Goal: Task Accomplishment & Management: Manage account settings

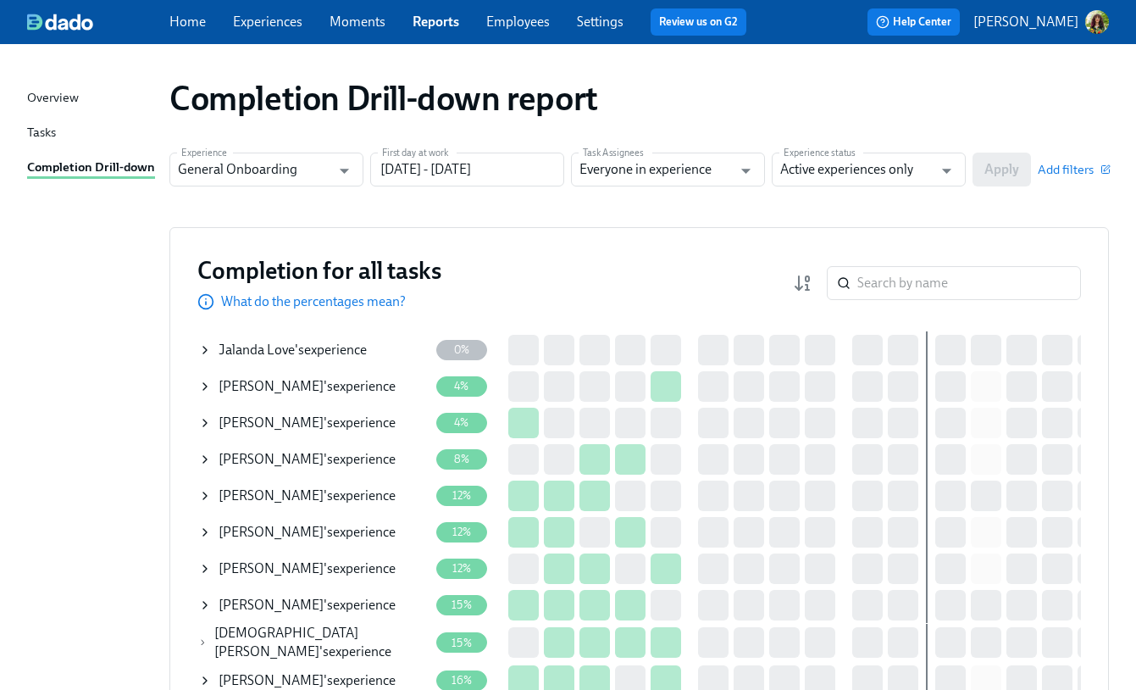
click at [43, 133] on div "Tasks" at bounding box center [41, 133] width 29 height 21
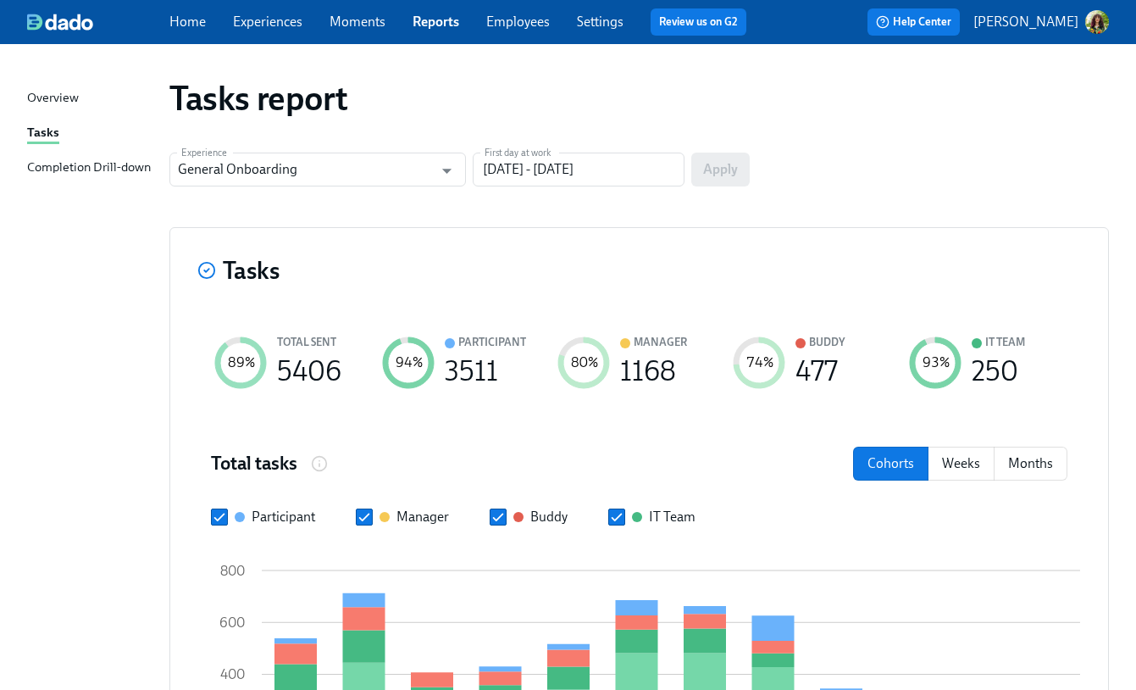
click at [273, 25] on link "Experiences" at bounding box center [267, 22] width 69 height 16
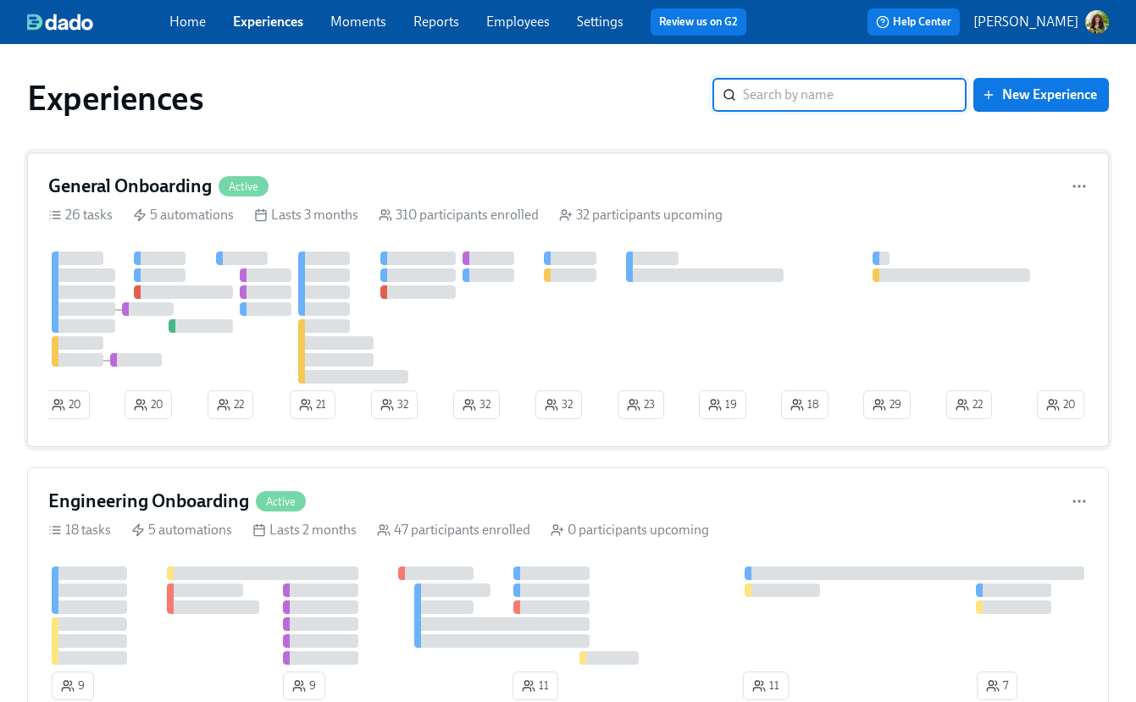
click at [494, 172] on div "General Onboarding Active 26 tasks 5 automations Lasts 3 months 310 participant…" at bounding box center [568, 300] width 1082 height 295
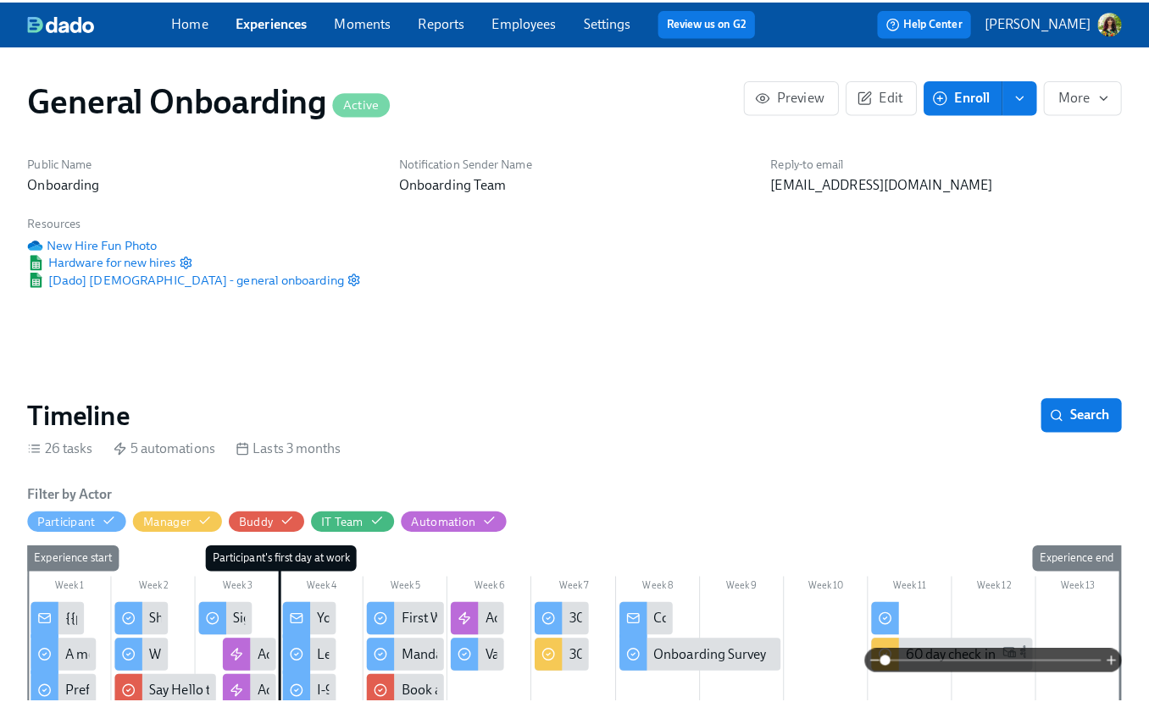
scroll to position [0, 18202]
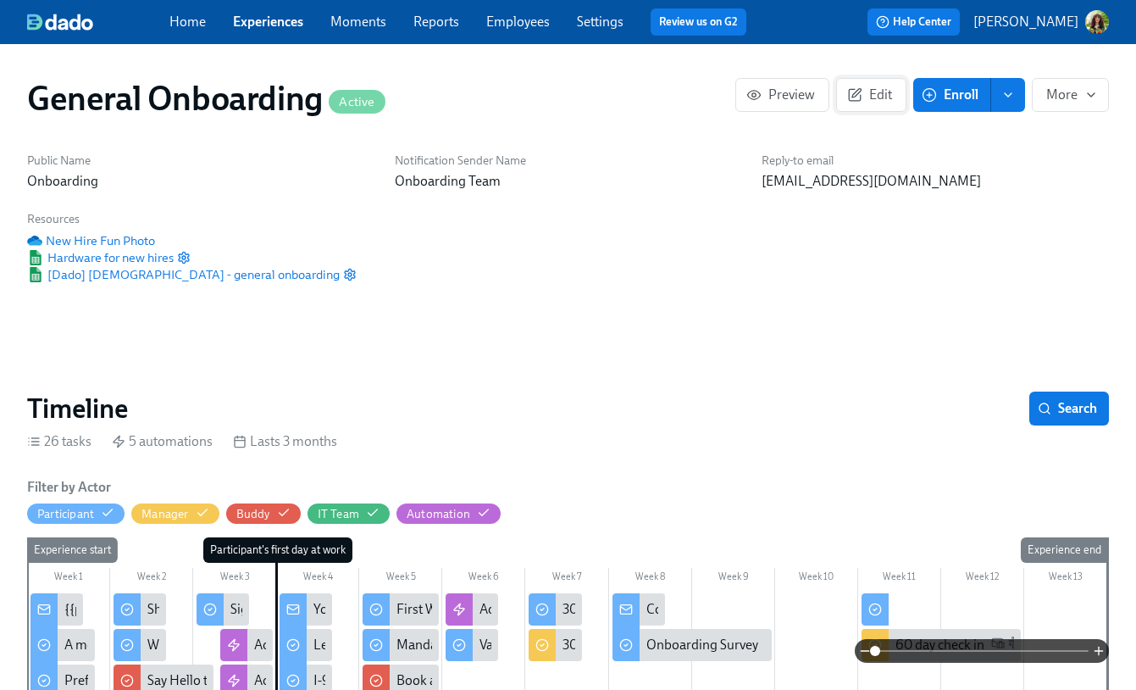
click at [881, 85] on button "Edit" at bounding box center [871, 95] width 70 height 34
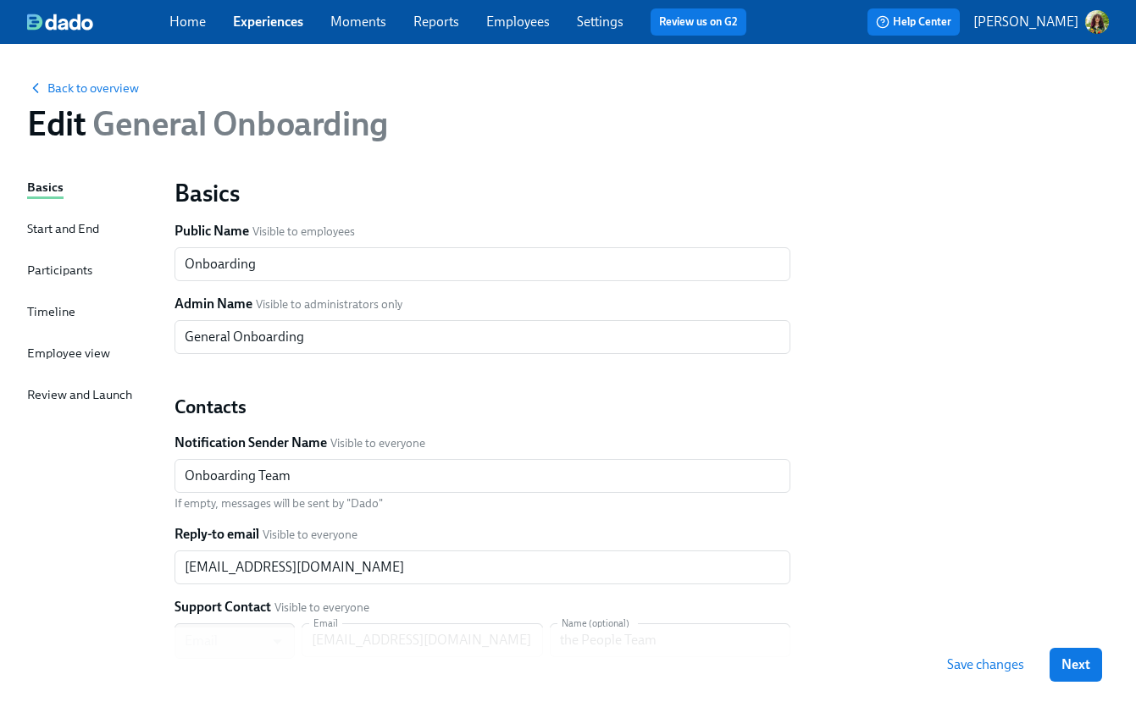
click at [69, 308] on div "Timeline" at bounding box center [51, 312] width 48 height 19
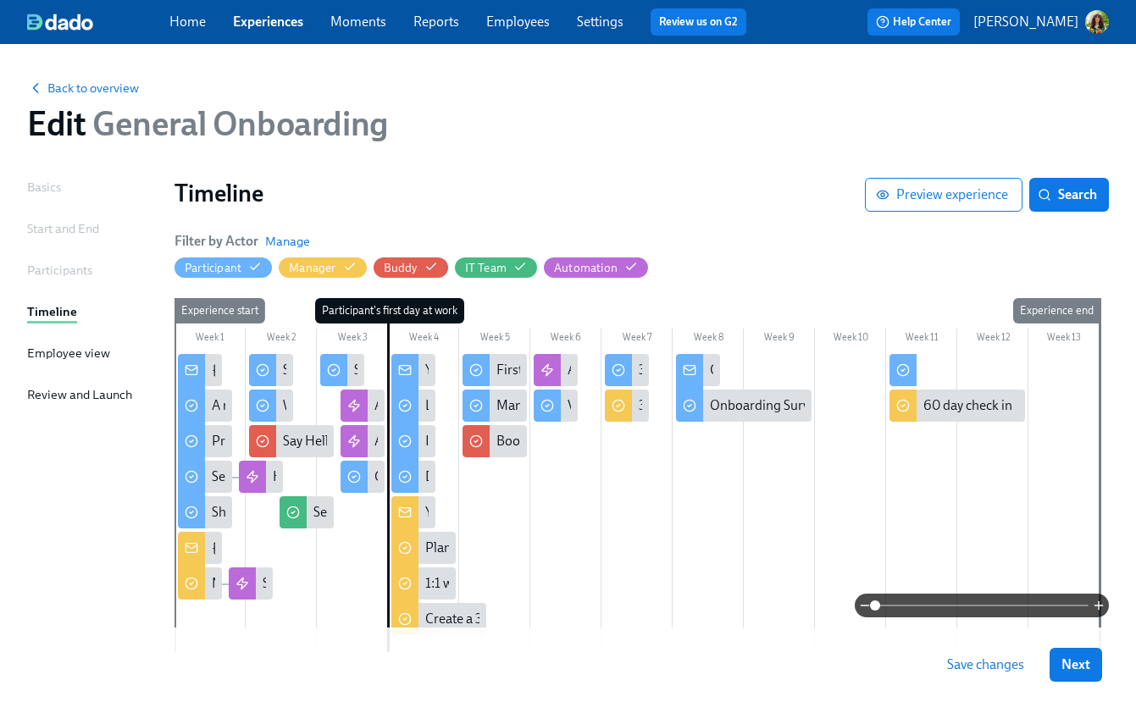
click at [717, 495] on div at bounding box center [673, 503] width 997 height 298
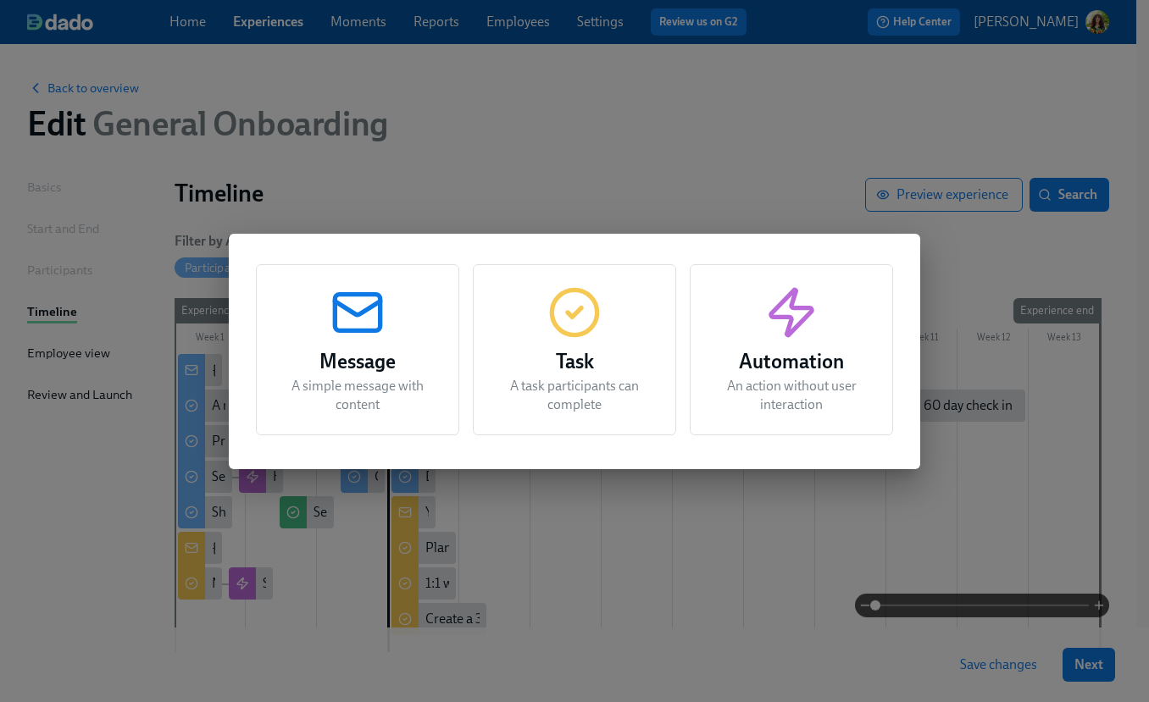
click at [780, 398] on p "An action without user interaction" at bounding box center [791, 395] width 161 height 37
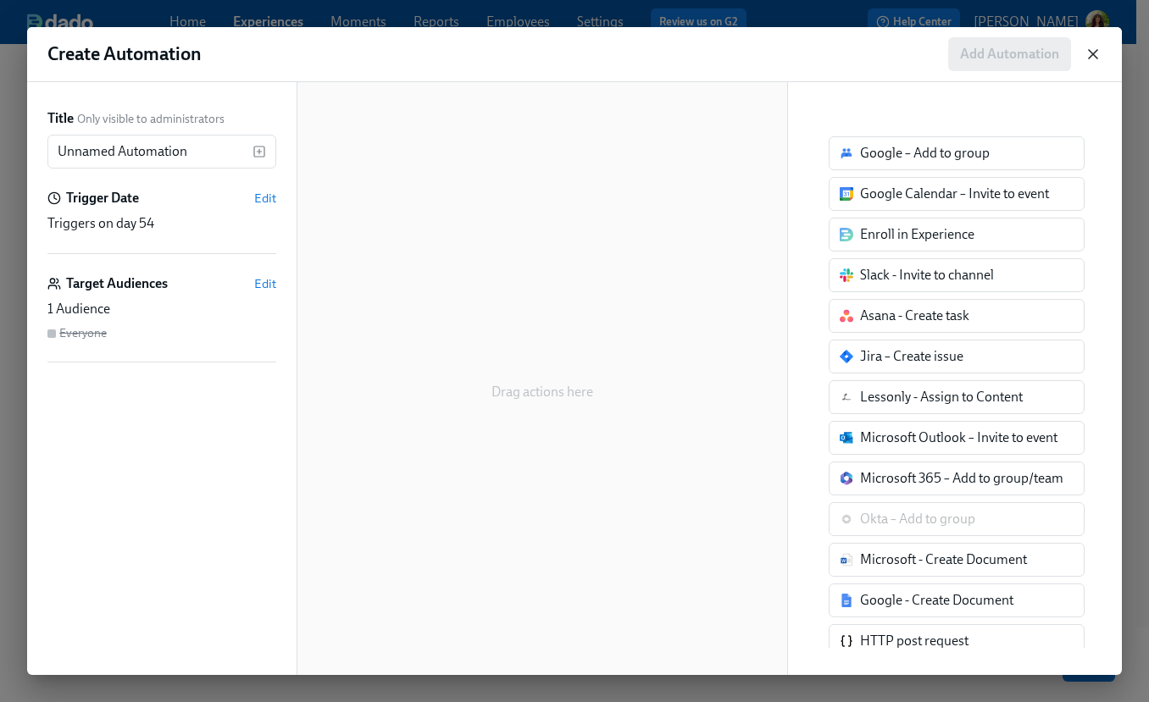
click at [1092, 56] on icon "button" at bounding box center [1093, 54] width 17 height 17
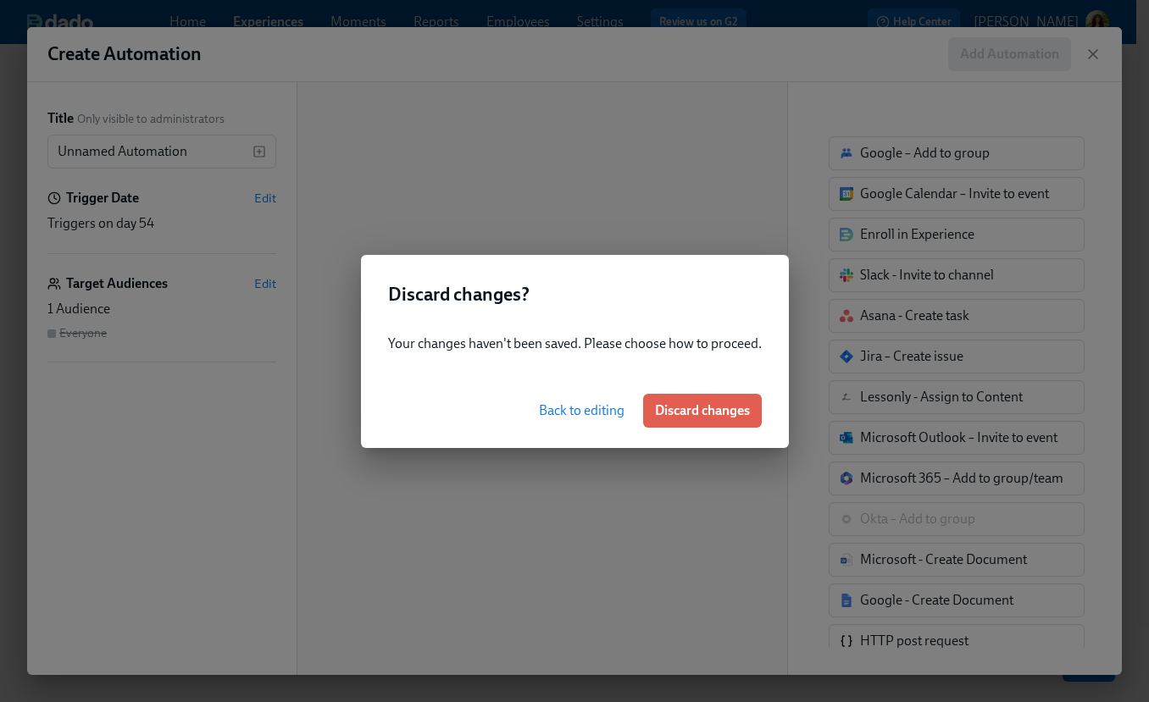
click at [686, 403] on span "Discard changes" at bounding box center [702, 411] width 95 height 17
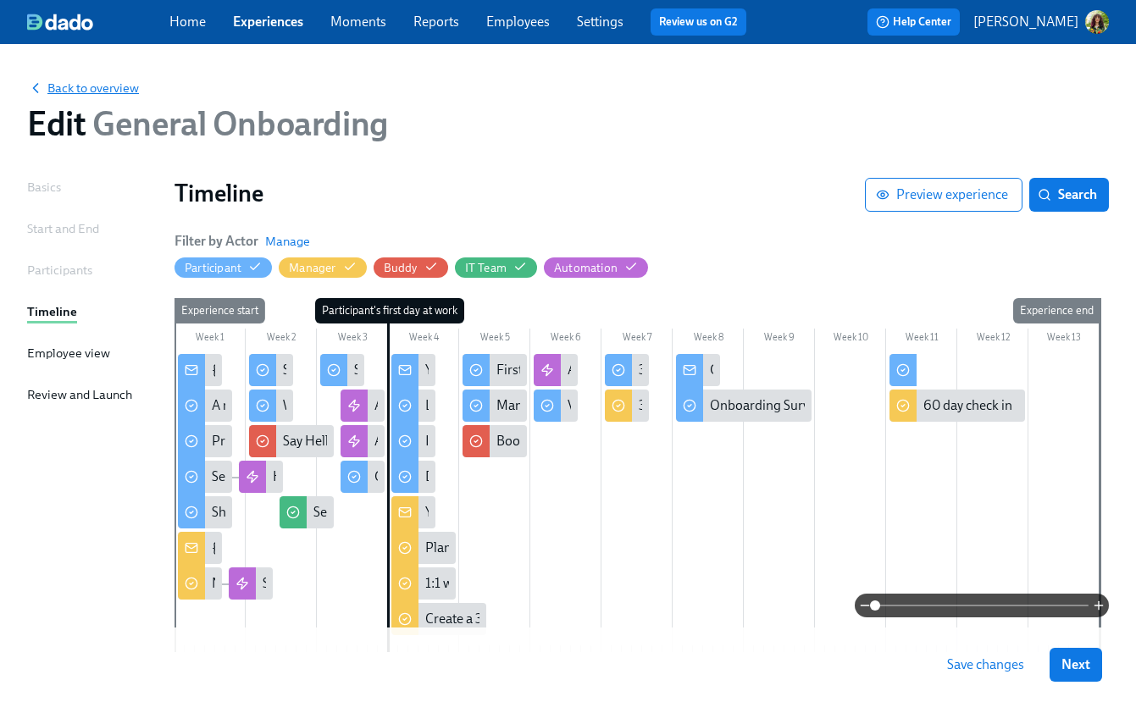
click at [70, 86] on span "Back to overview" at bounding box center [83, 88] width 112 height 17
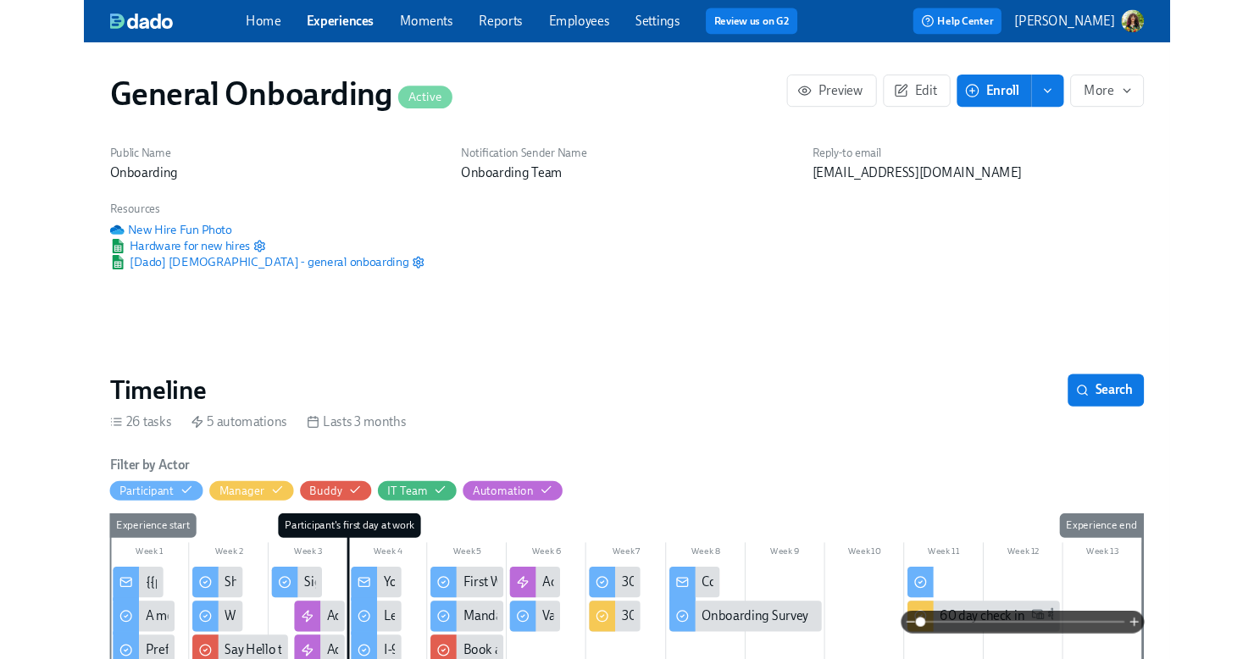
scroll to position [0, 18202]
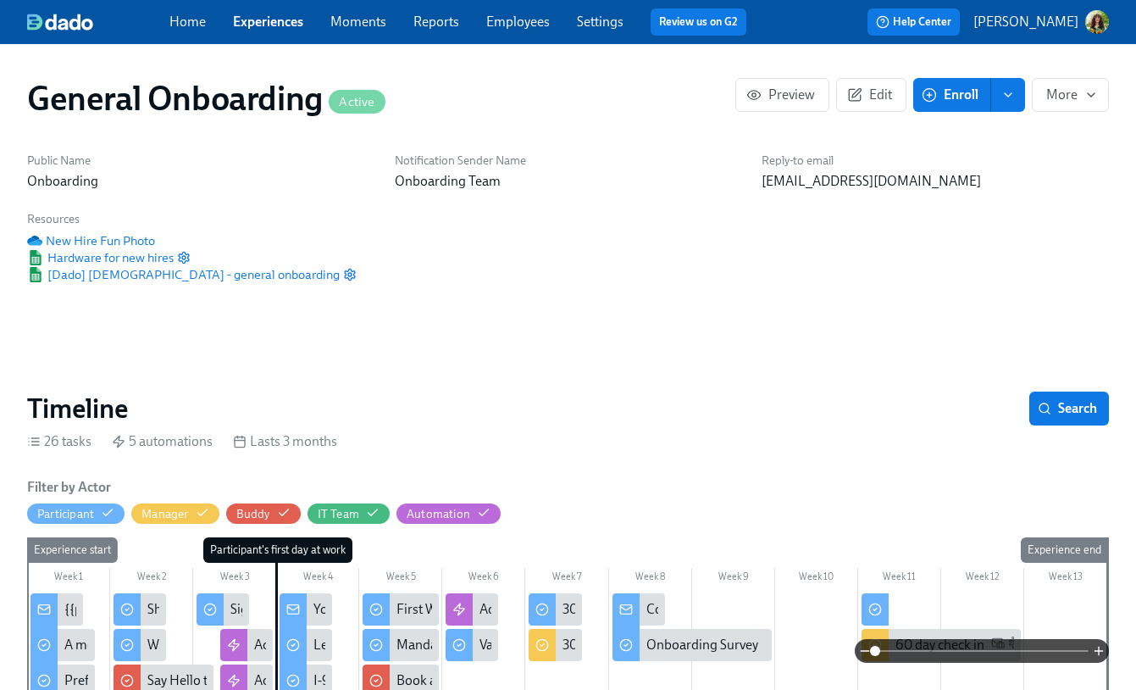
click at [275, 26] on link "Experiences" at bounding box center [268, 22] width 70 height 16
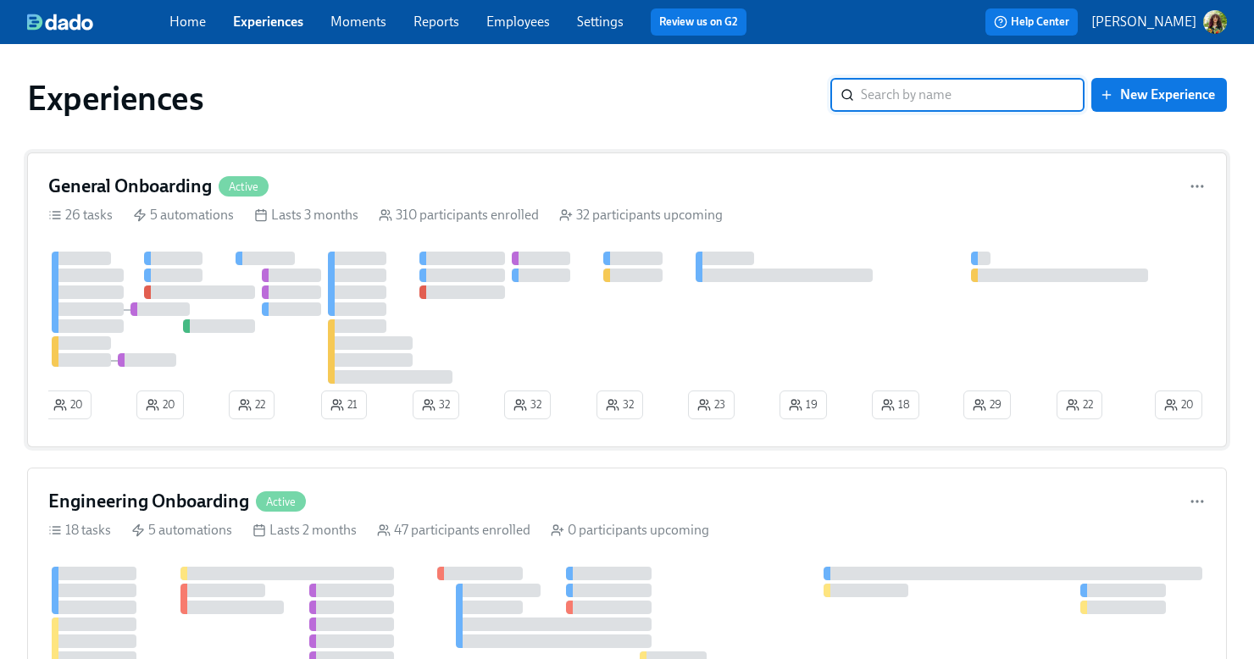
click at [888, 320] on div at bounding box center [599, 318] width 1103 height 132
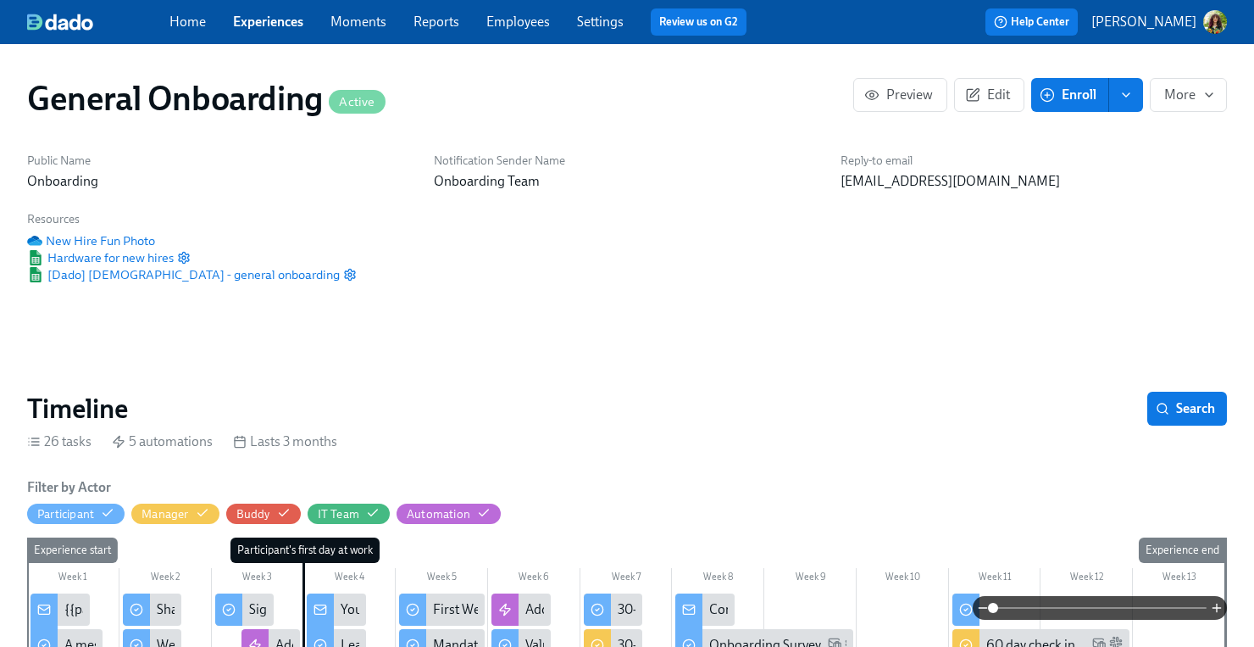
scroll to position [0, 18202]
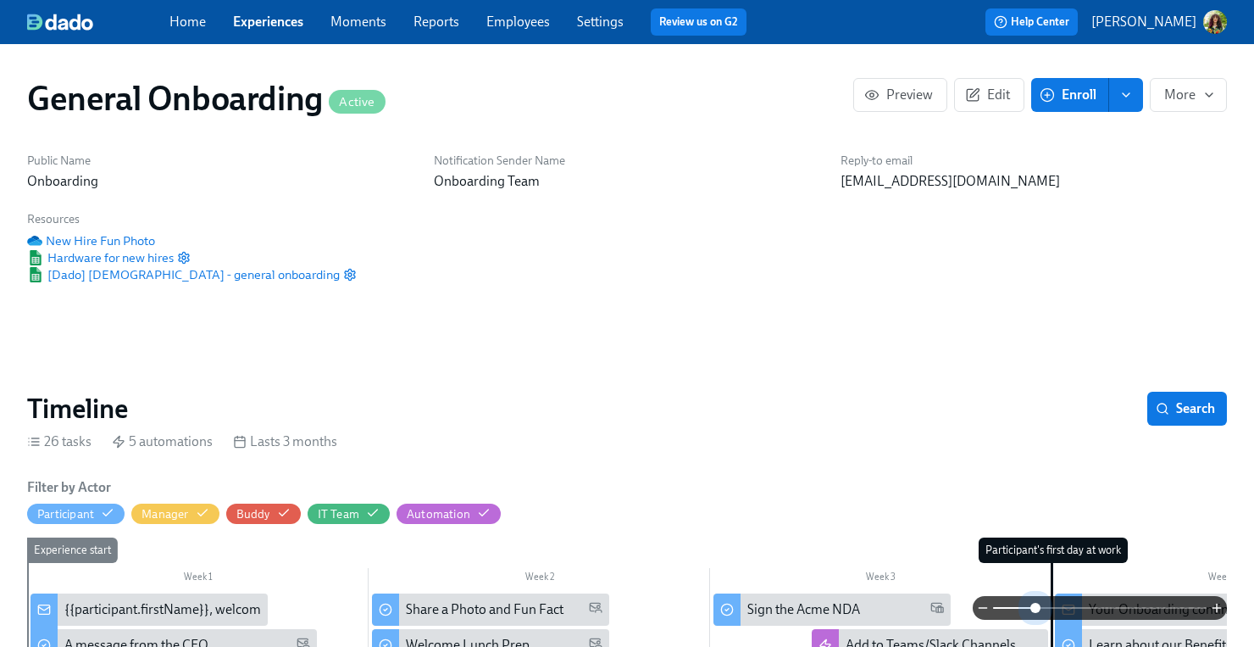
click at [1038, 608] on span at bounding box center [1100, 608] width 214 height 24
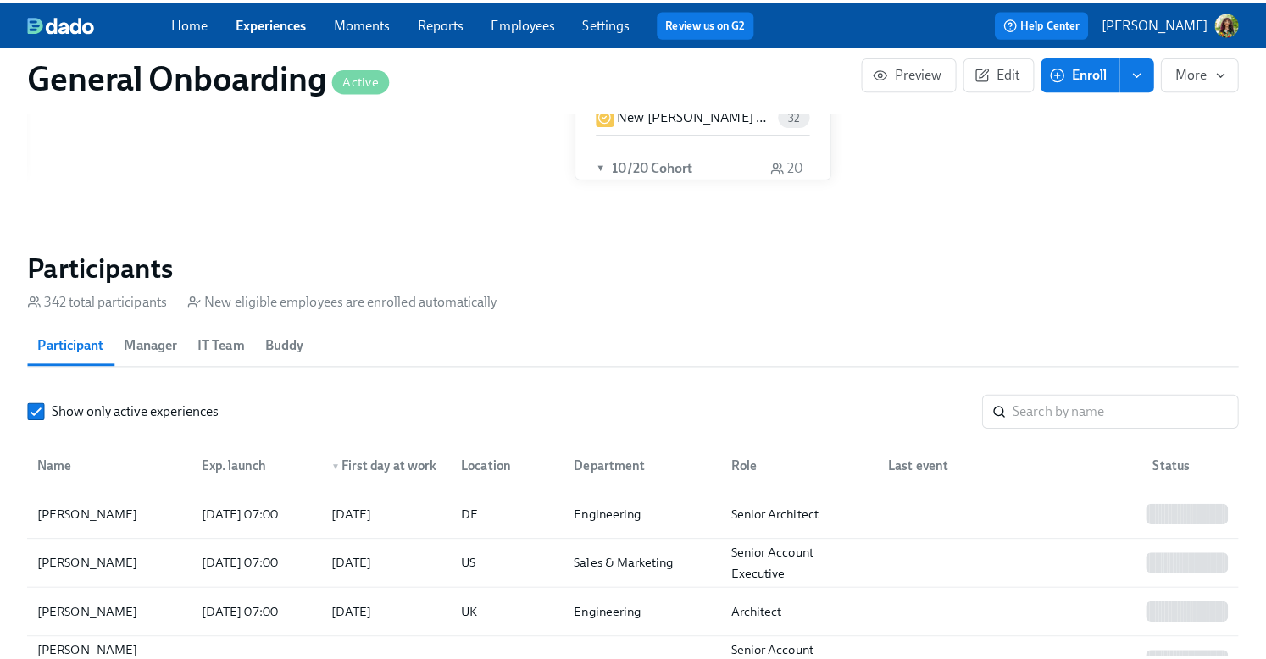
scroll to position [1299, 0]
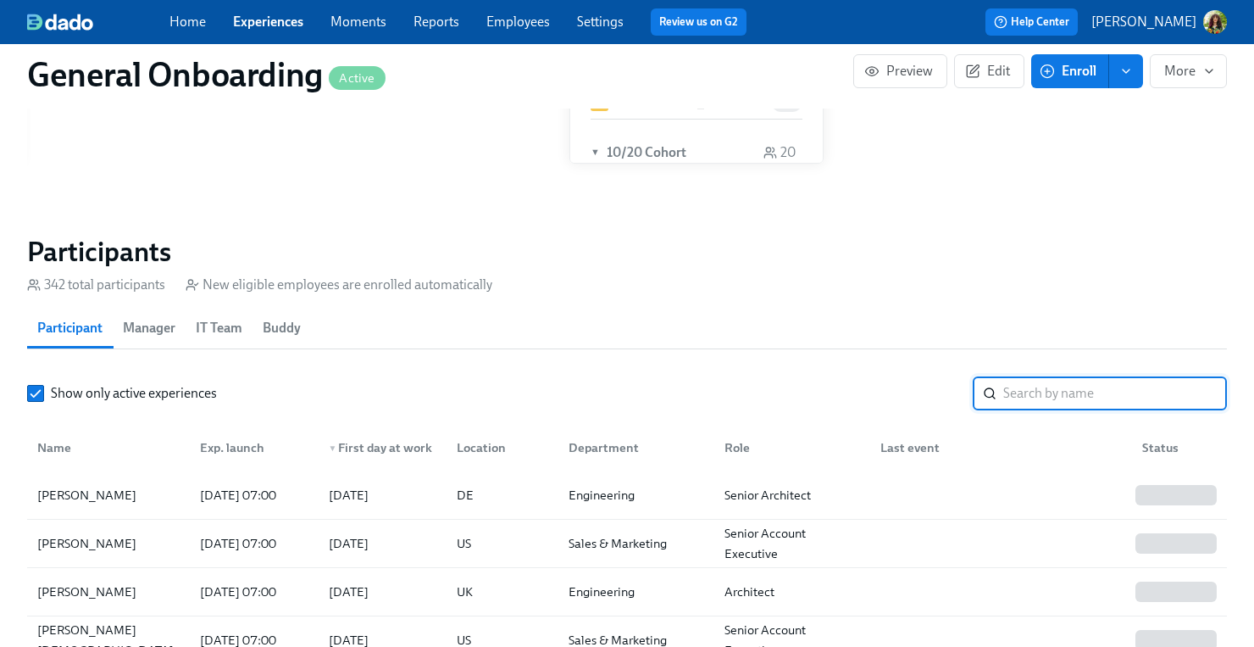
click at [1101, 393] on input "search" at bounding box center [1115, 393] width 224 height 34
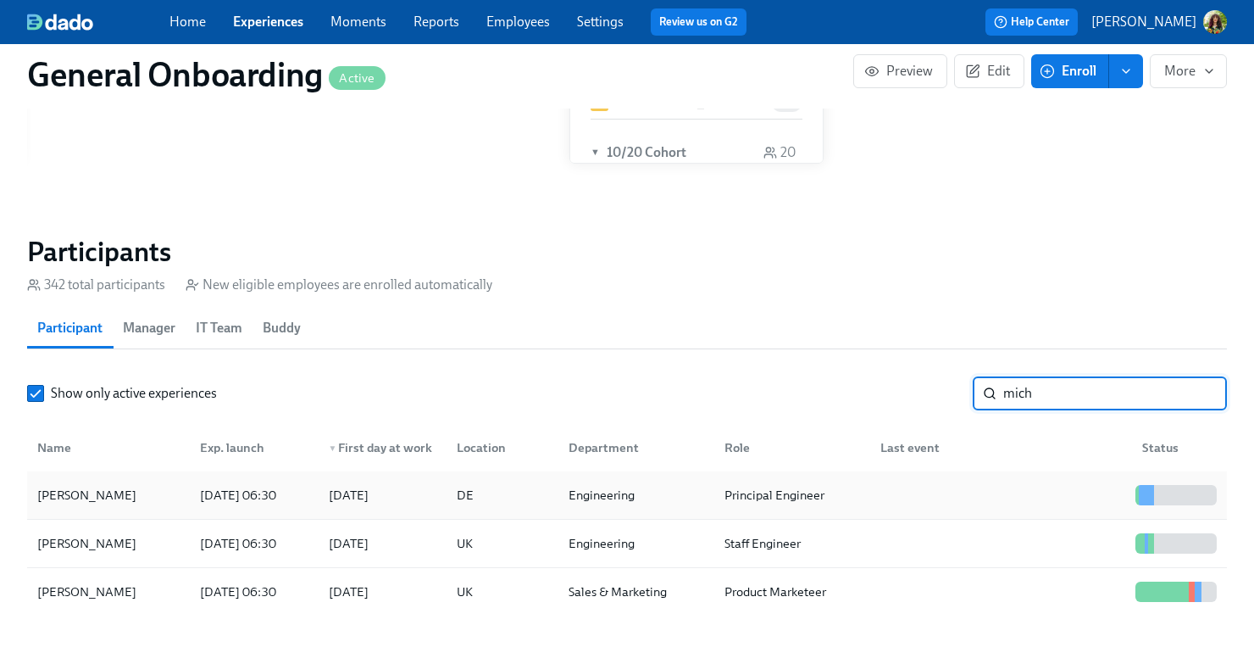
type input "mich"
click at [979, 508] on div at bounding box center [998, 495] width 262 height 34
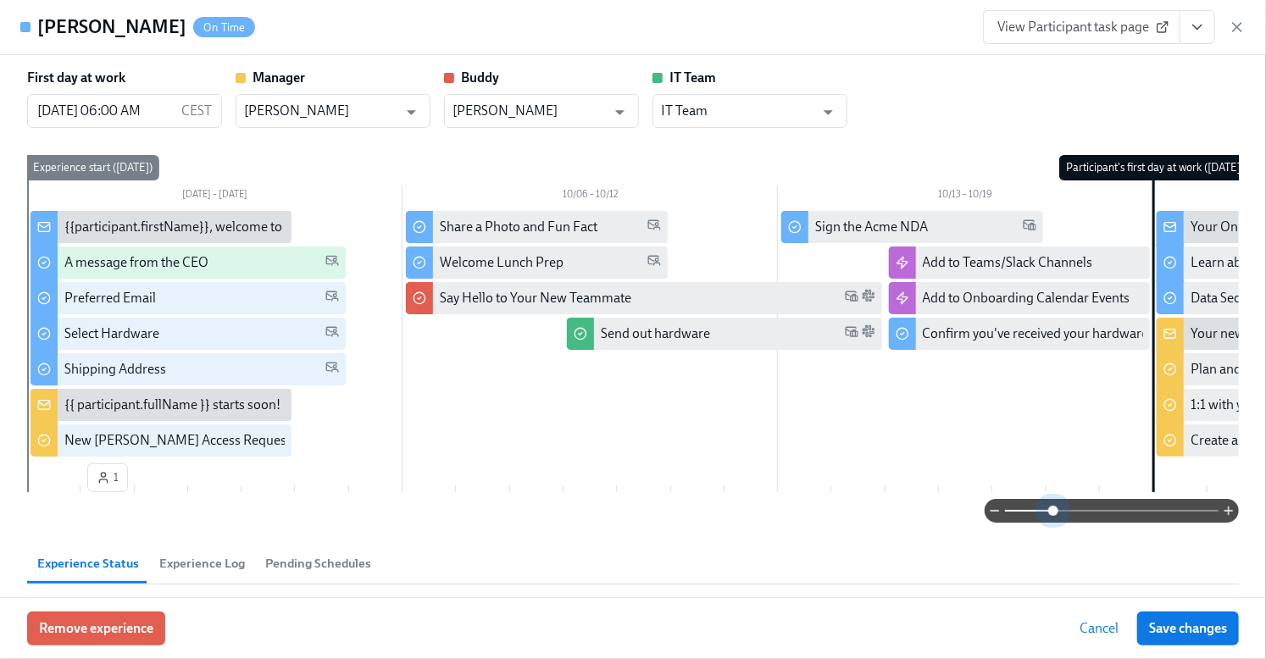
click at [1039, 505] on span at bounding box center [1112, 511] width 214 height 24
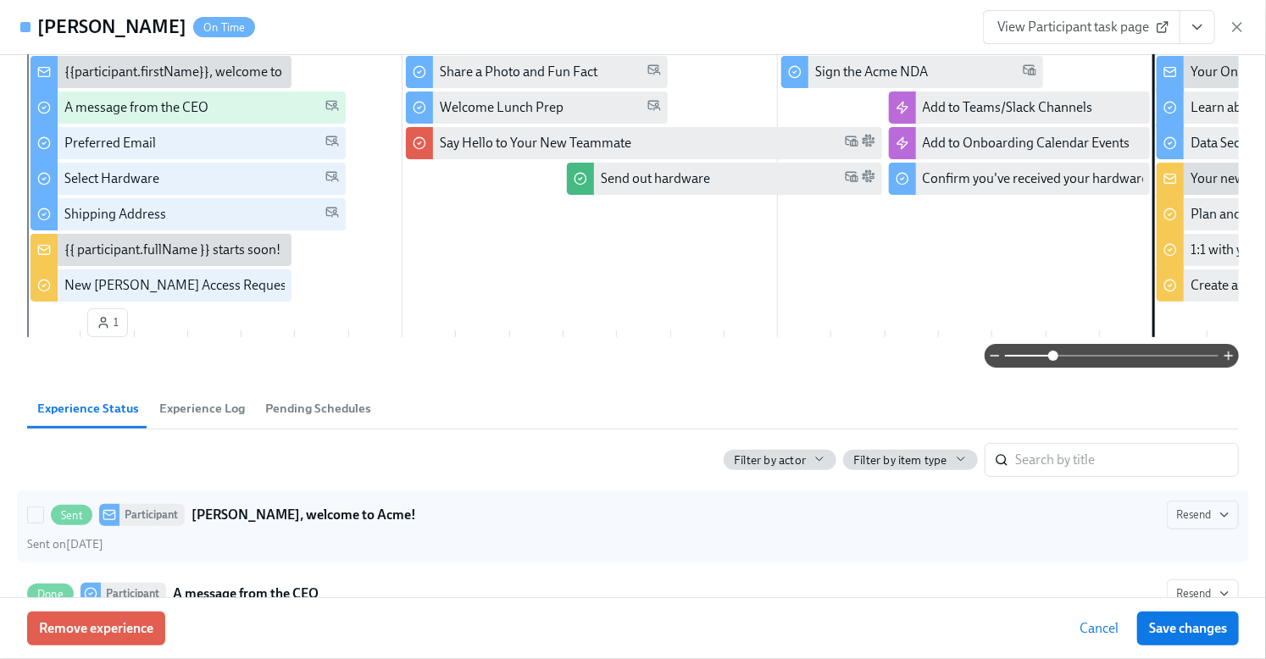
scroll to position [78, 0]
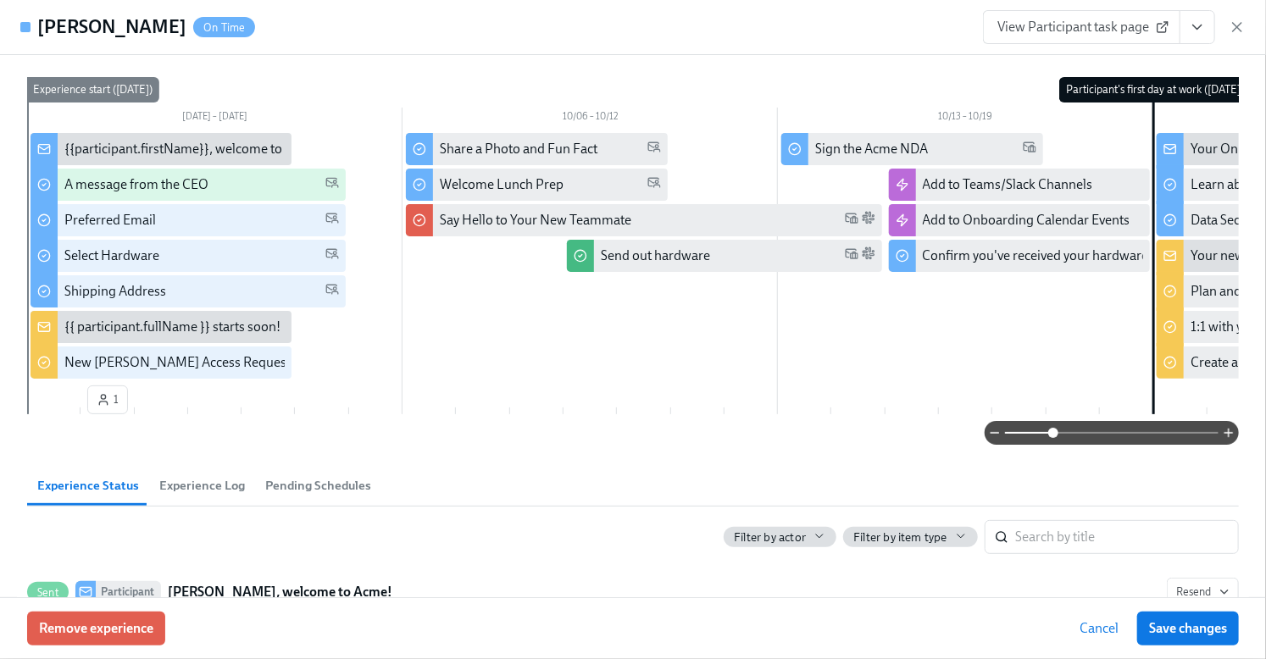
click at [1036, 25] on span "View Participant task page" at bounding box center [1081, 27] width 169 height 17
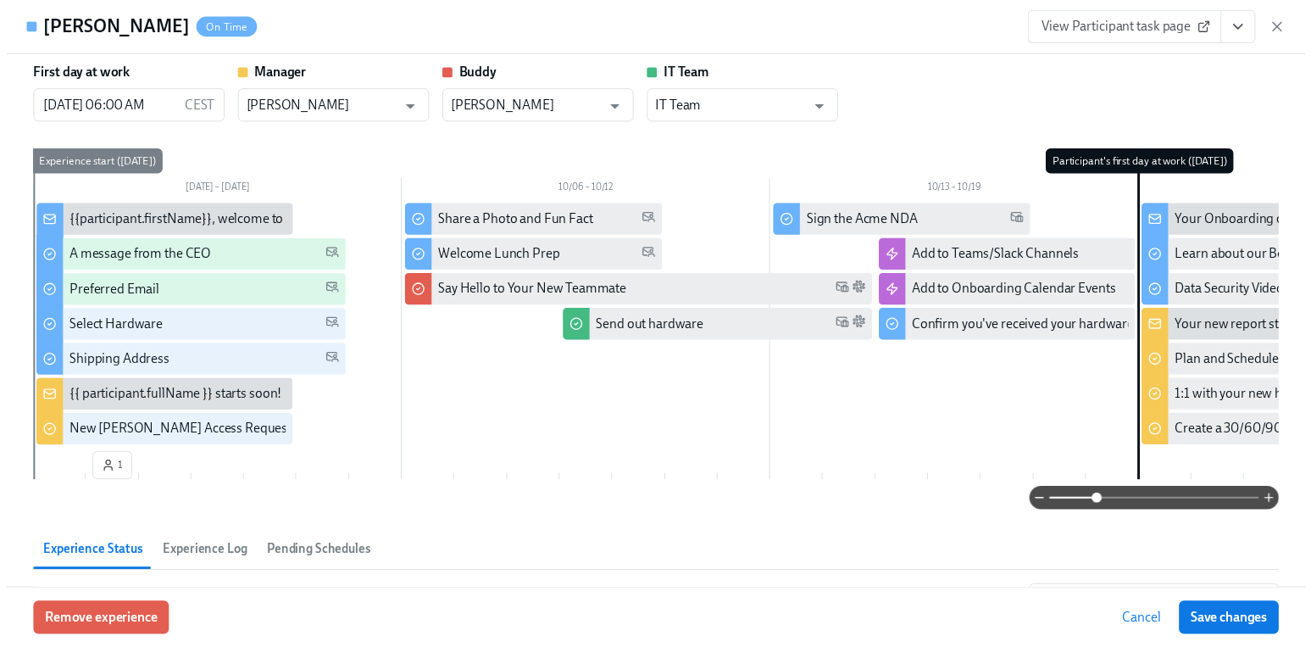
scroll to position [0, 0]
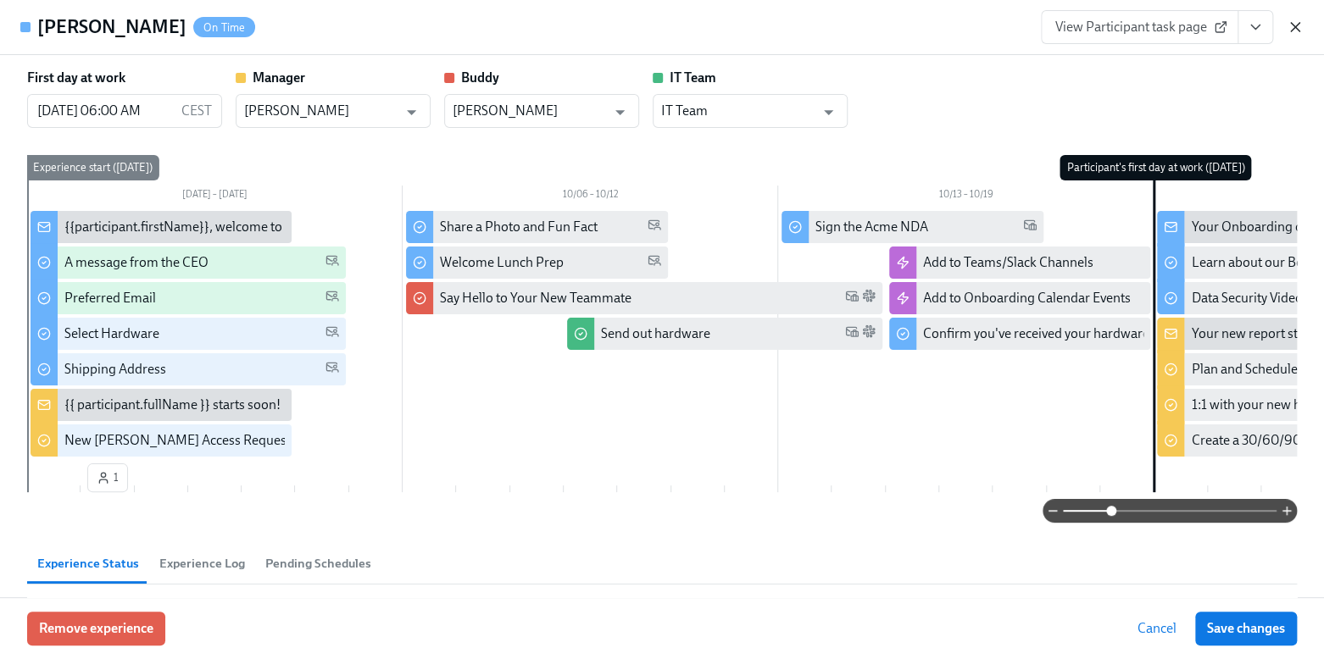
click at [1135, 25] on icon "button" at bounding box center [1294, 27] width 17 height 17
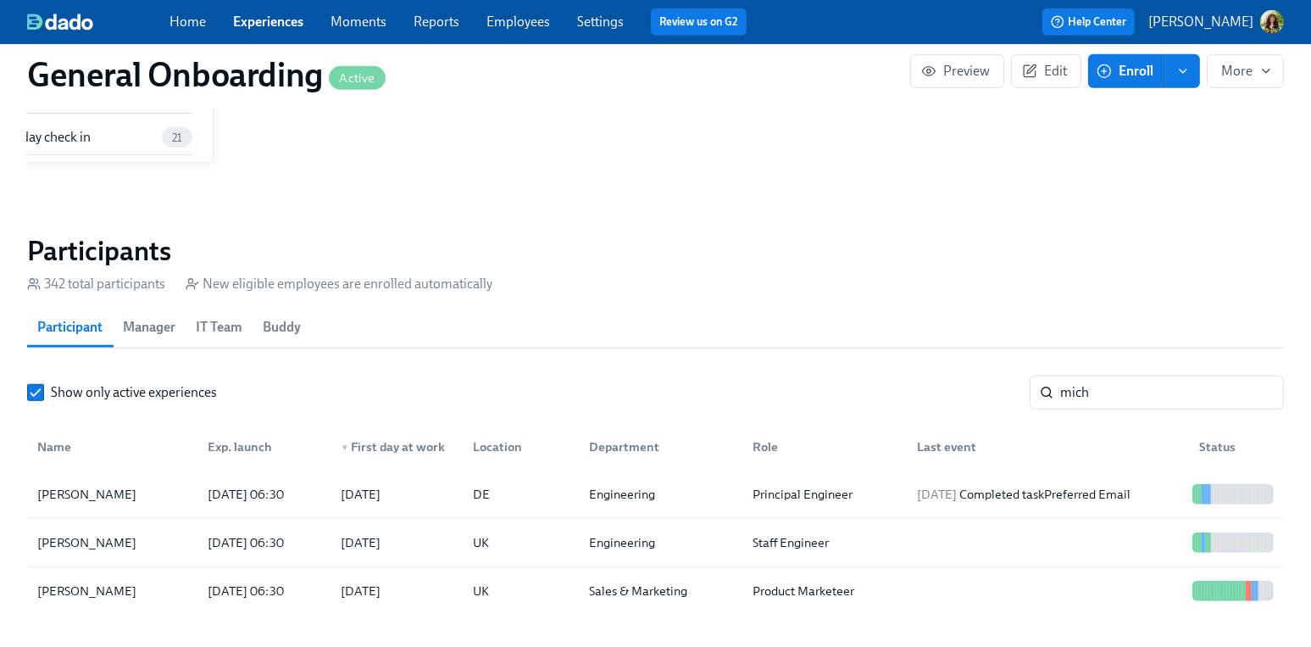
scroll to position [0, 21745]
click at [1055, 80] on button "Edit" at bounding box center [1046, 71] width 70 height 34
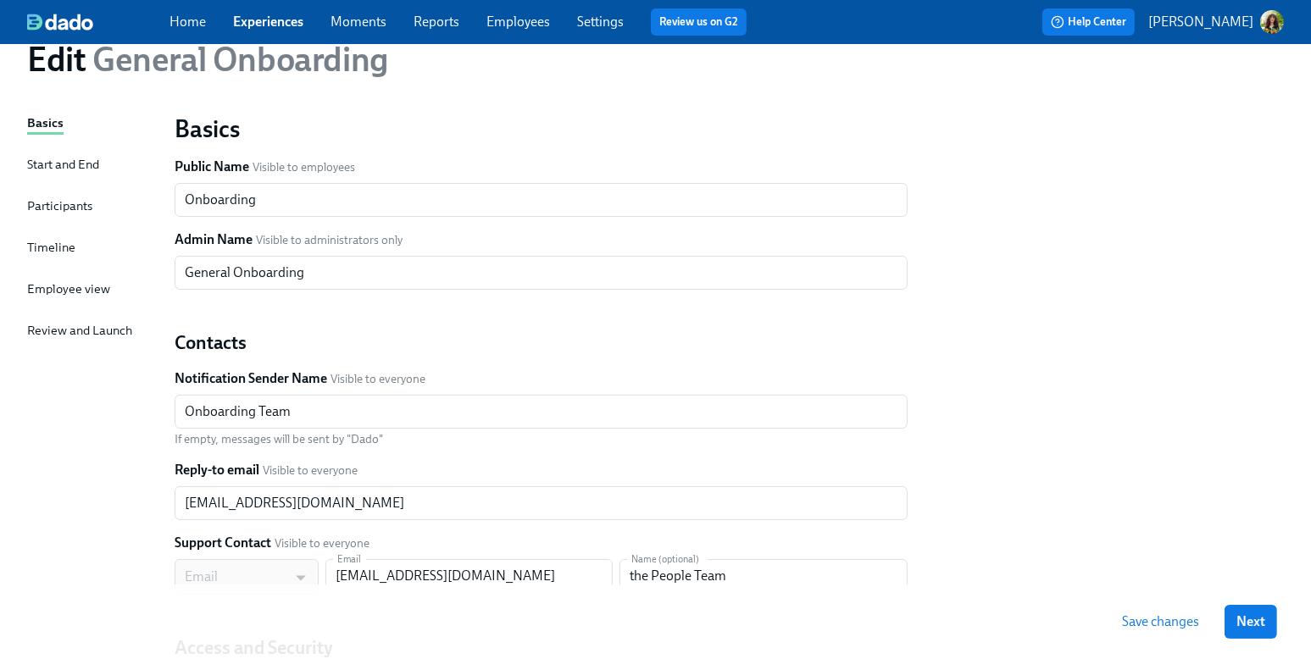
scroll to position [114, 0]
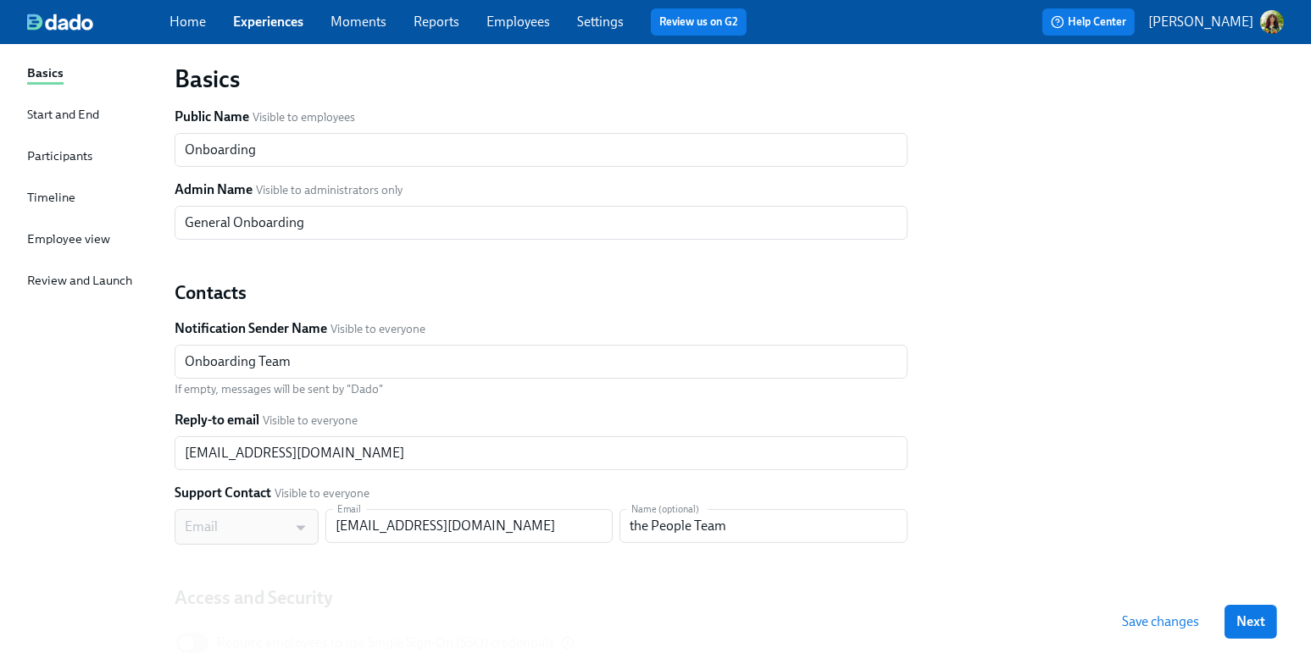
click at [51, 116] on div "Start and End" at bounding box center [63, 114] width 72 height 19
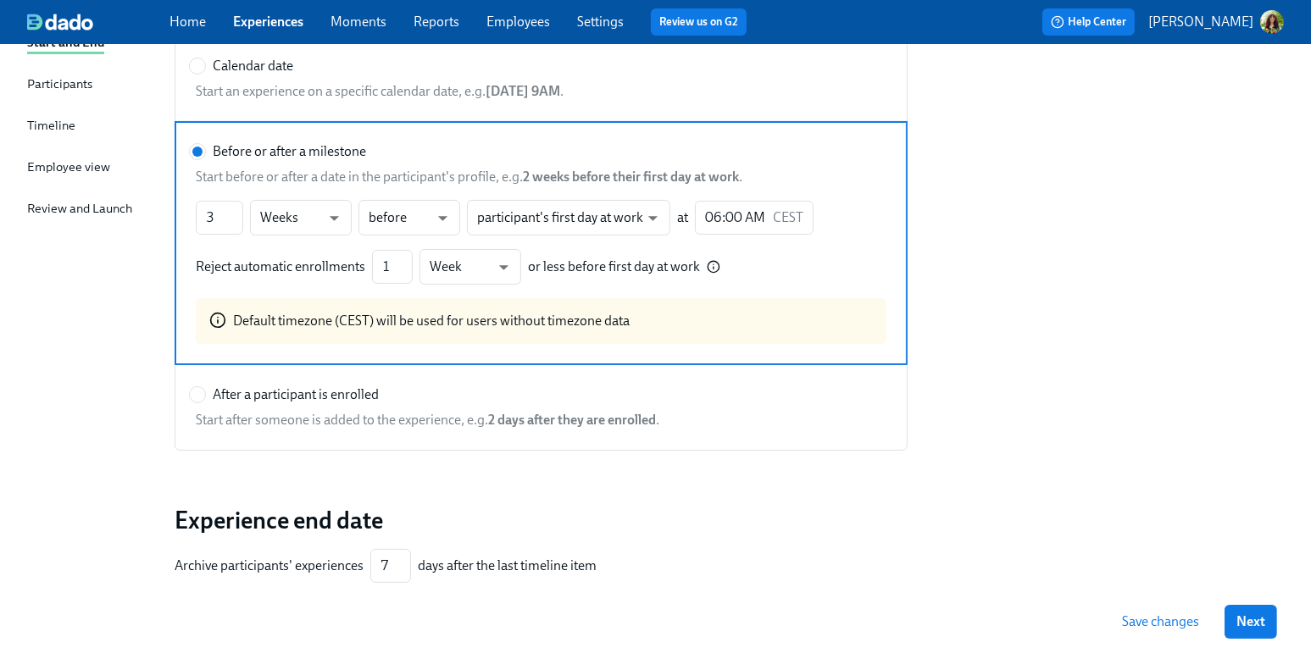
scroll to position [208, 0]
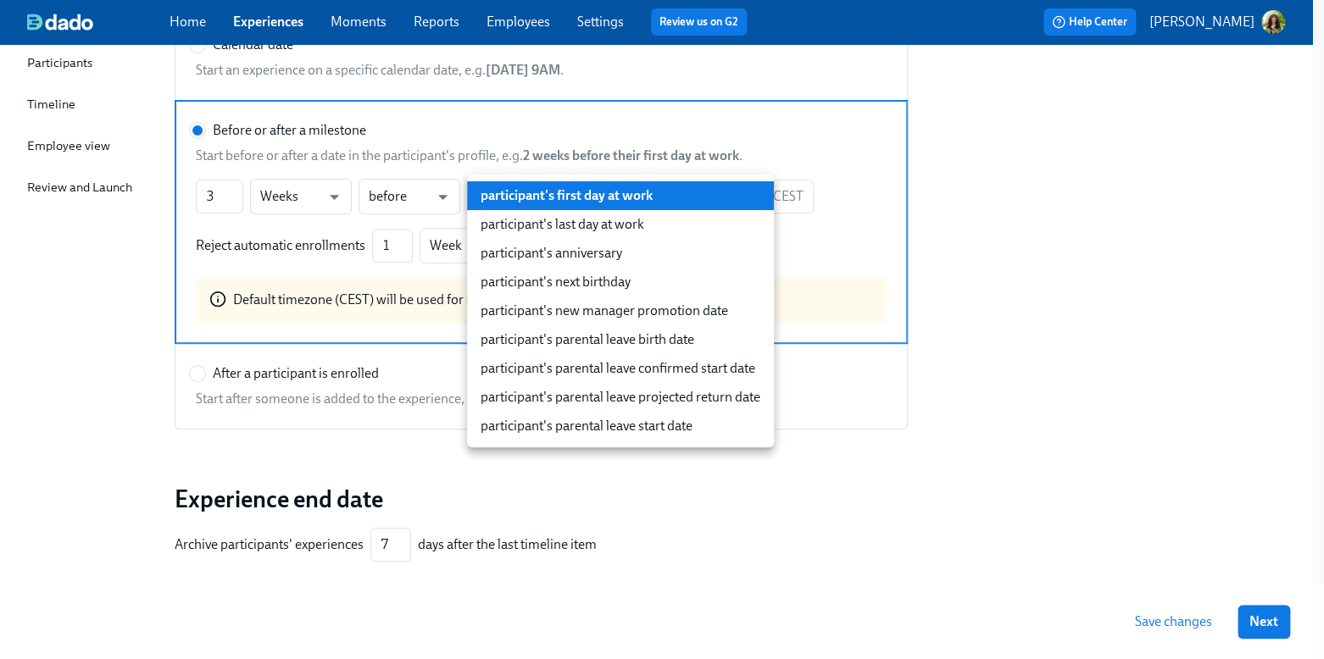
click at [644, 194] on body "Home Experiences Moments Reports Employees Settings Review us on G2 Help Center…" at bounding box center [662, 261] width 1324 height 939
click at [1071, 273] on div at bounding box center [662, 329] width 1324 height 659
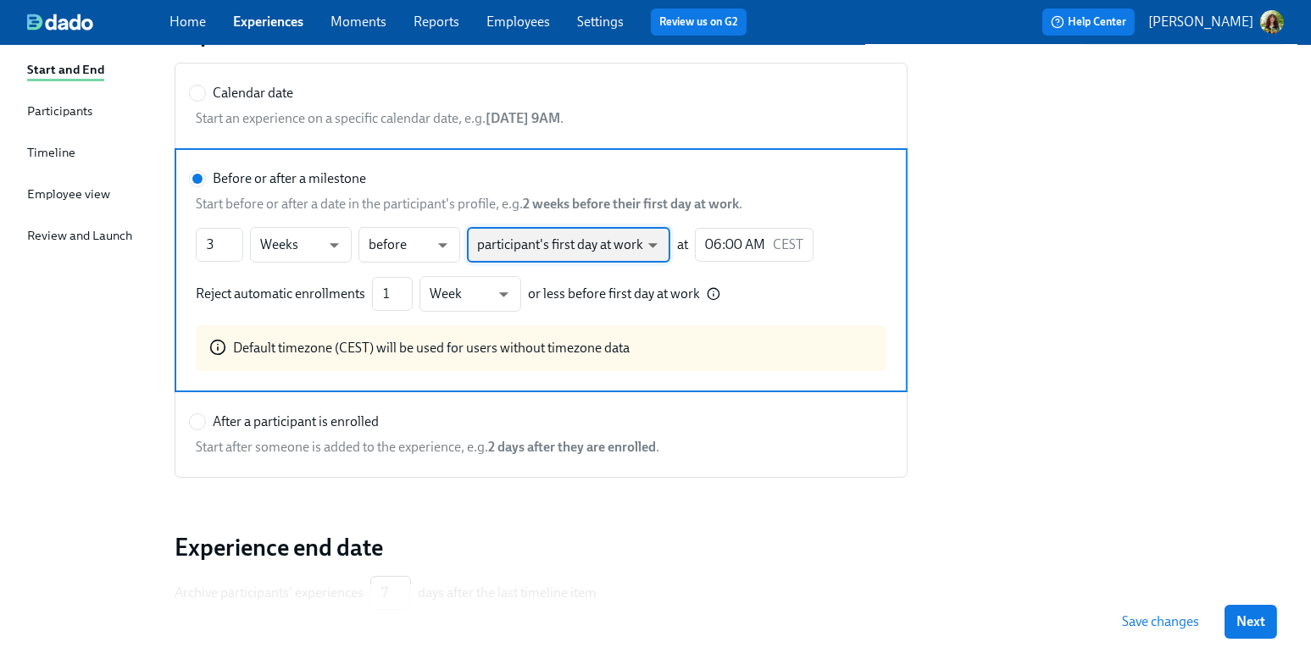
scroll to position [137, 0]
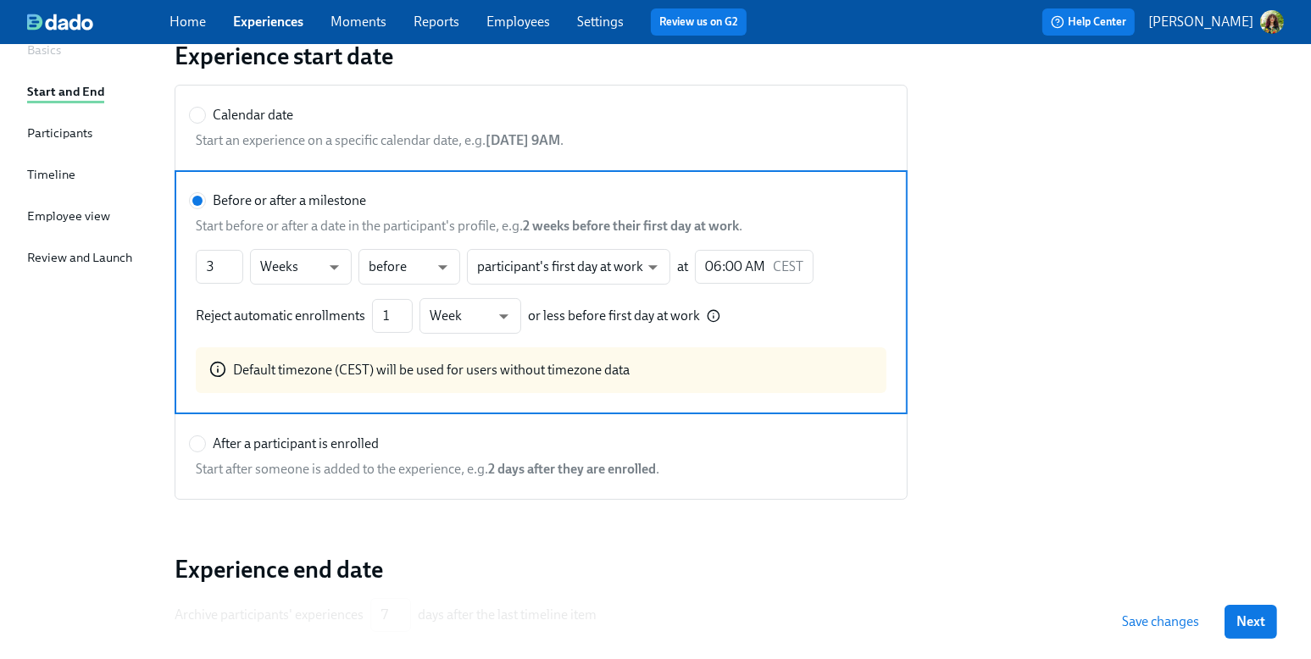
click at [45, 169] on div "Timeline" at bounding box center [51, 174] width 48 height 19
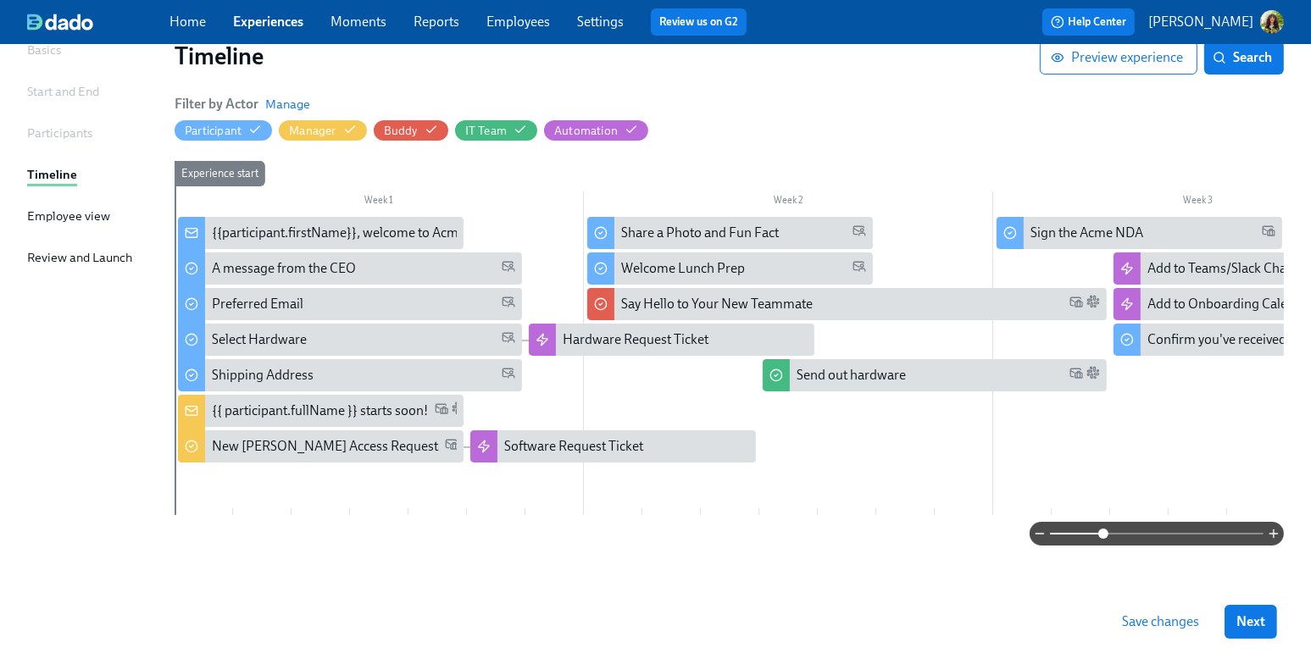
click at [1102, 534] on span at bounding box center [1157, 534] width 214 height 24
click at [739, 269] on div "Welcome Lunch Prep" at bounding box center [683, 268] width 124 height 19
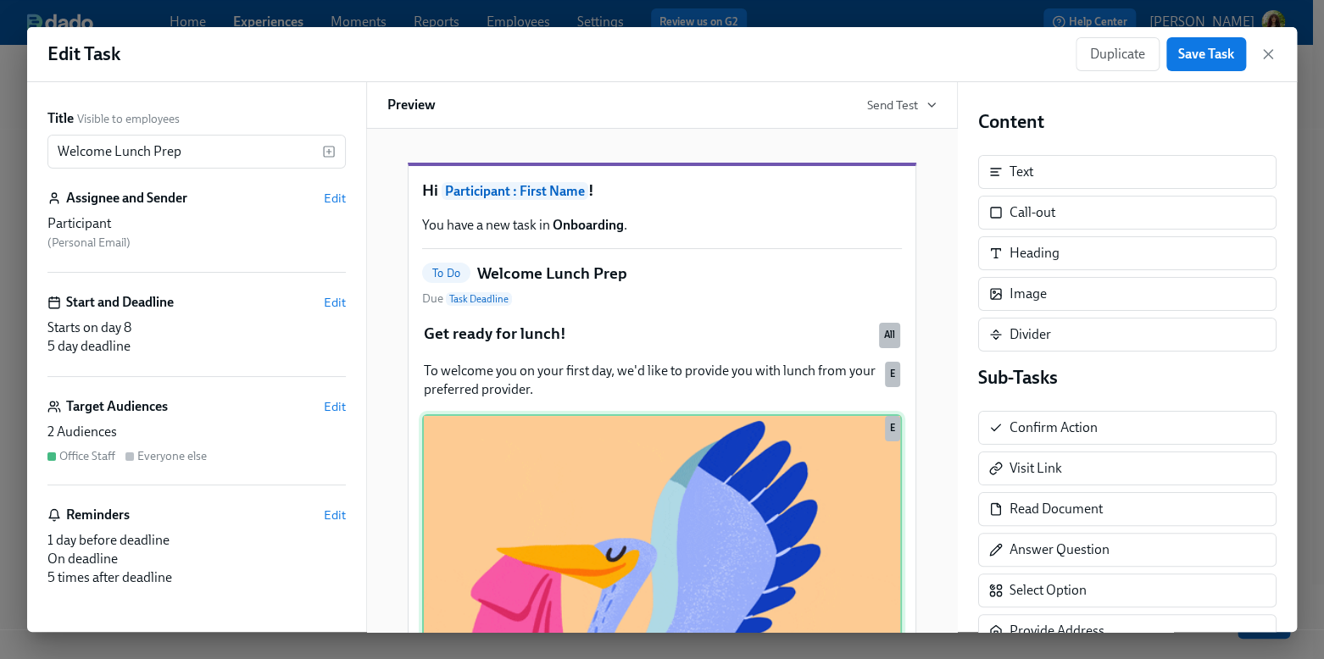
click at [780, 527] on div "Duplicate Delete E" at bounding box center [662, 654] width 480 height 480
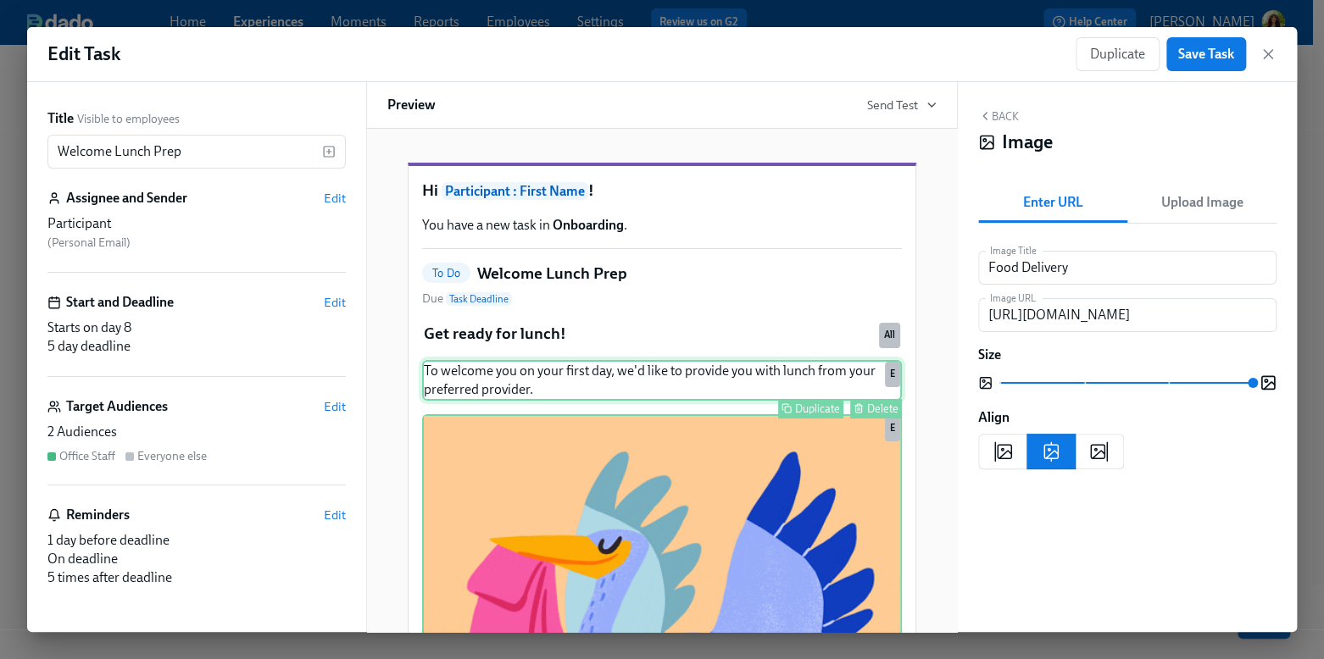
click at [730, 401] on div "To welcome you on your first day, we'd like to provide you with lunch from your…" at bounding box center [662, 380] width 480 height 41
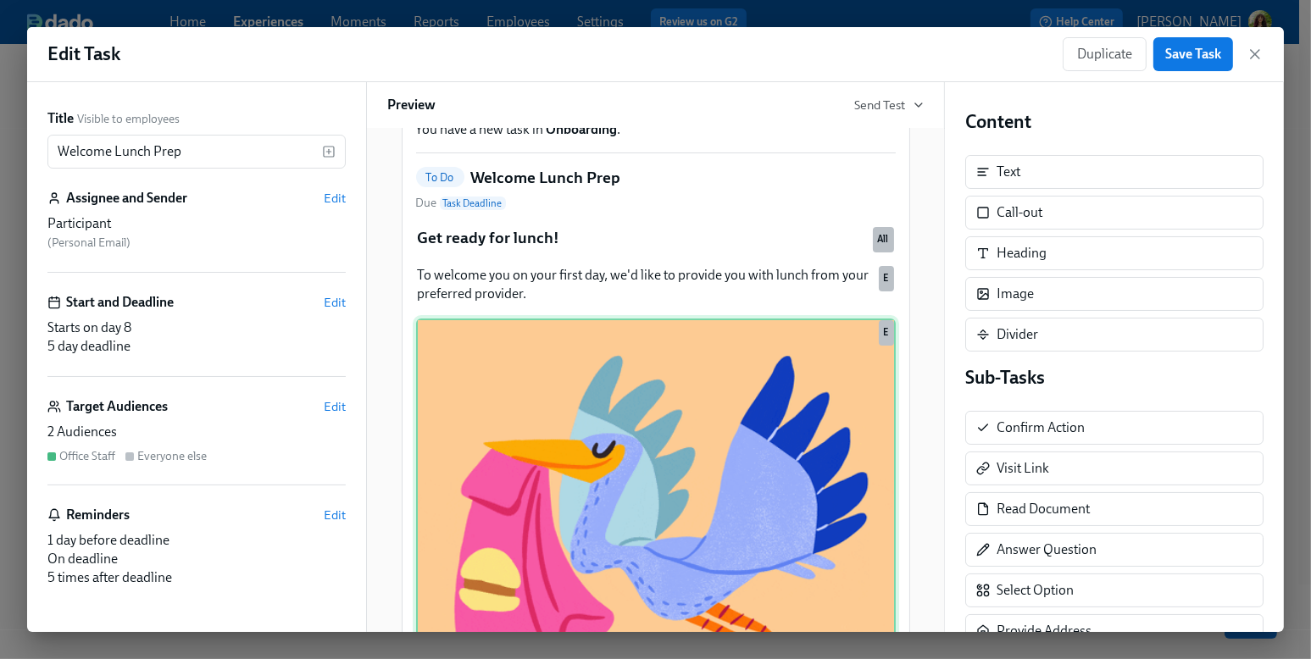
scroll to position [319, 0]
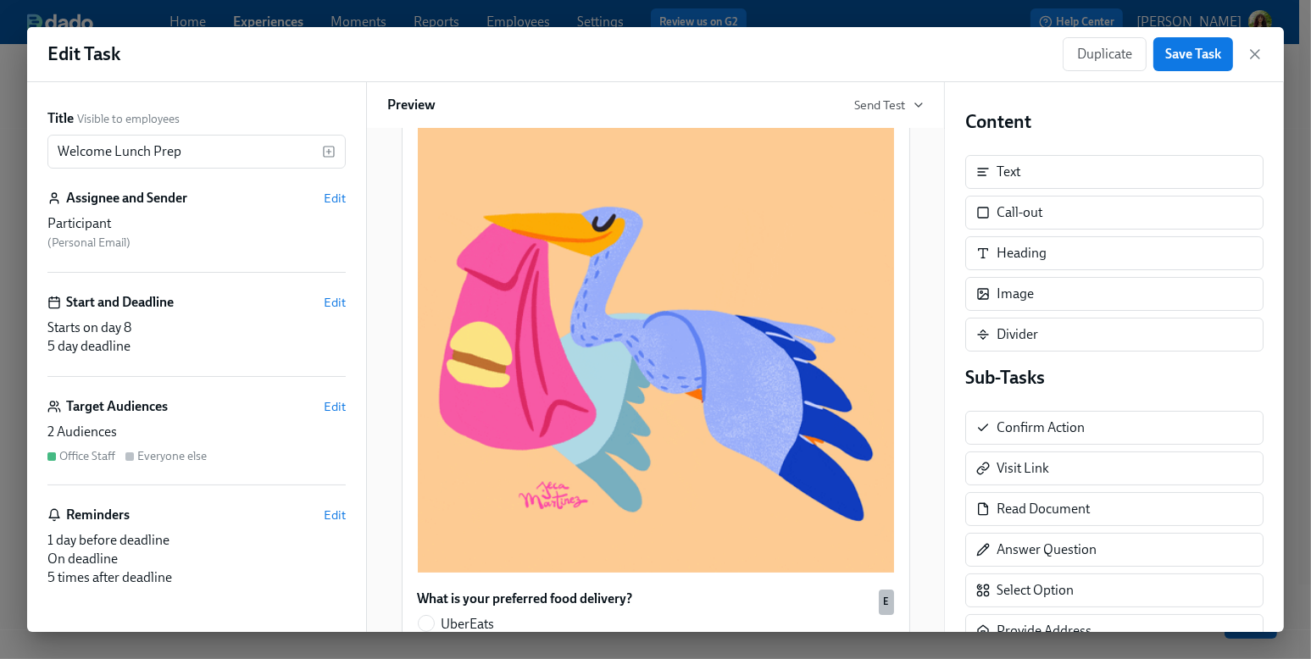
click at [258, 435] on div "2 Audiences" at bounding box center [196, 432] width 298 height 19
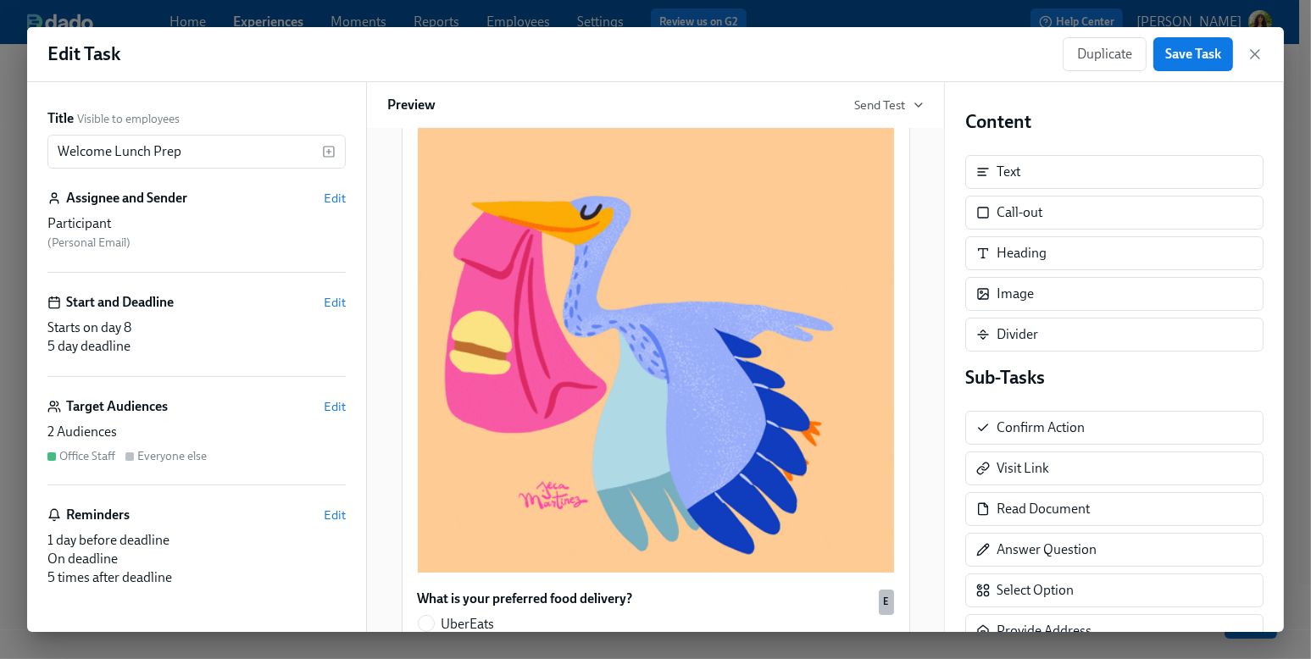
scroll to position [379, 0]
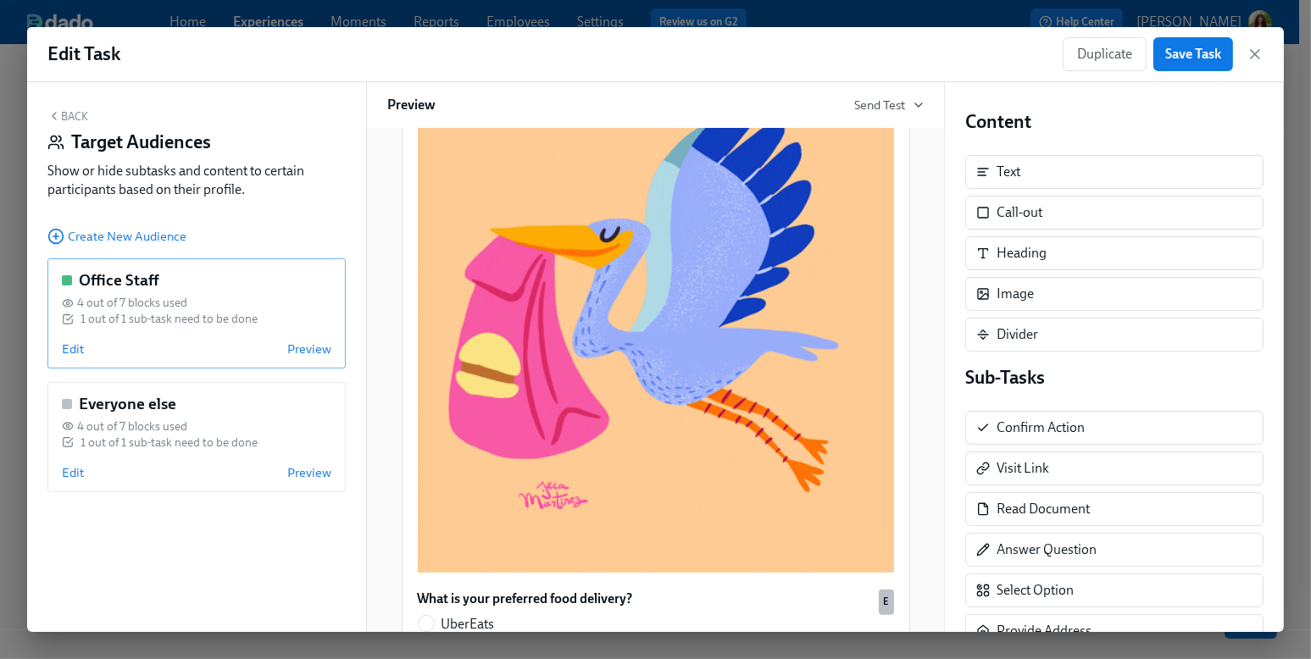
click at [222, 314] on div "1 out of 1 sub-task need to be done" at bounding box center [169, 319] width 177 height 16
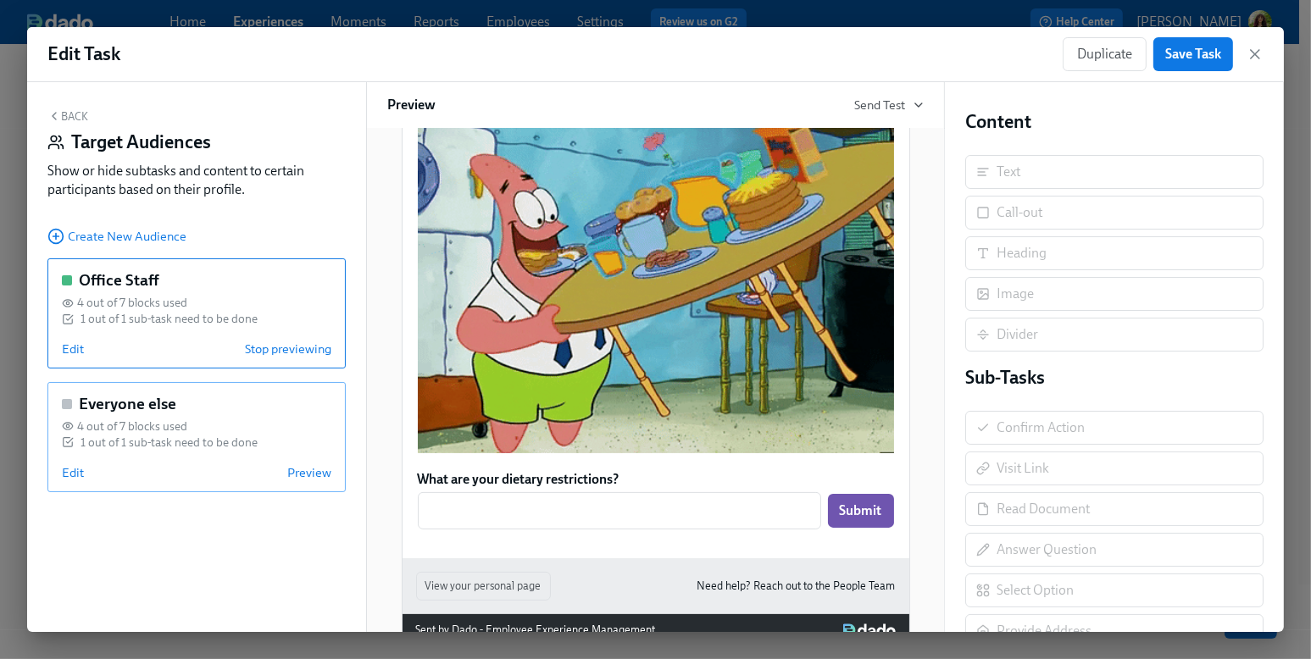
click at [219, 479] on div "Edit Preview" at bounding box center [196, 472] width 269 height 17
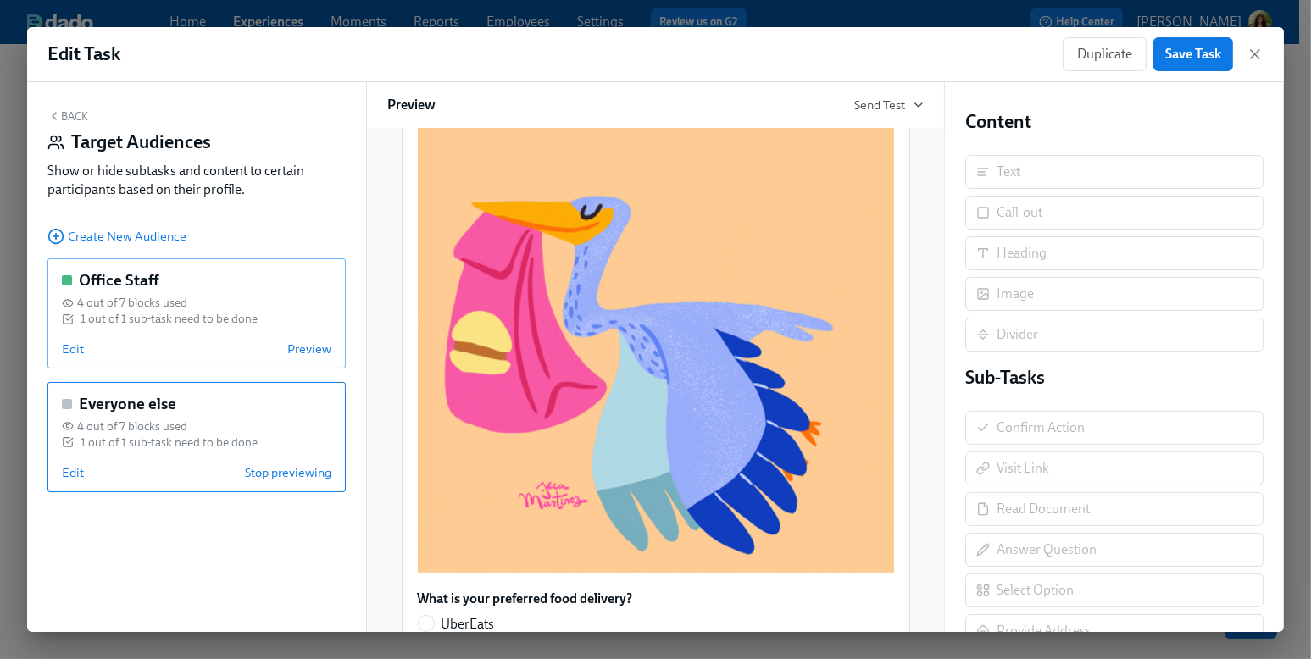
click at [154, 344] on div "Edit Preview" at bounding box center [196, 349] width 269 height 17
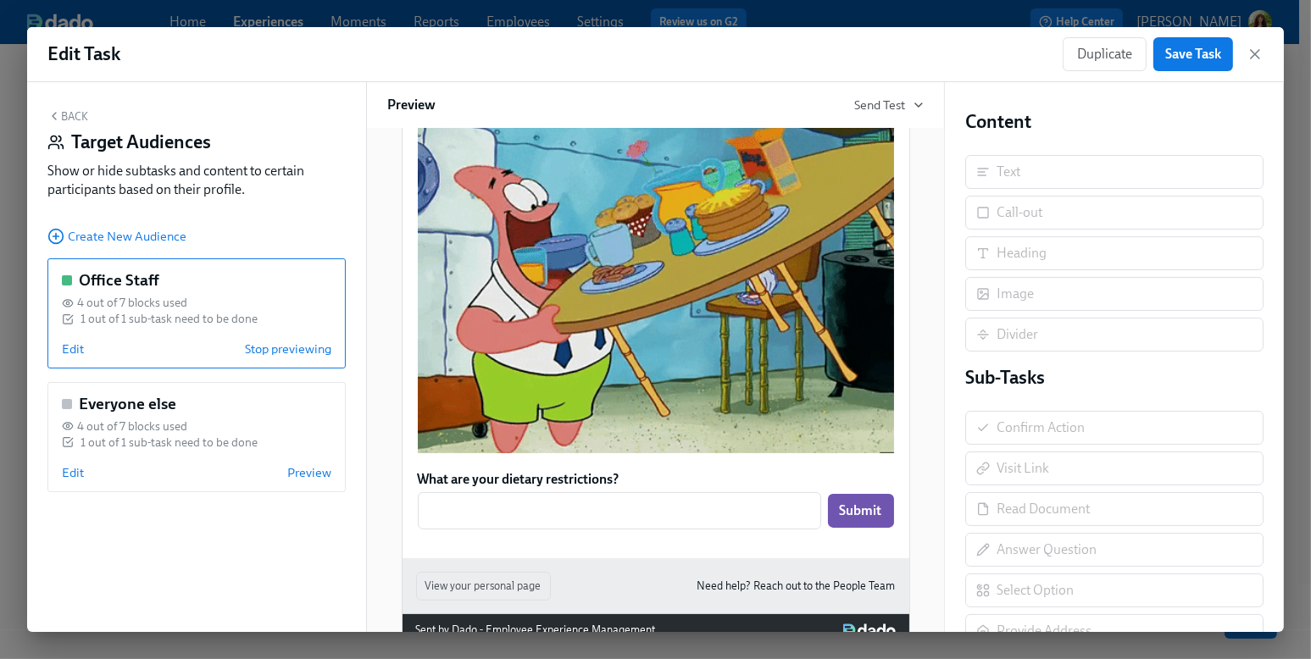
click at [81, 117] on button "Back" at bounding box center [67, 116] width 41 height 14
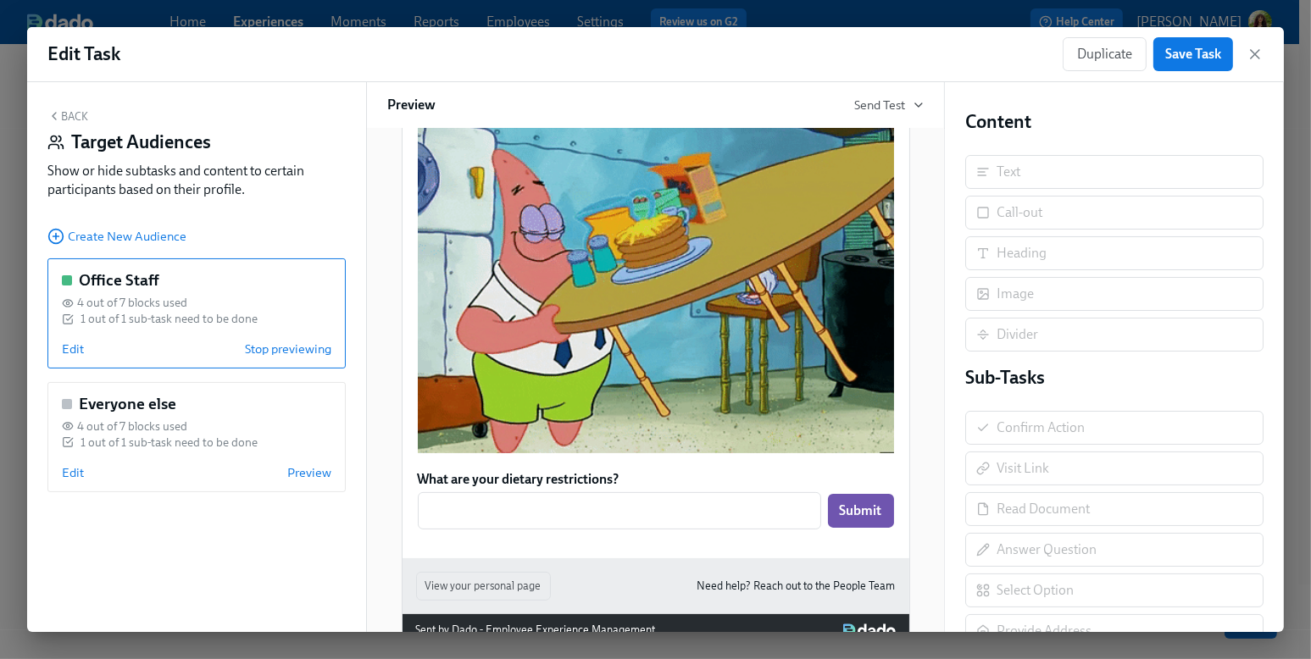
scroll to position [319, 0]
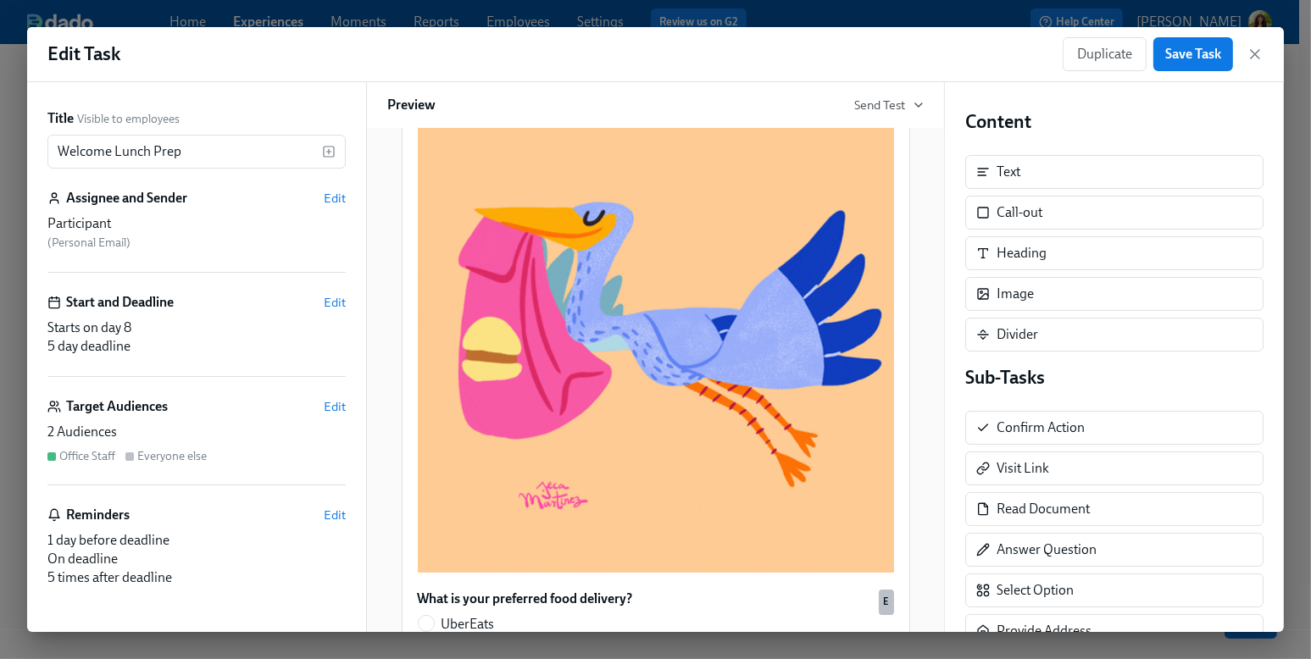
click at [202, 348] on div "Starts on day 8 5 day deadline" at bounding box center [196, 337] width 298 height 37
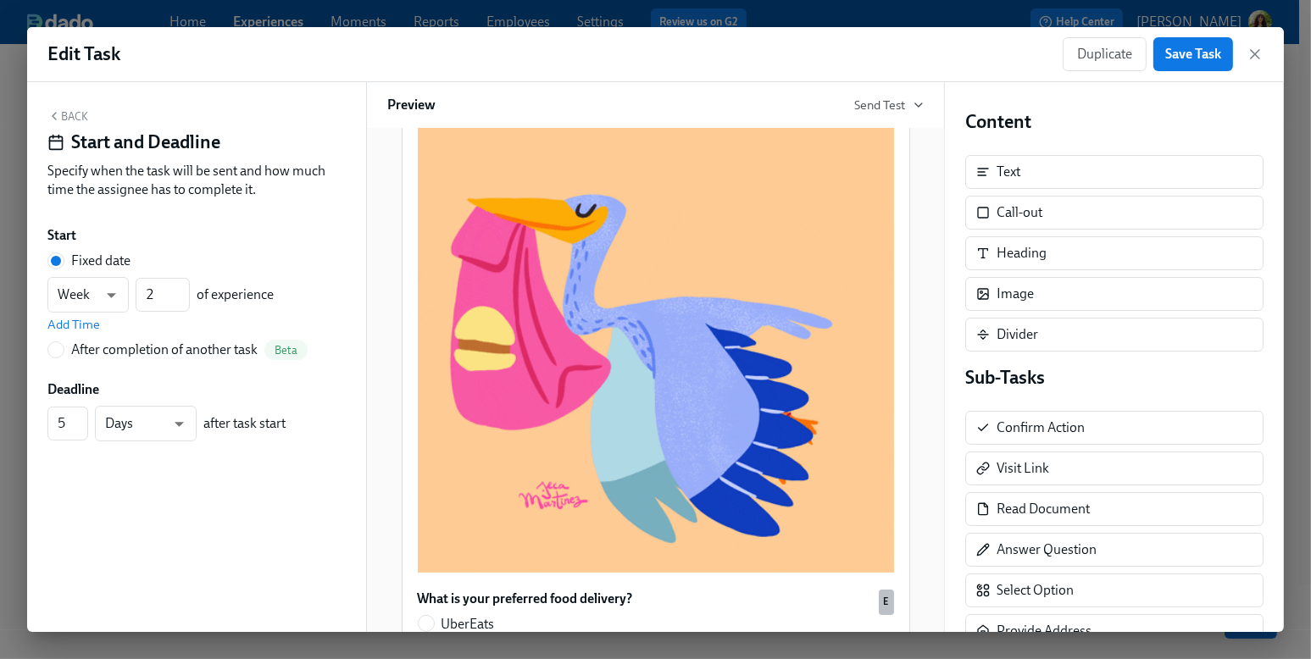
click at [72, 114] on button "Back" at bounding box center [67, 116] width 41 height 14
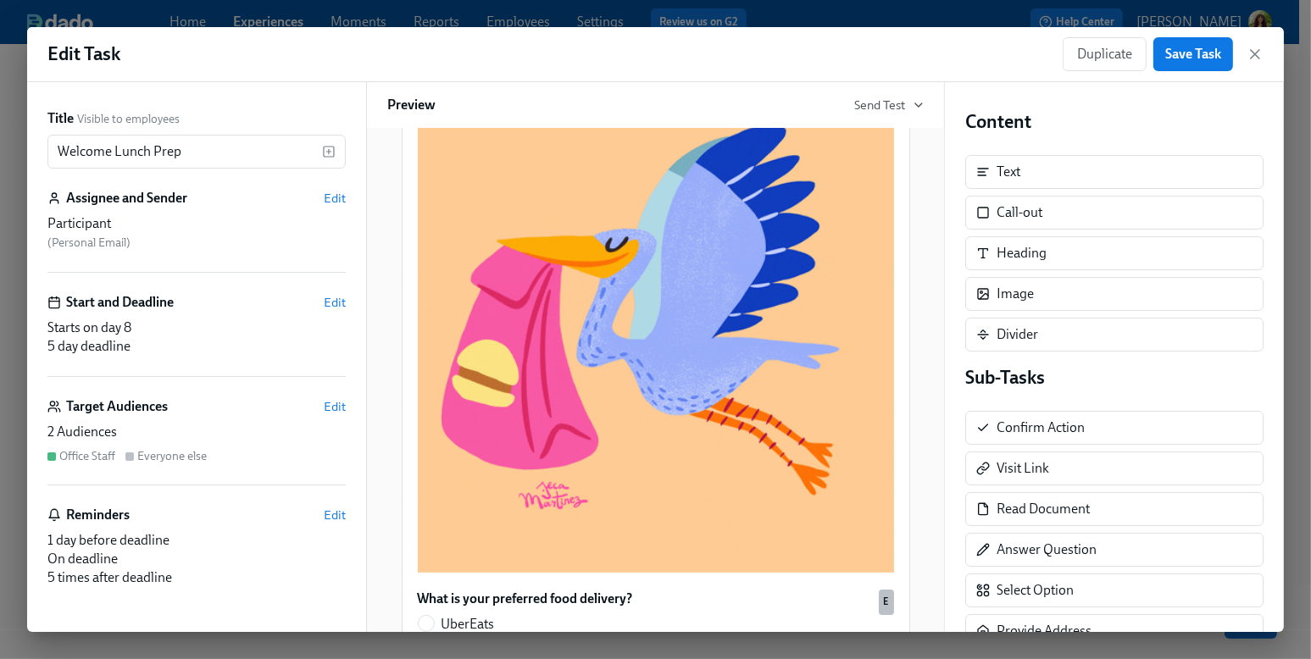
click at [130, 564] on div "On deadline" at bounding box center [196, 559] width 298 height 19
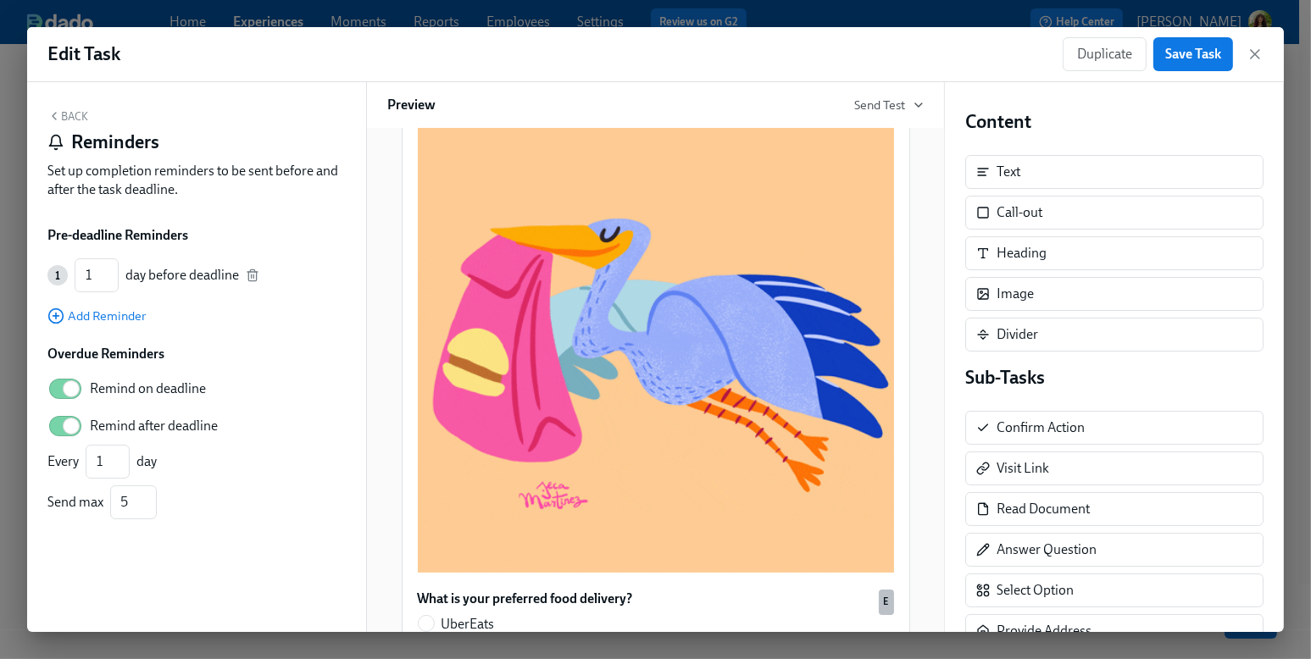
click at [75, 117] on button "Back" at bounding box center [67, 116] width 41 height 14
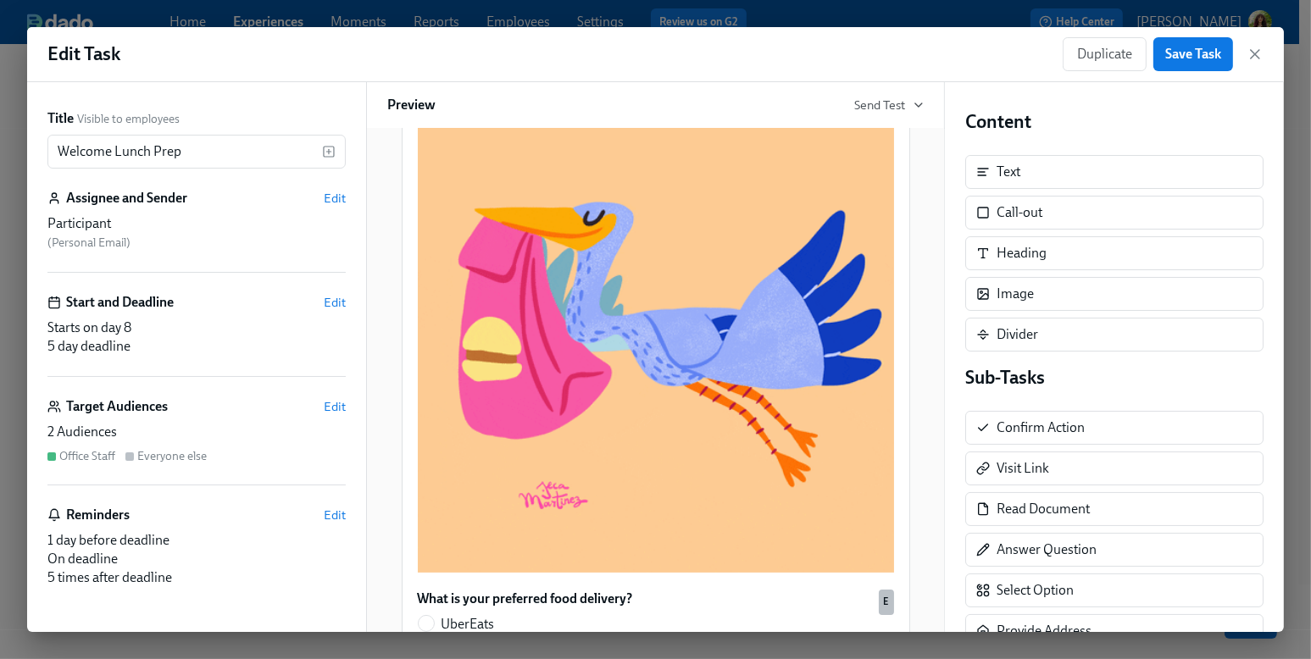
click at [233, 416] on div "Target Audiences Edit 2 Audiences Office Staff Everyone else" at bounding box center [196, 441] width 298 height 88
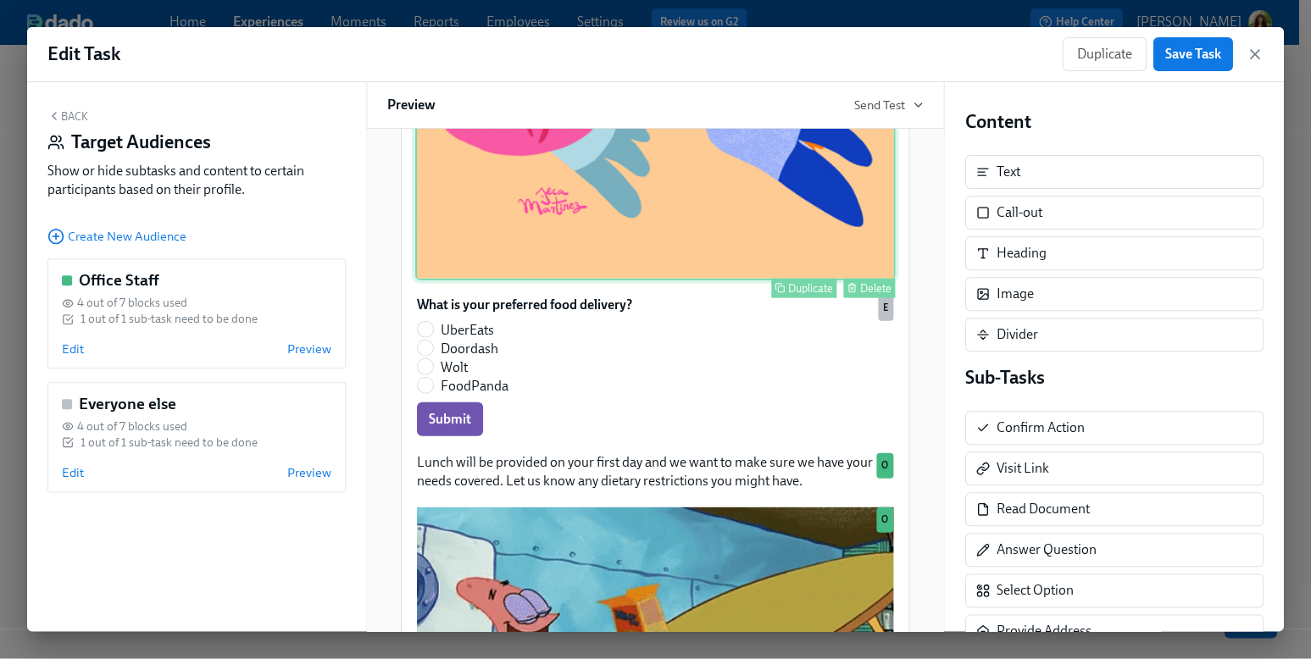
scroll to position [674, 0]
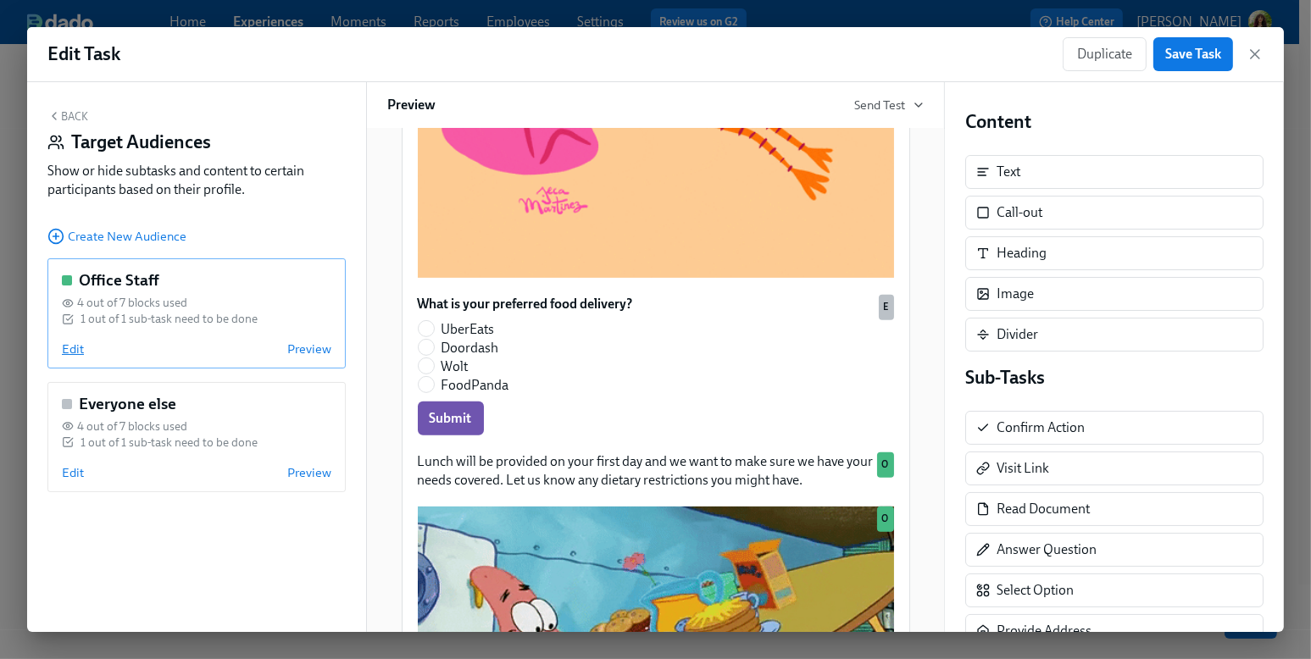
click at [81, 349] on span "Edit" at bounding box center [73, 349] width 22 height 17
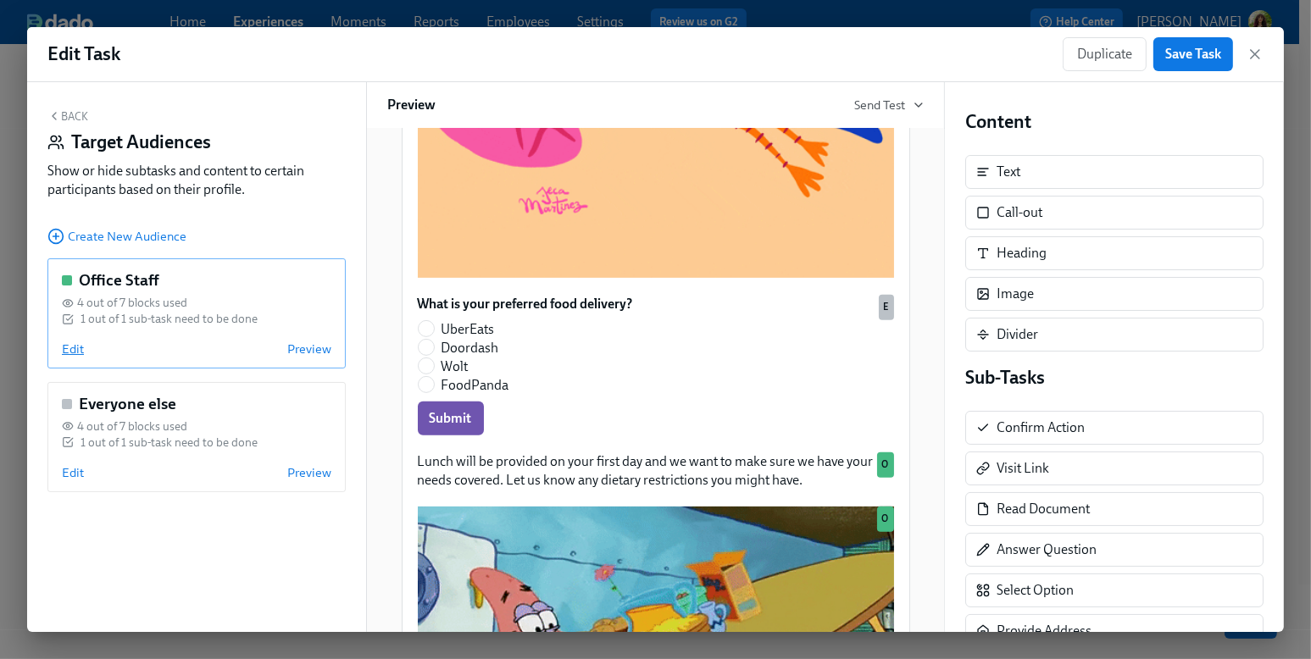
scroll to position [447, 0]
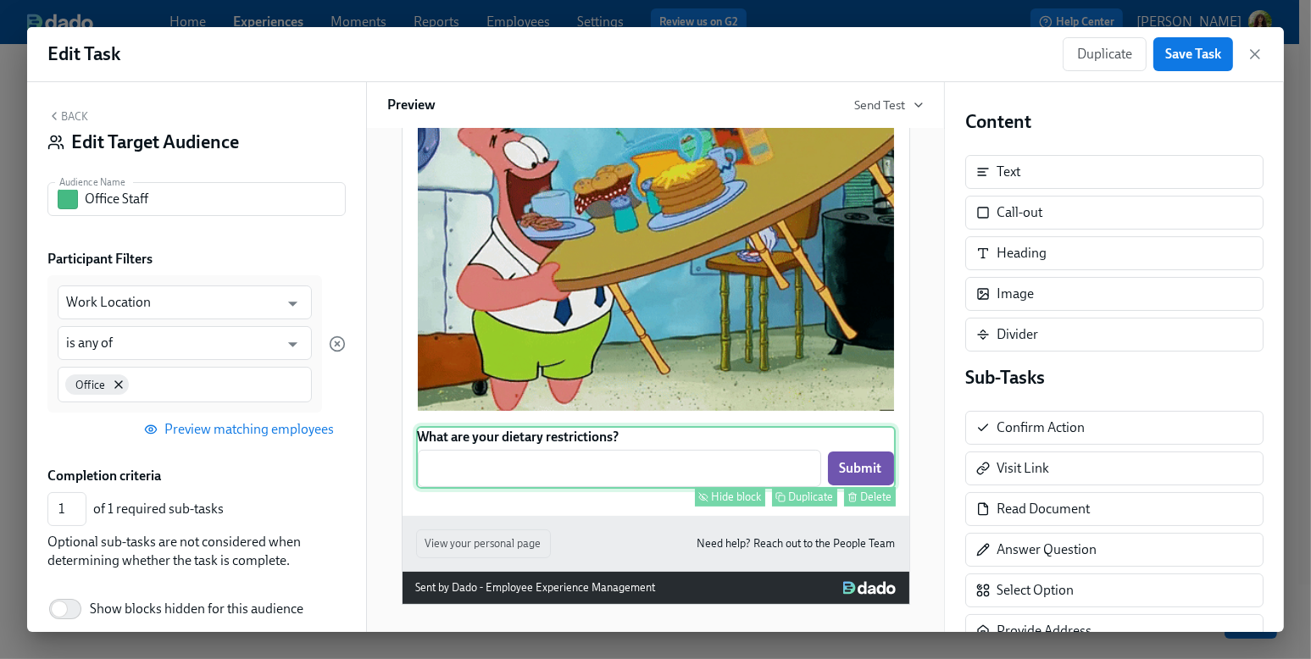
click at [653, 462] on div "What are your dietary restrictions? ​ Submit Hide block Duplicate Delete" at bounding box center [656, 457] width 480 height 63
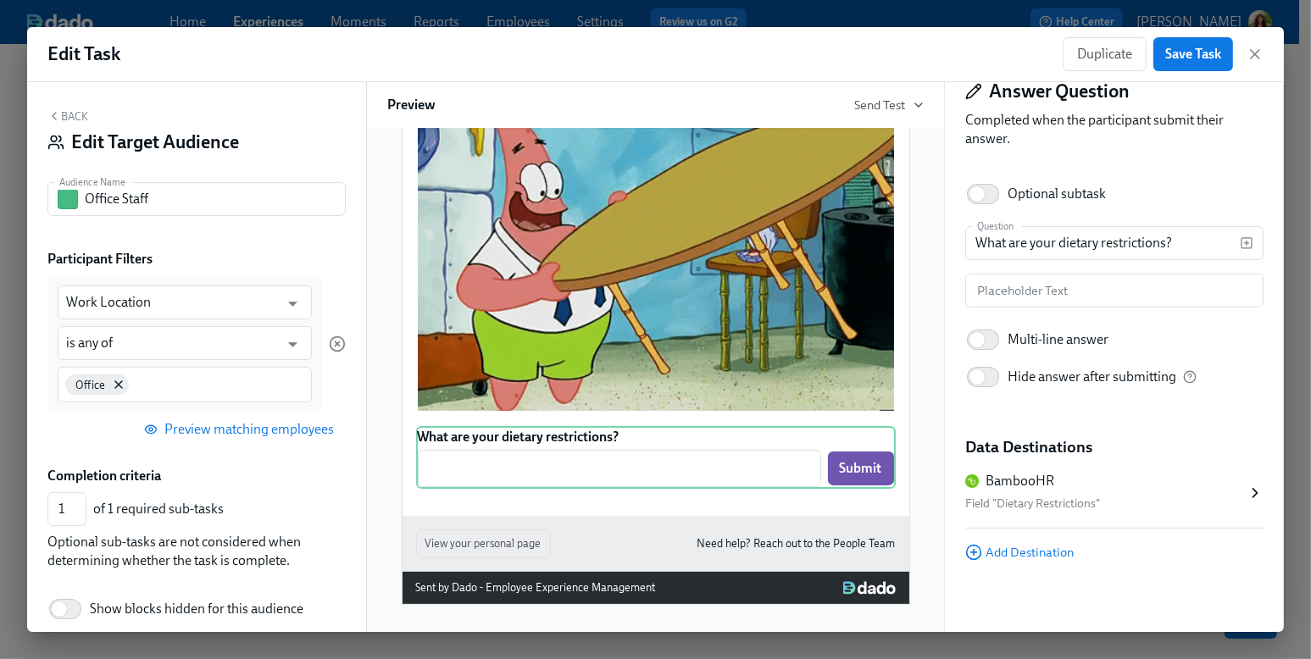
scroll to position [53, 0]
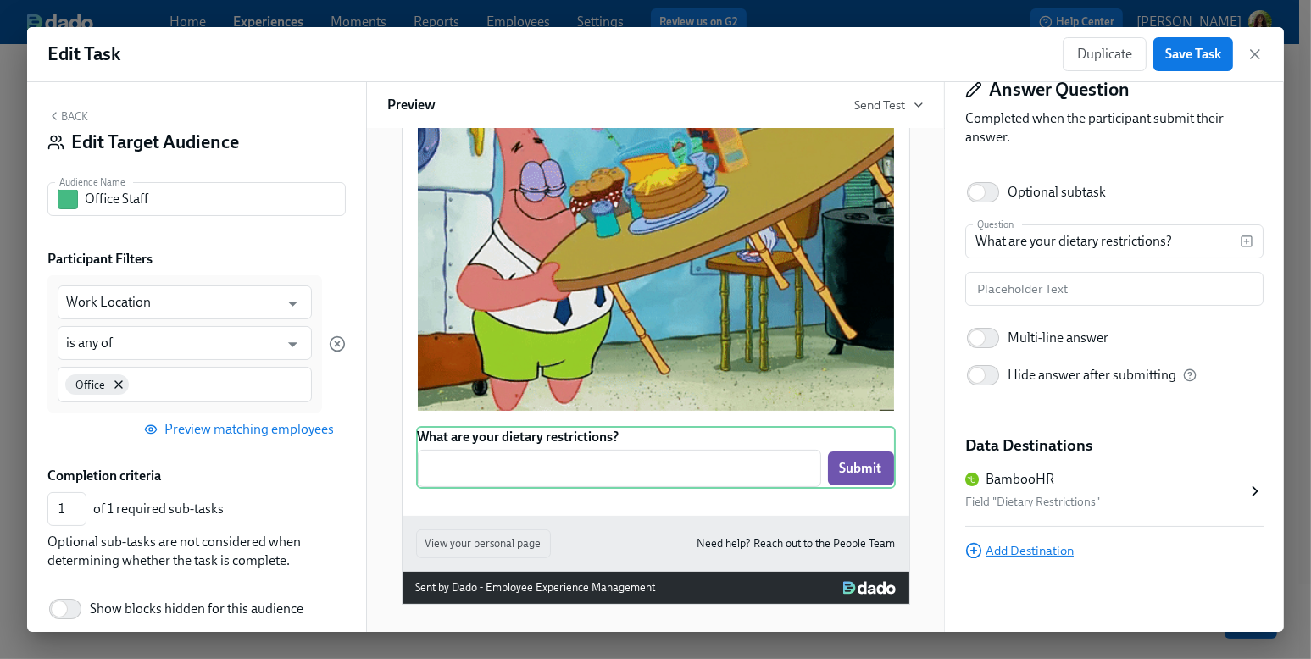
click at [1059, 554] on span "Add Destination" at bounding box center [1019, 550] width 108 height 17
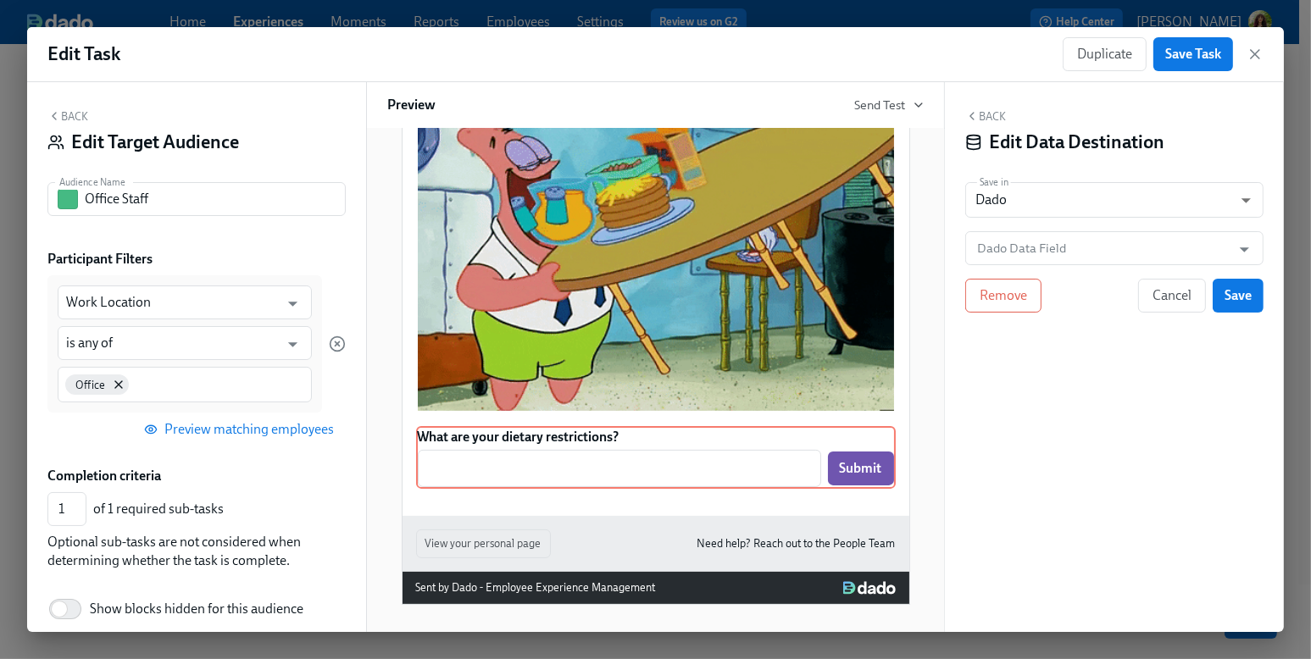
scroll to position [0, 0]
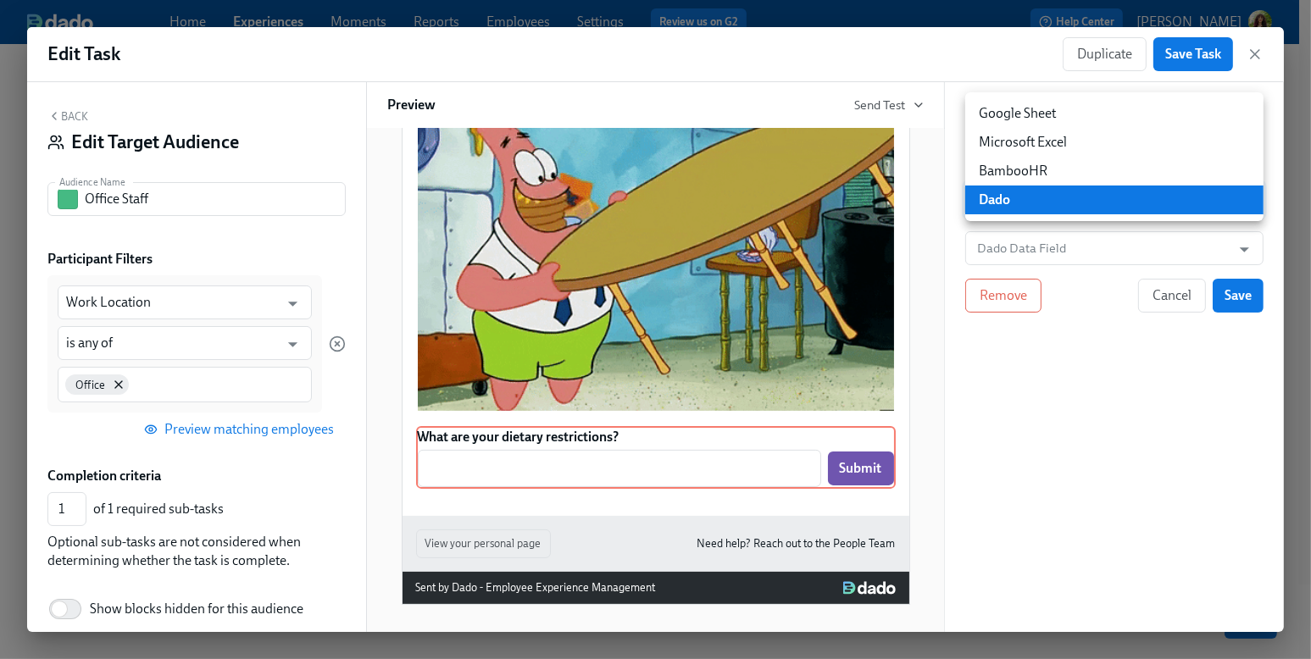
click at [1075, 200] on body "Home Experiences Moments Reports Employees Settings Review us on G2 Help Center…" at bounding box center [655, 274] width 1311 height 798
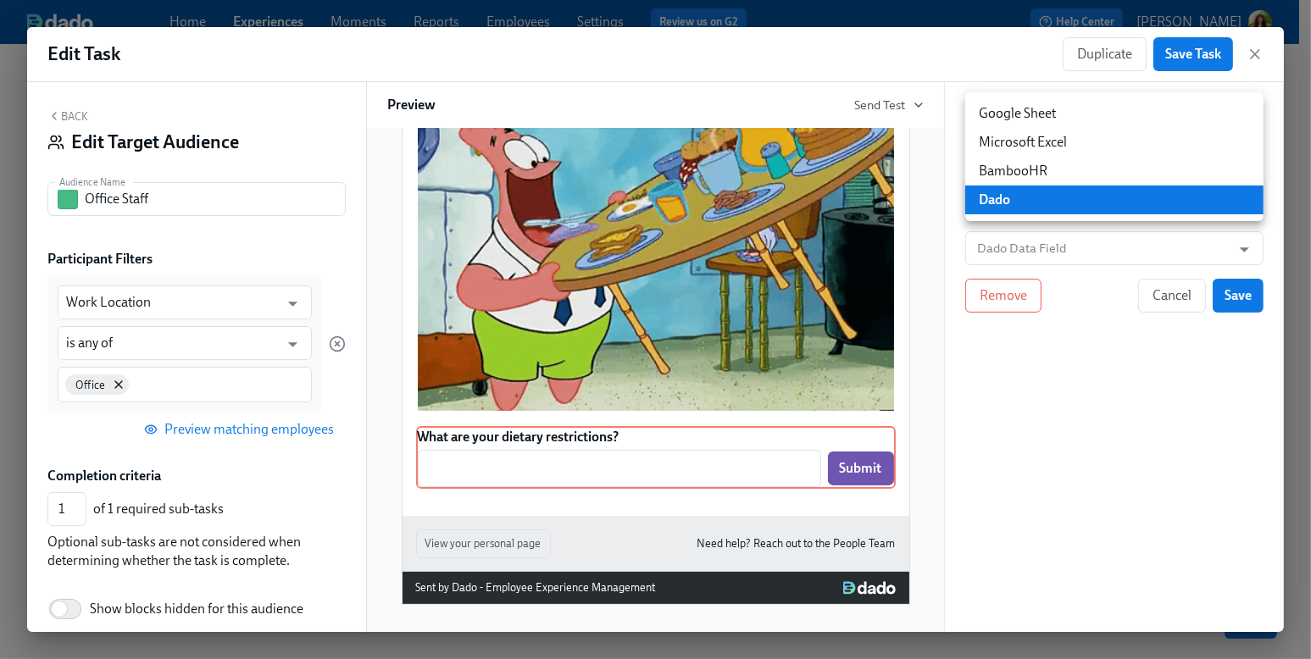
click at [1093, 136] on li "Microsoft Excel" at bounding box center [1114, 142] width 298 height 29
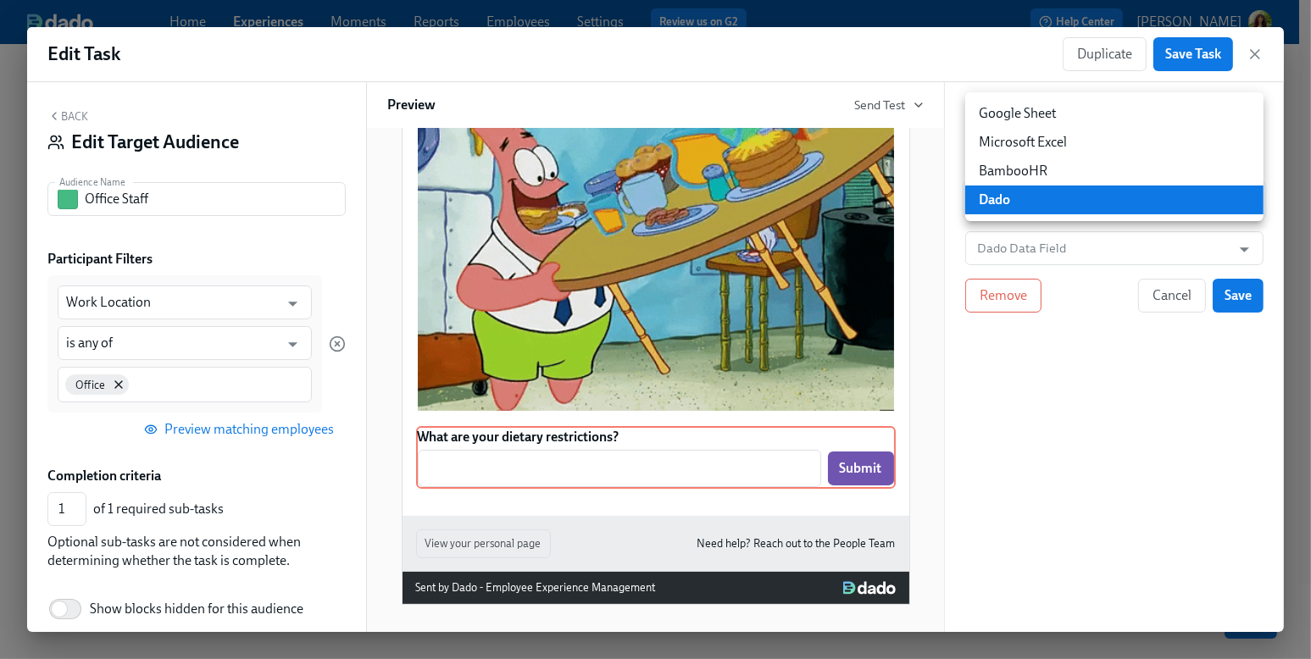
type input "MS_EXCEL"
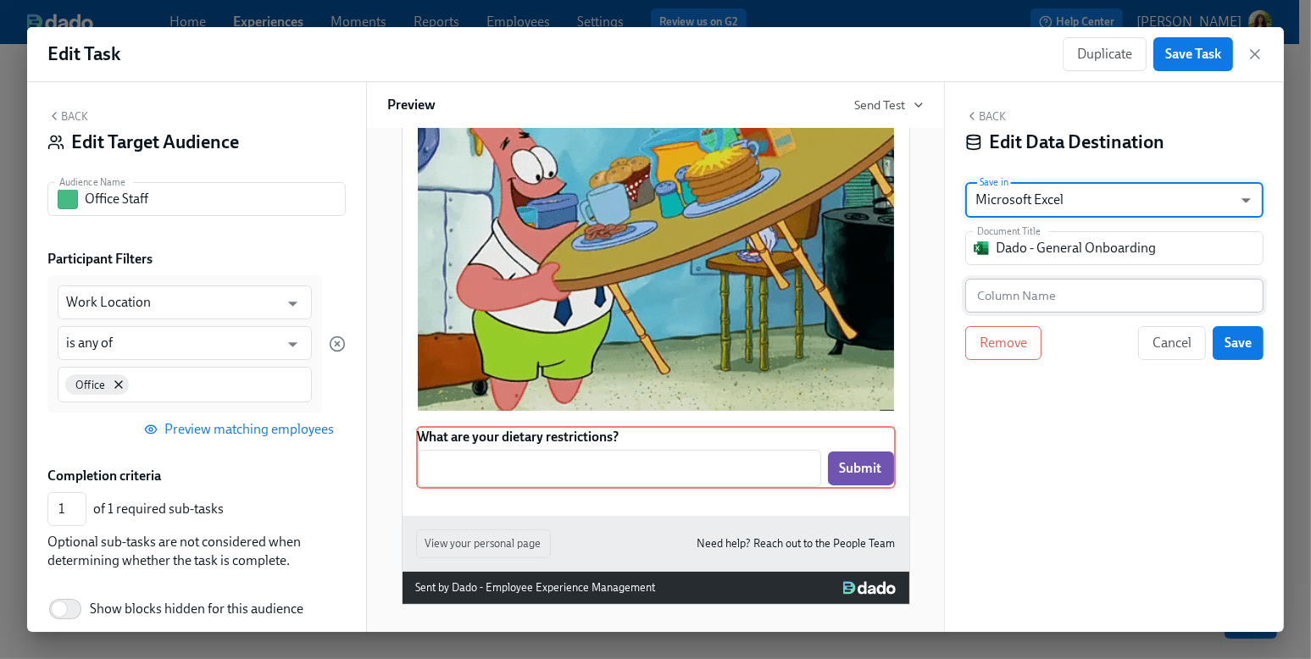
click at [1133, 299] on input "text" at bounding box center [1114, 296] width 298 height 34
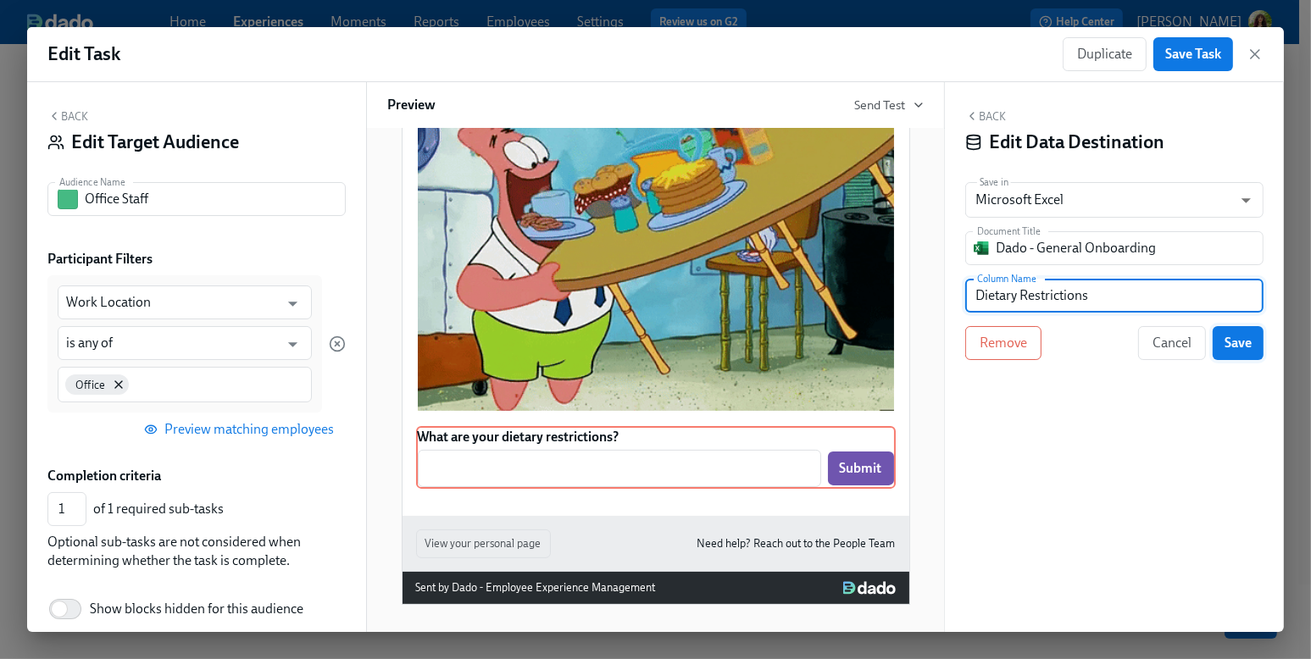
type input "Dietary Restrictions"
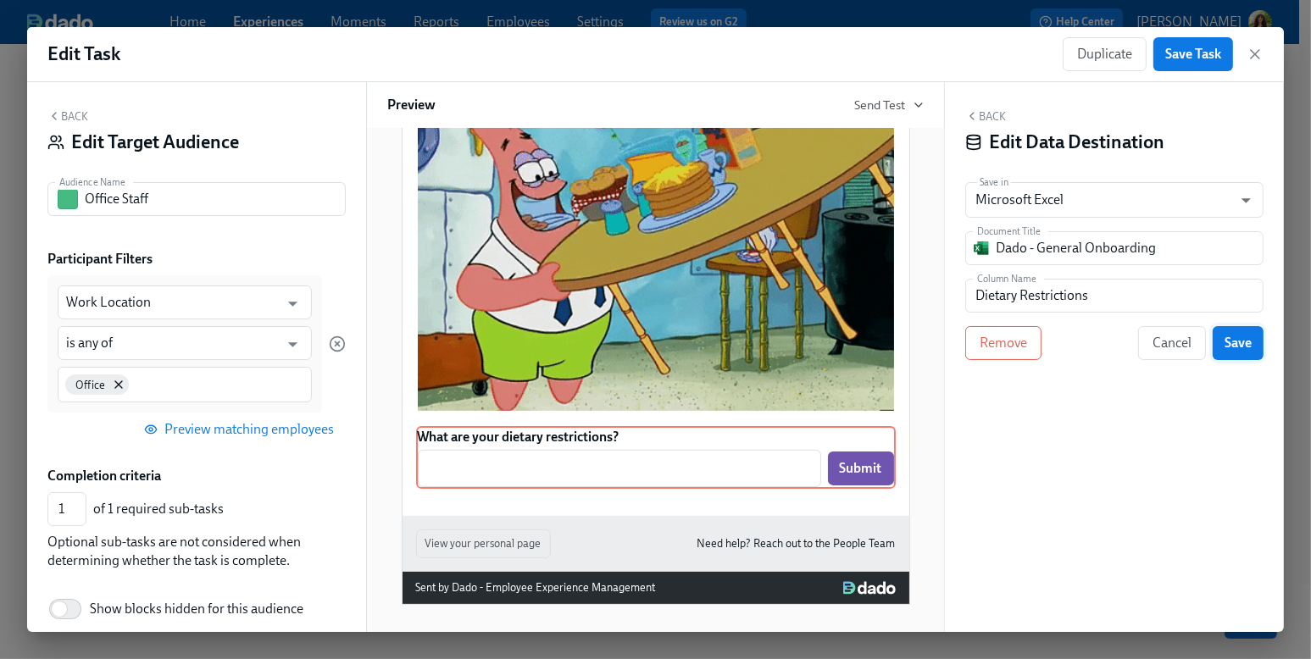
click at [1135, 350] on span "Save" at bounding box center [1237, 343] width 27 height 17
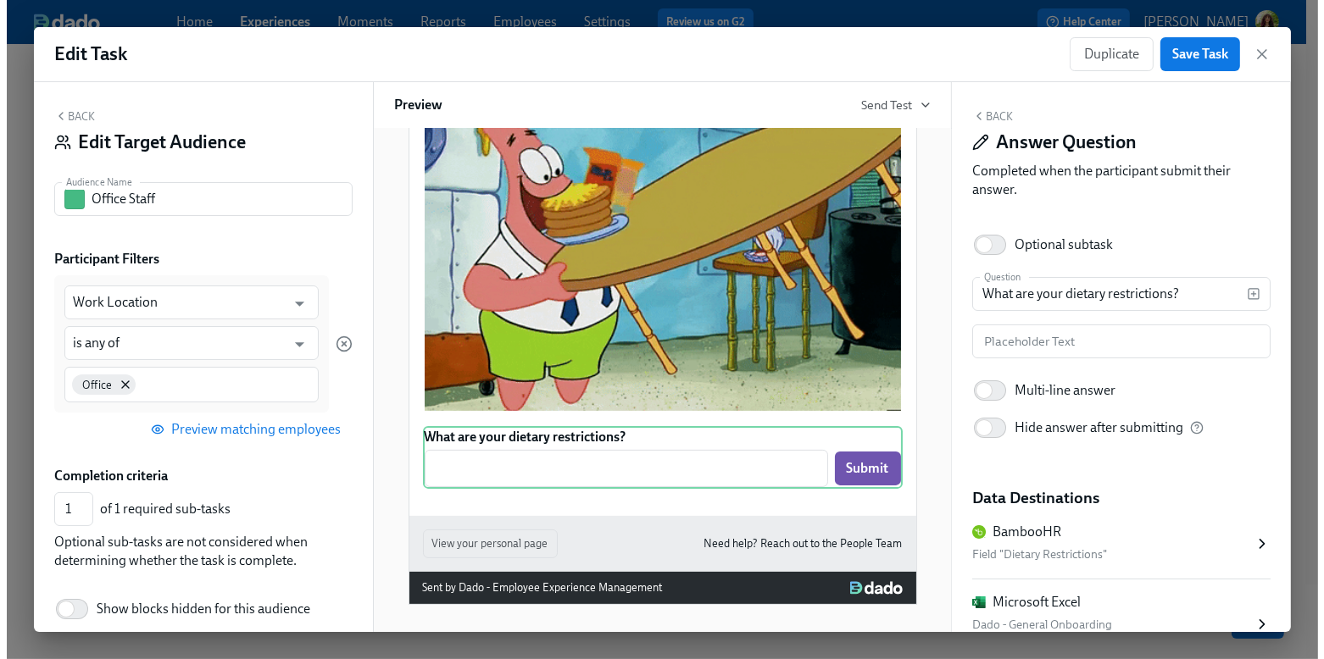
scroll to position [142, 0]
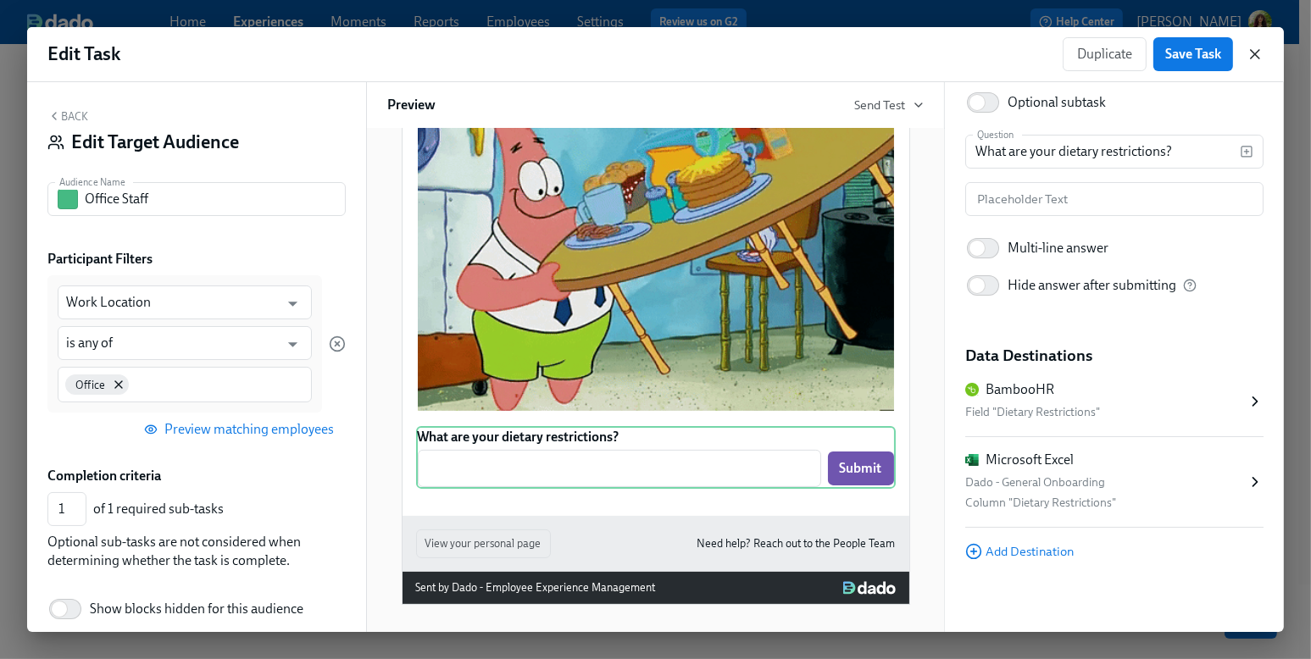
click at [1135, 53] on icon "button" at bounding box center [1254, 54] width 17 height 17
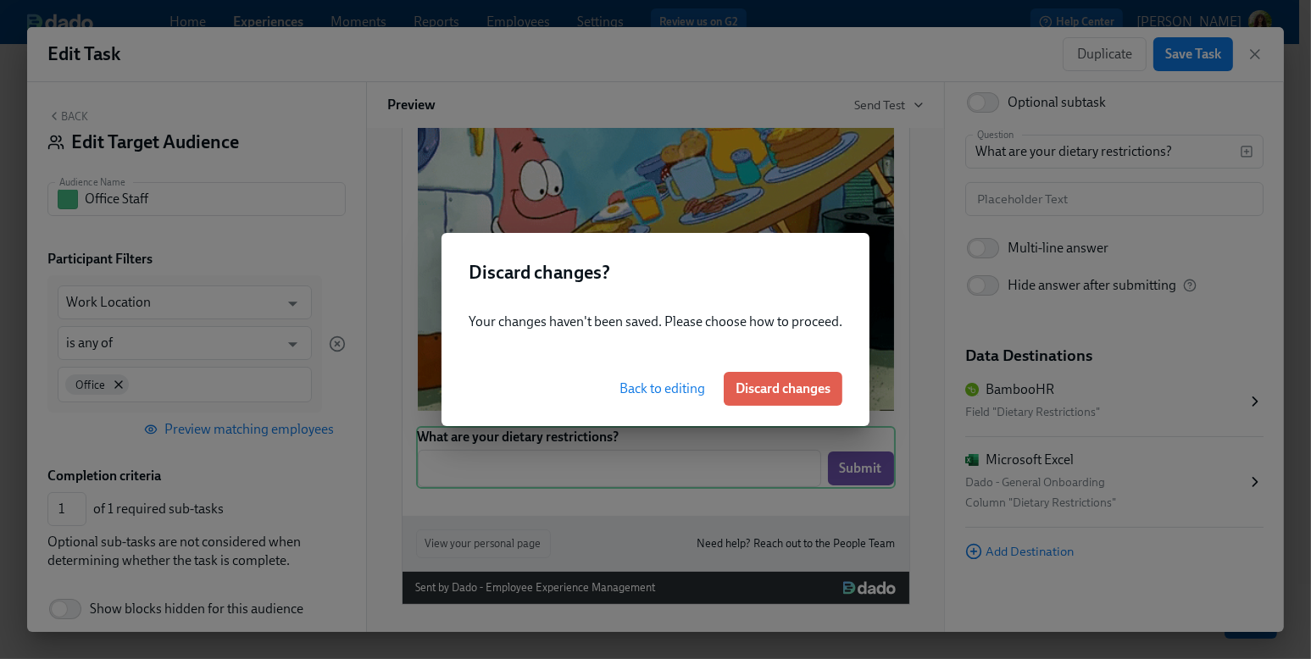
drag, startPoint x: 745, startPoint y: 394, endPoint x: 817, endPoint y: 396, distance: 72.0
click at [746, 394] on span "Discard changes" at bounding box center [783, 388] width 95 height 17
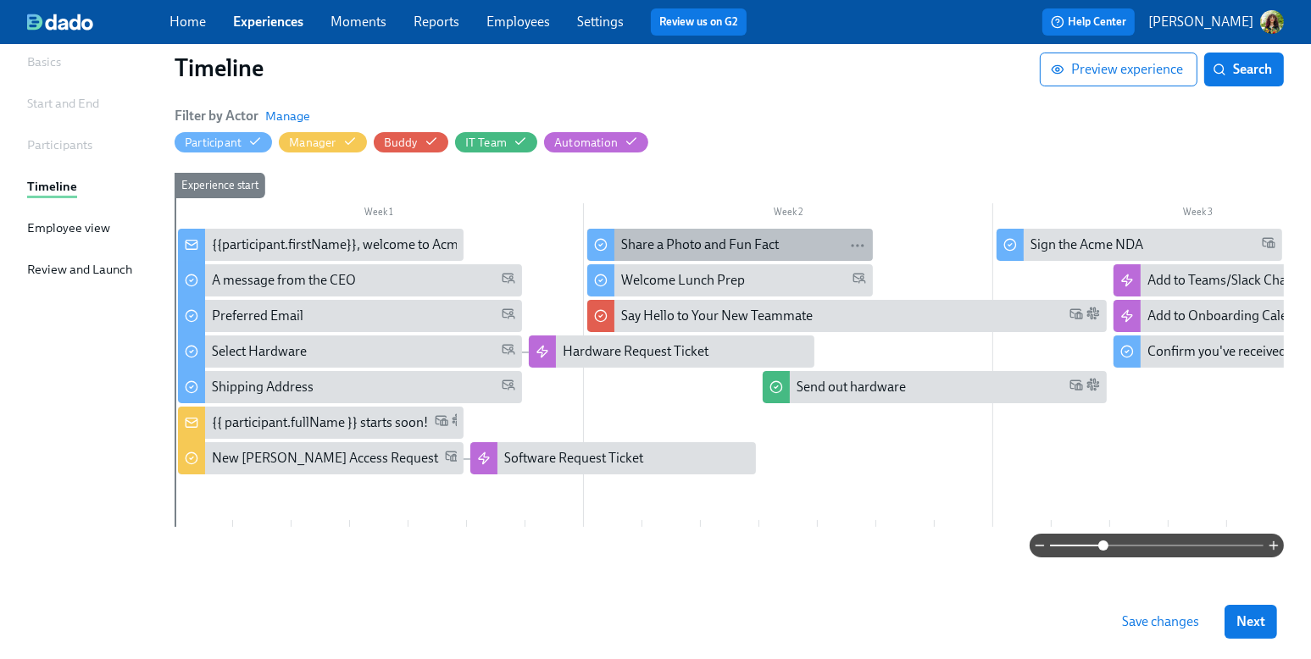
click at [715, 250] on div "Share a Photo and Fun Fact" at bounding box center [700, 245] width 158 height 19
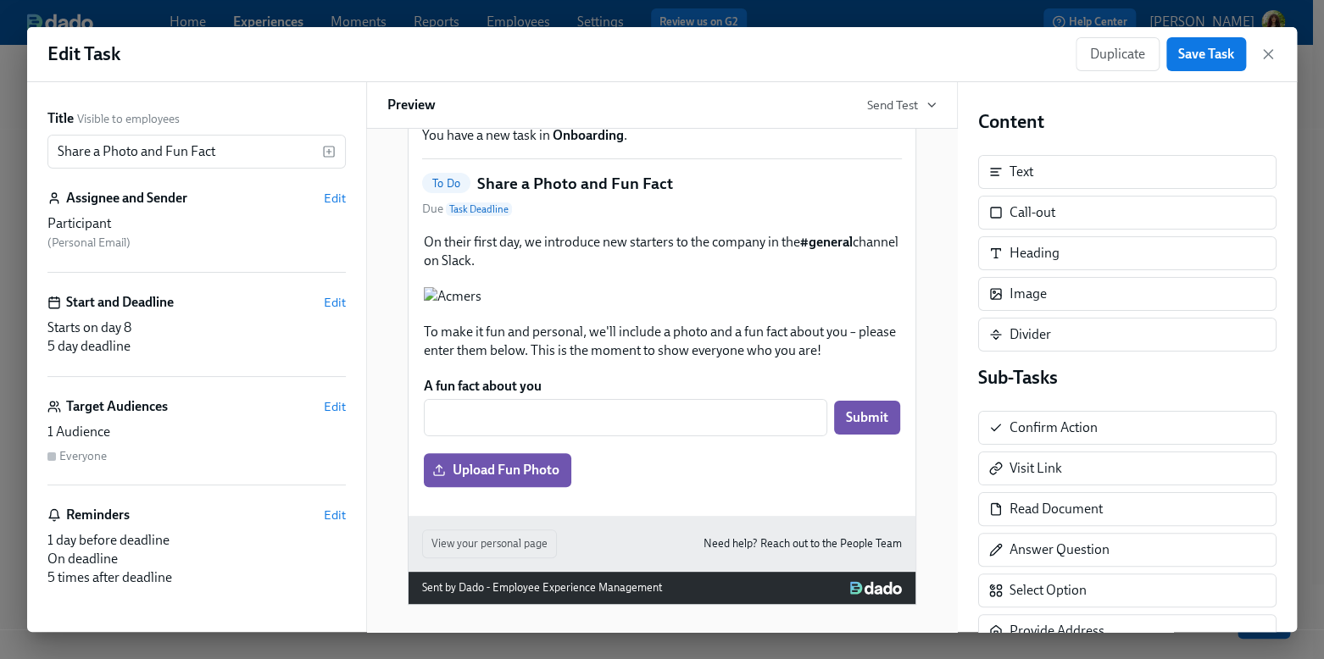
scroll to position [272, 0]
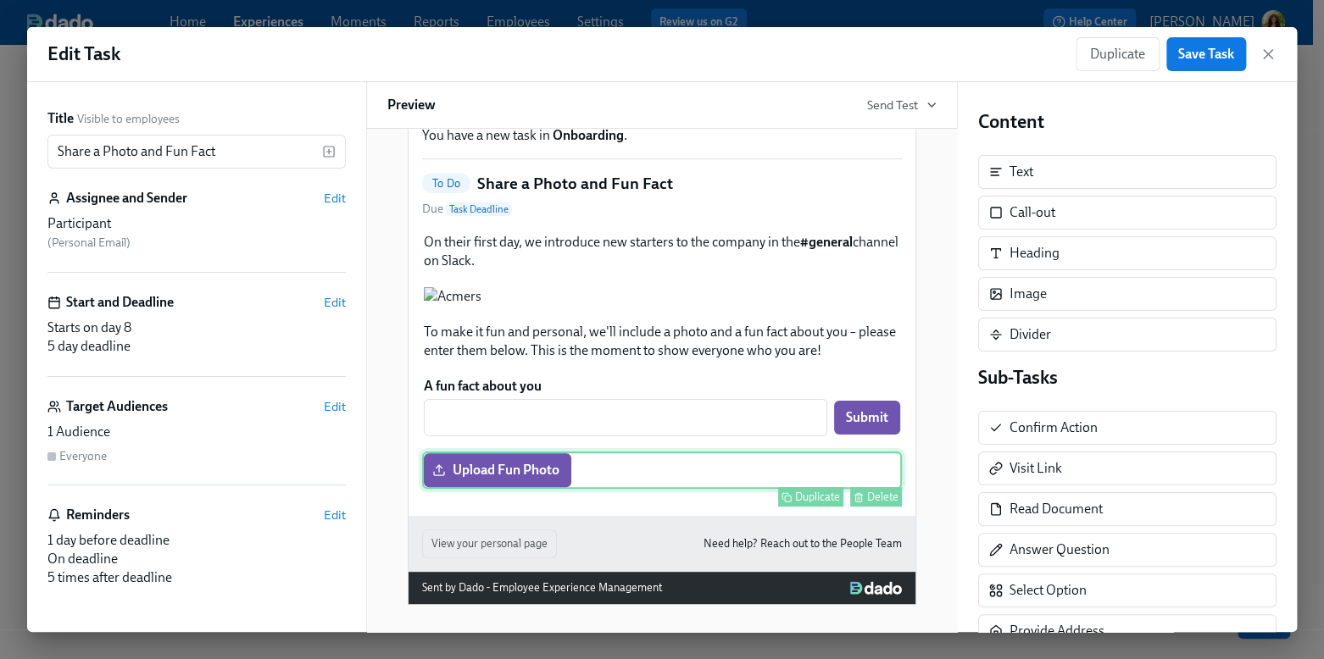
click at [493, 468] on div "Upload Fun Photo Duplicate Delete" at bounding box center [662, 470] width 480 height 37
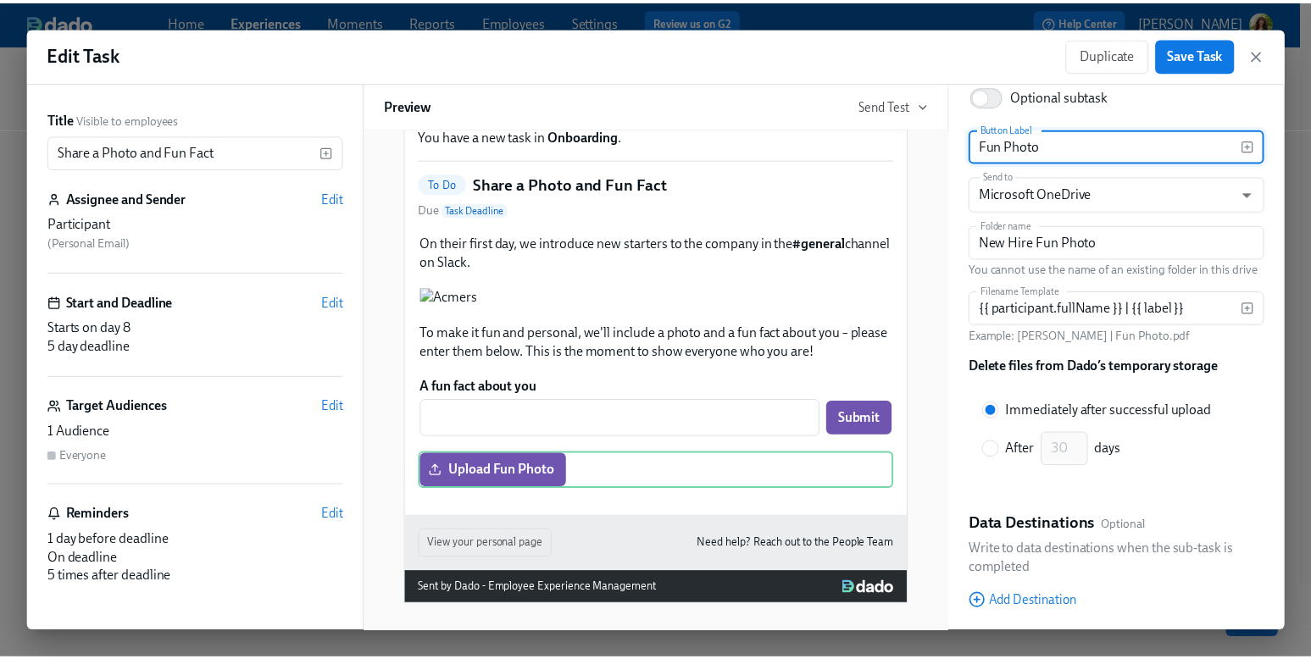
scroll to position [132, 0]
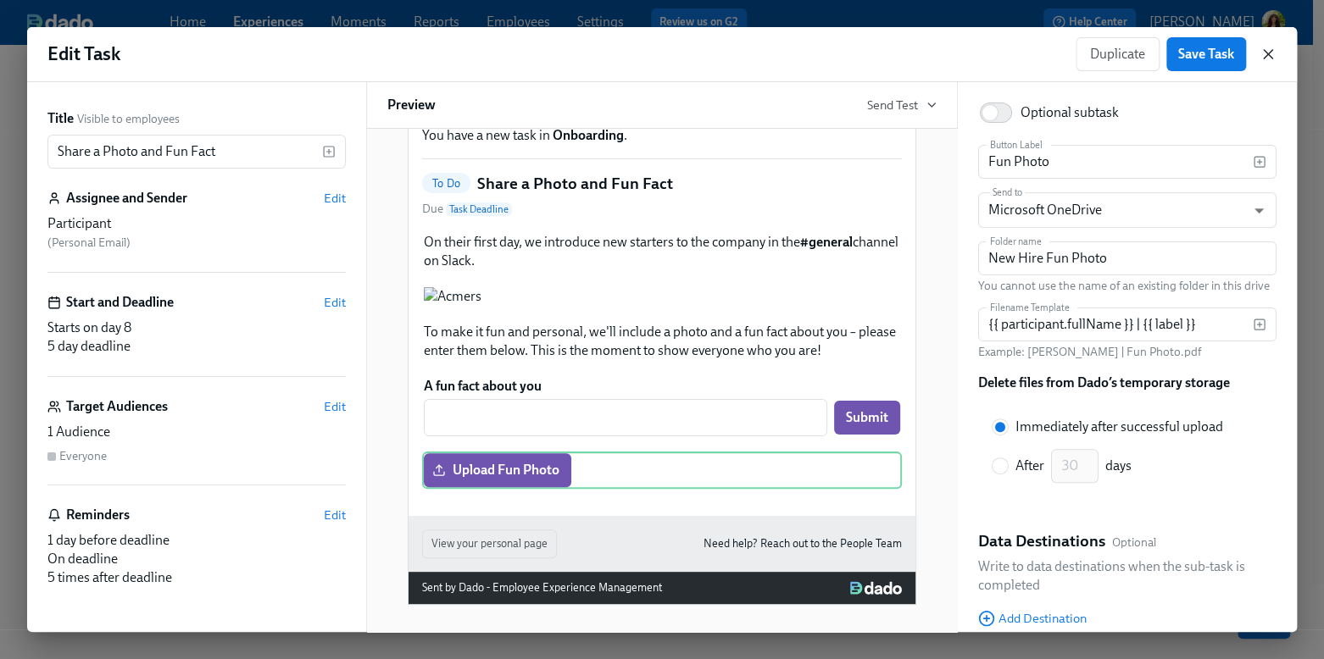
click at [1135, 53] on icon "button" at bounding box center [1267, 54] width 17 height 17
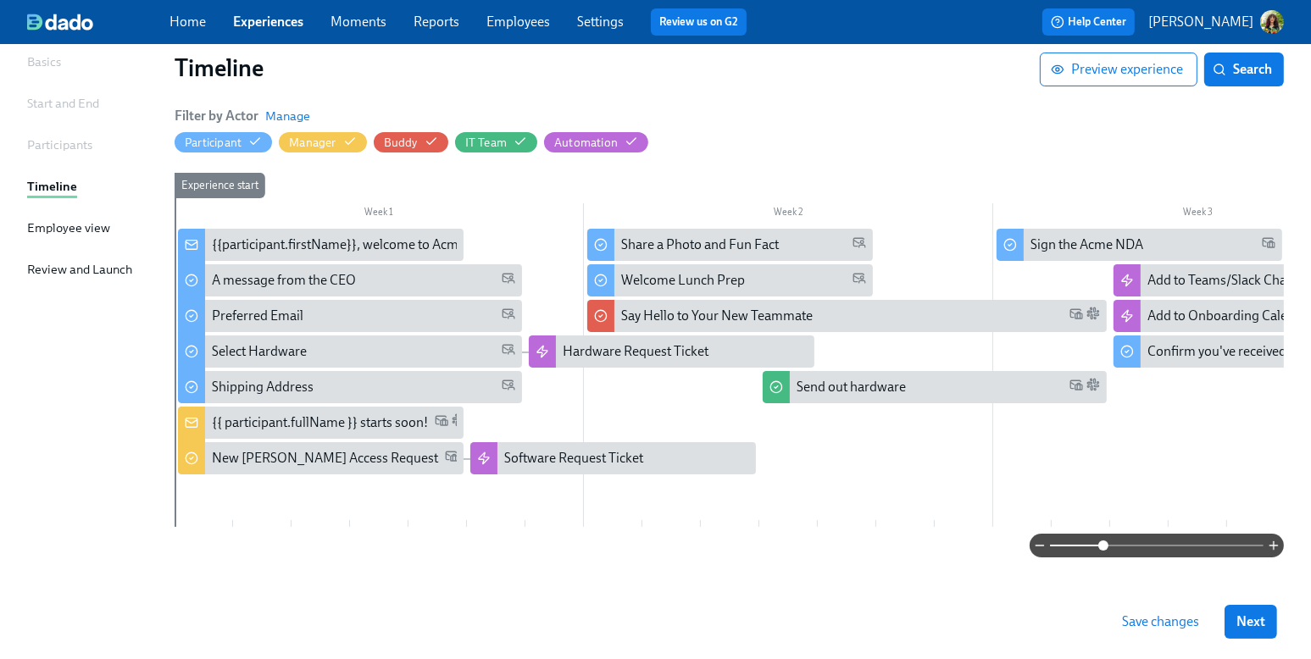
scroll to position [146, 0]
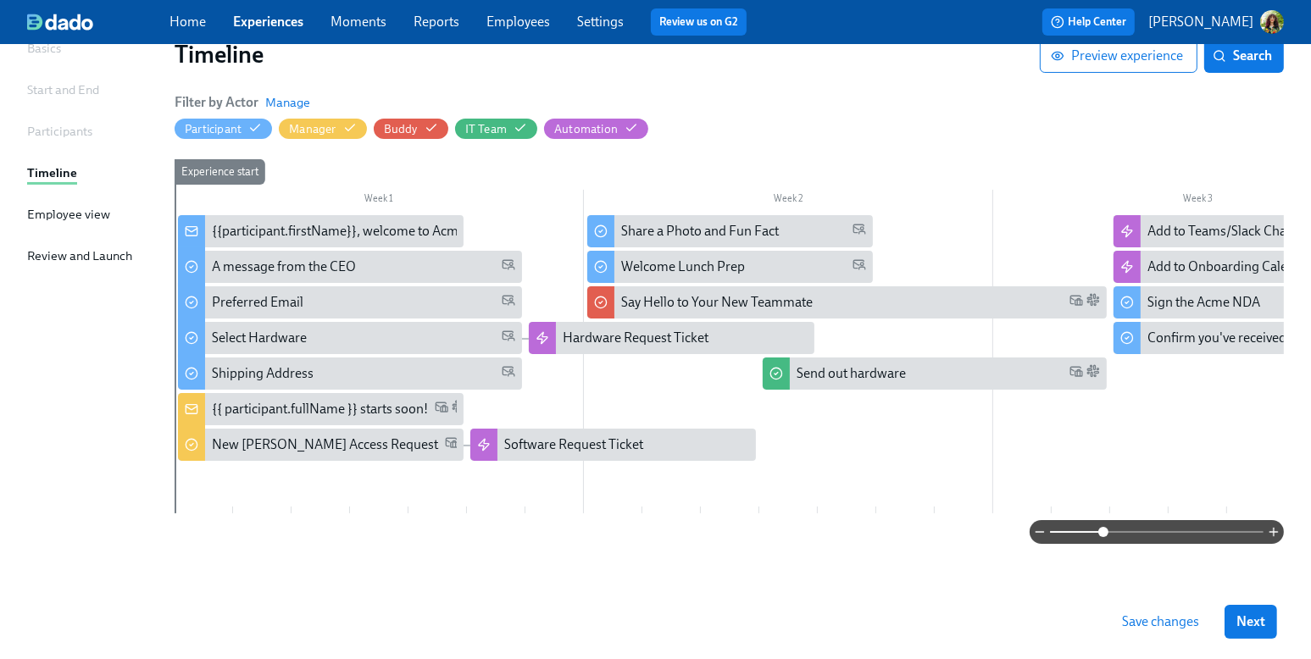
click at [1135, 628] on span "Save changes" at bounding box center [1160, 621] width 77 height 17
click at [440, 23] on link "Reports" at bounding box center [437, 22] width 46 height 16
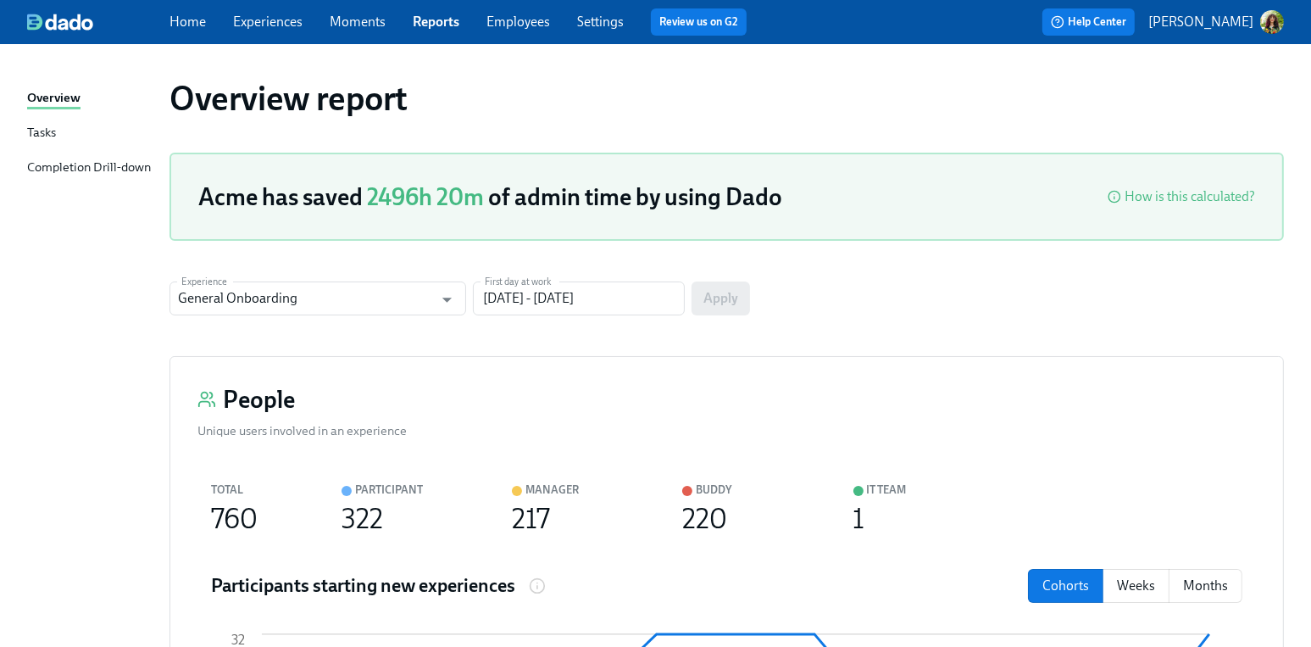
click at [49, 136] on div "Tasks" at bounding box center [41, 133] width 29 height 21
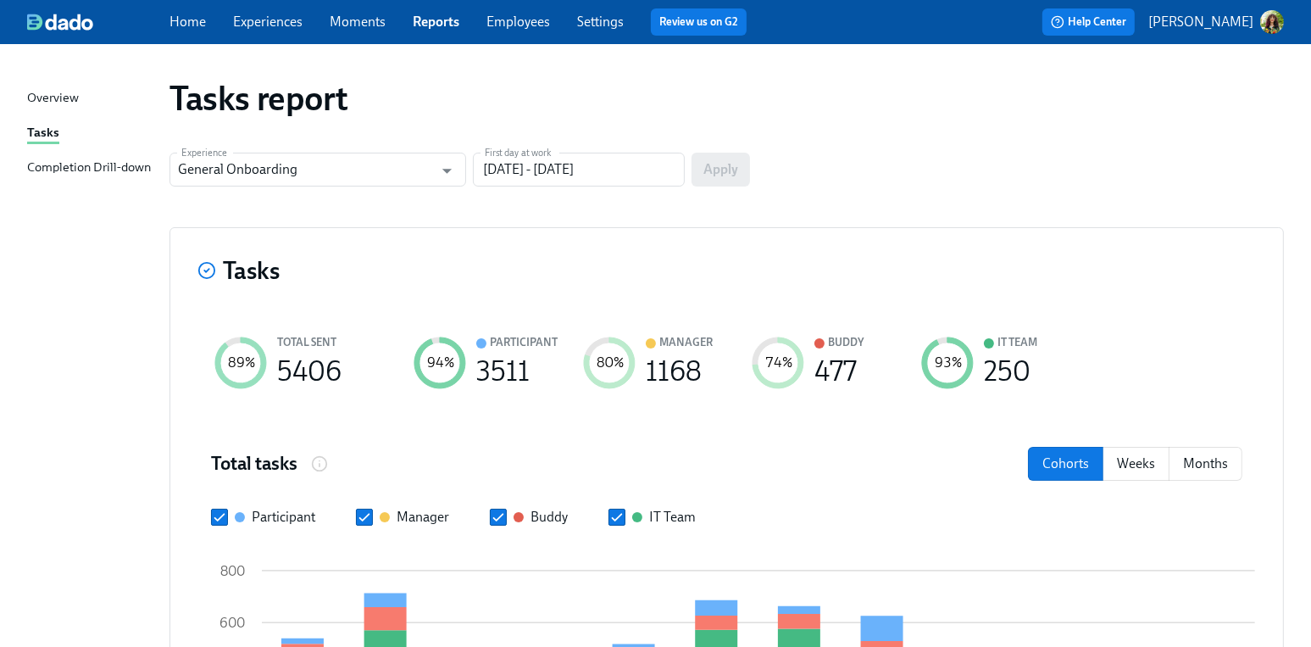
scroll to position [316, 0]
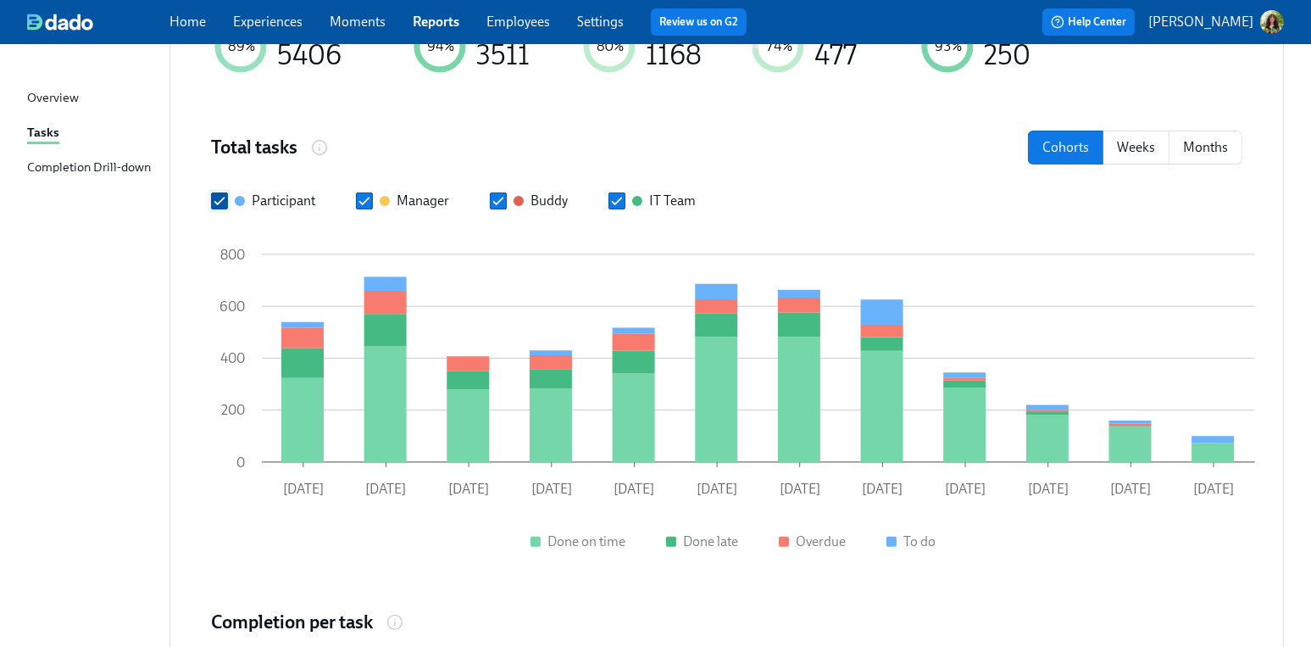
click at [218, 194] on input "Participant" at bounding box center [219, 200] width 15 height 15
checkbox input "false"
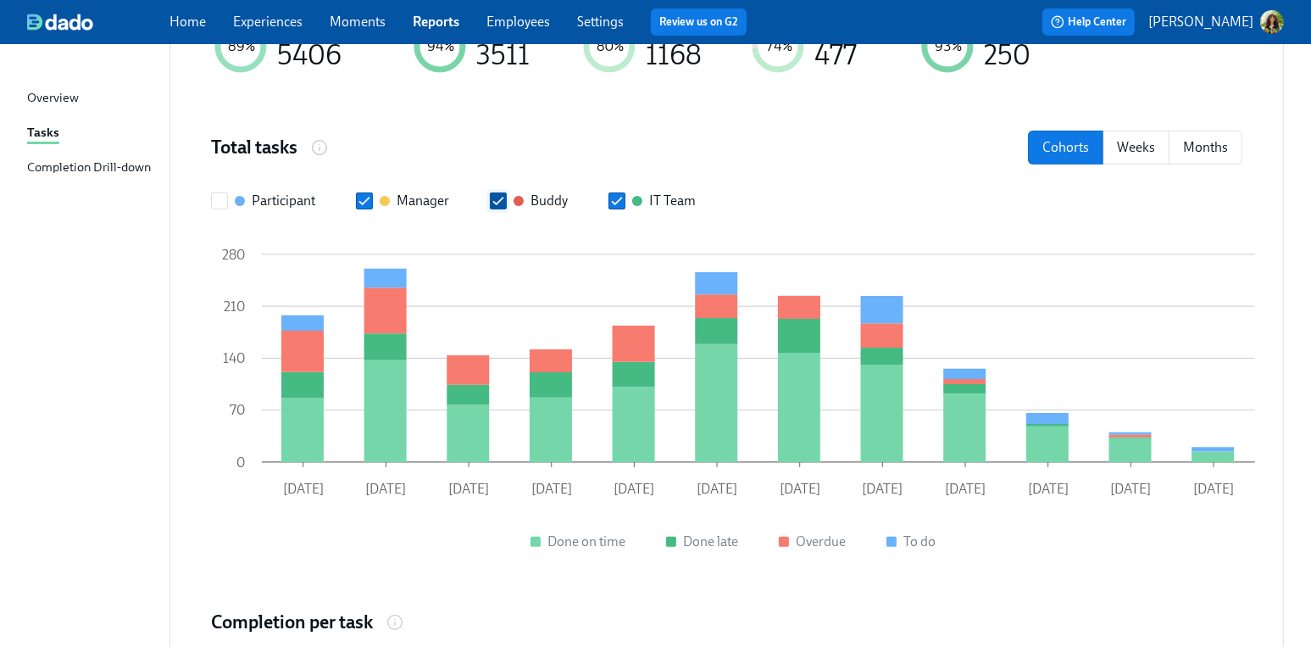
click at [496, 203] on input "Buddy" at bounding box center [498, 200] width 15 height 15
checkbox input "false"
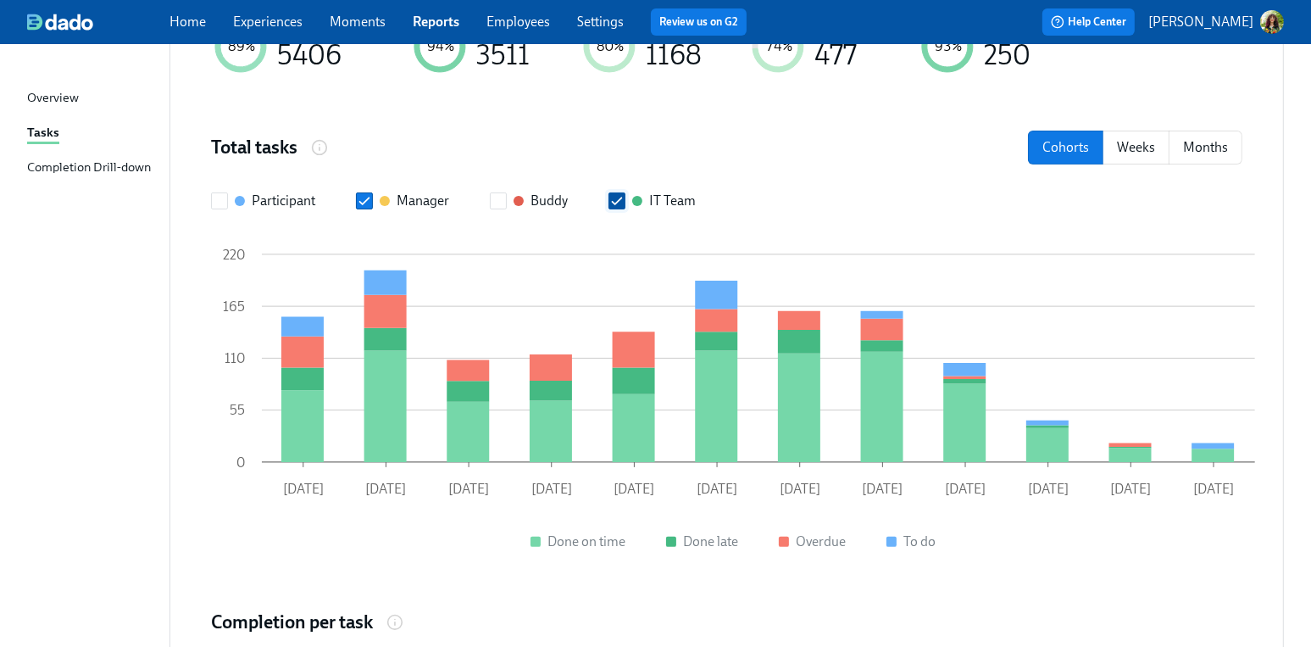
click at [625, 204] on span at bounding box center [616, 200] width 17 height 17
click at [625, 204] on input "IT Team" at bounding box center [616, 200] width 15 height 15
checkbox input "false"
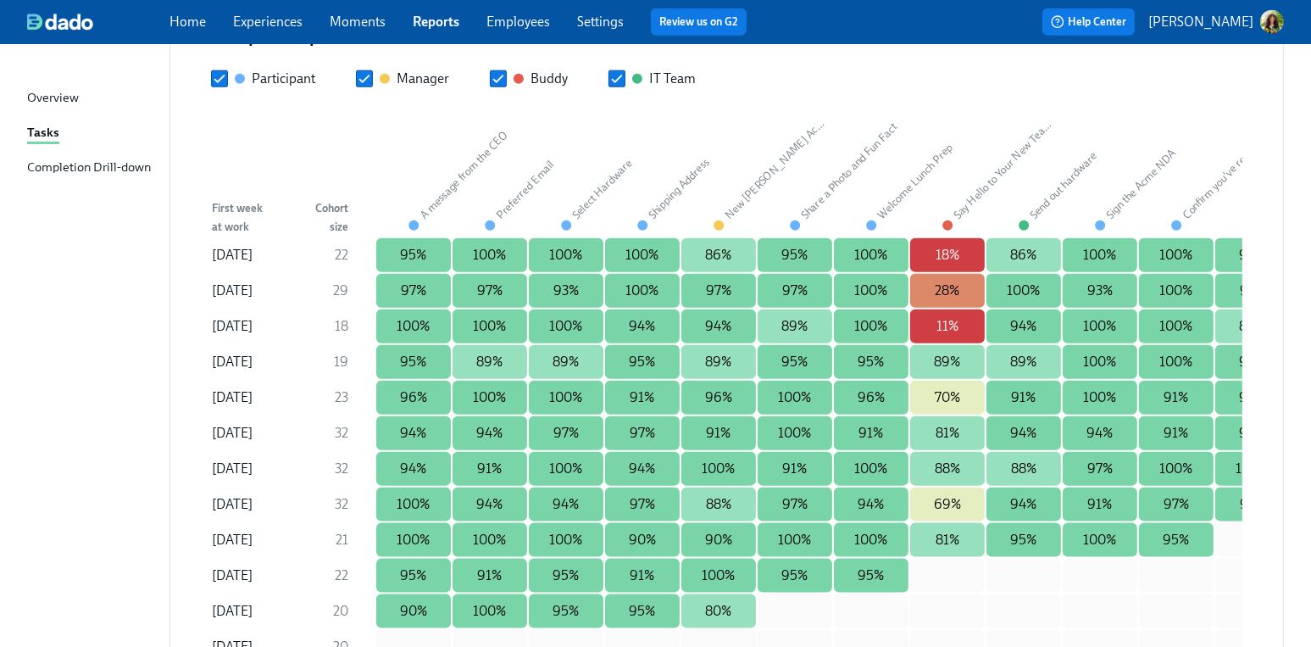
scroll to position [1946, 0]
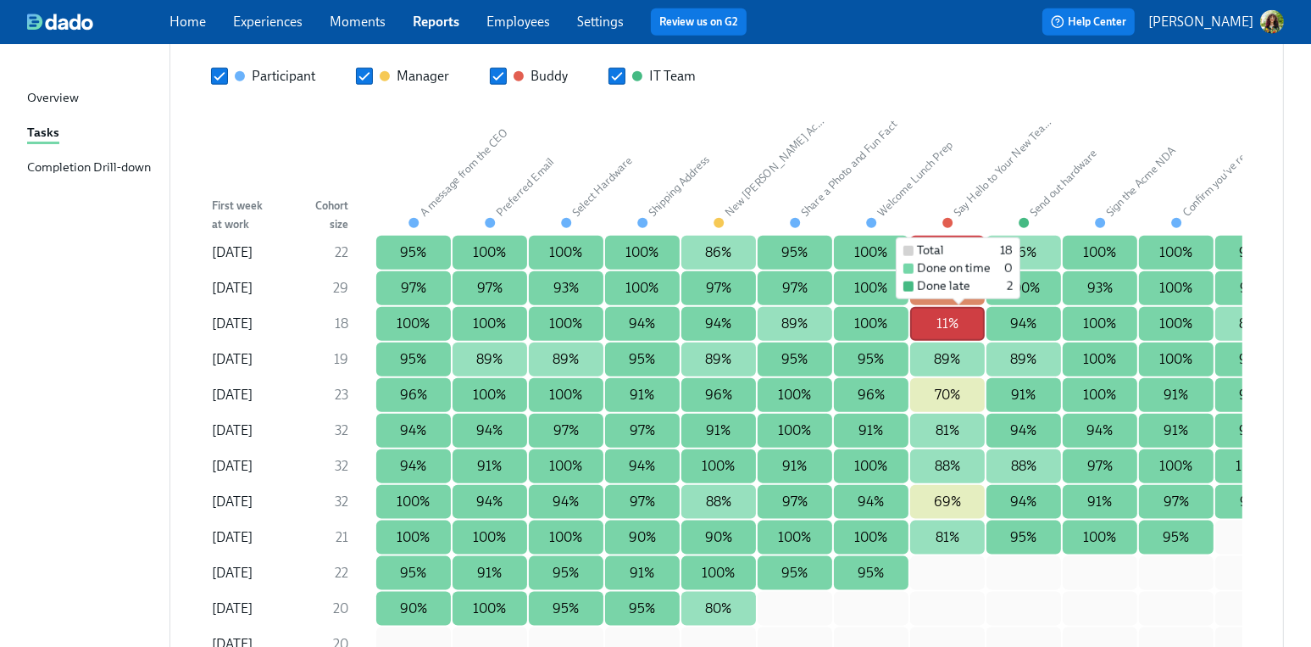
click at [957, 324] on div "11%" at bounding box center [947, 324] width 75 height 34
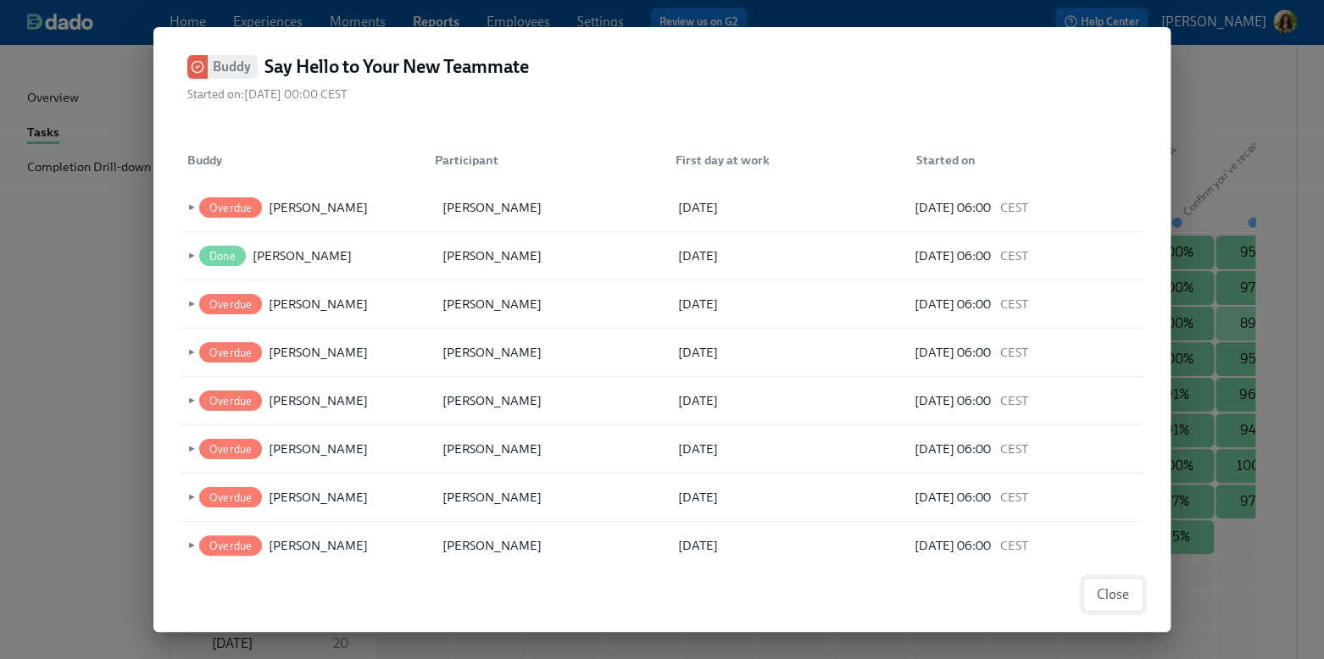
click at [1110, 600] on span "Close" at bounding box center [1112, 594] width 32 height 17
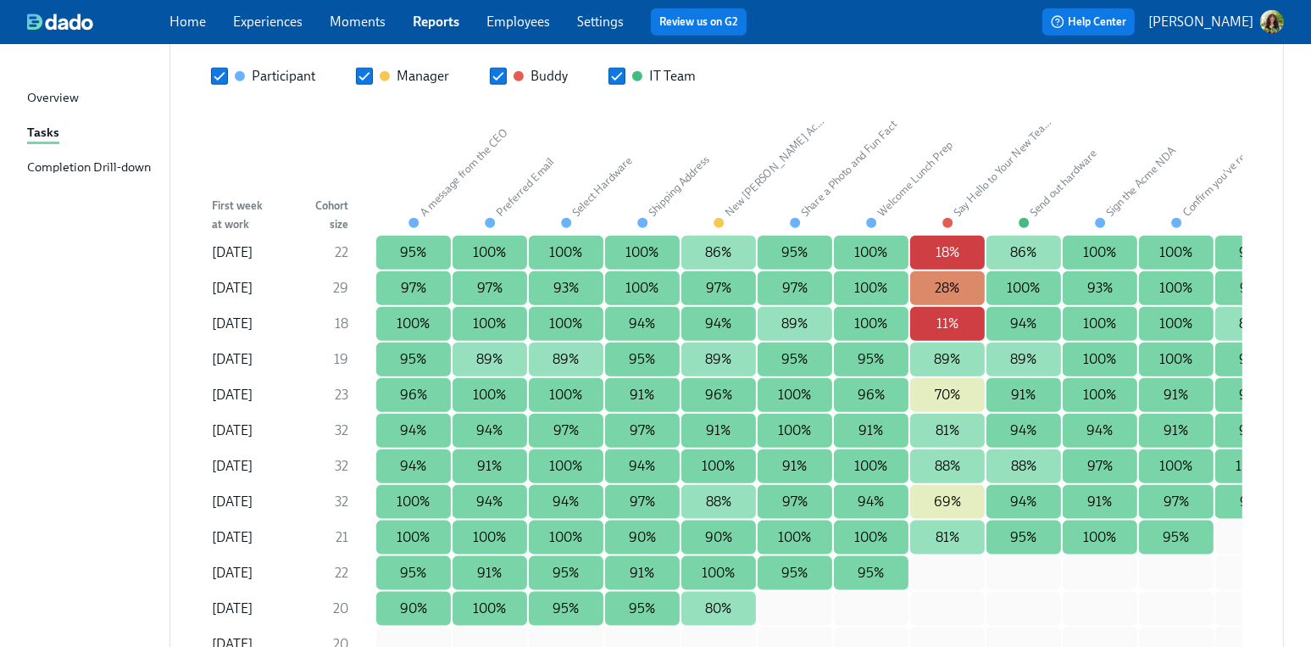
click at [75, 163] on div "Completion Drill-down" at bounding box center [89, 168] width 124 height 21
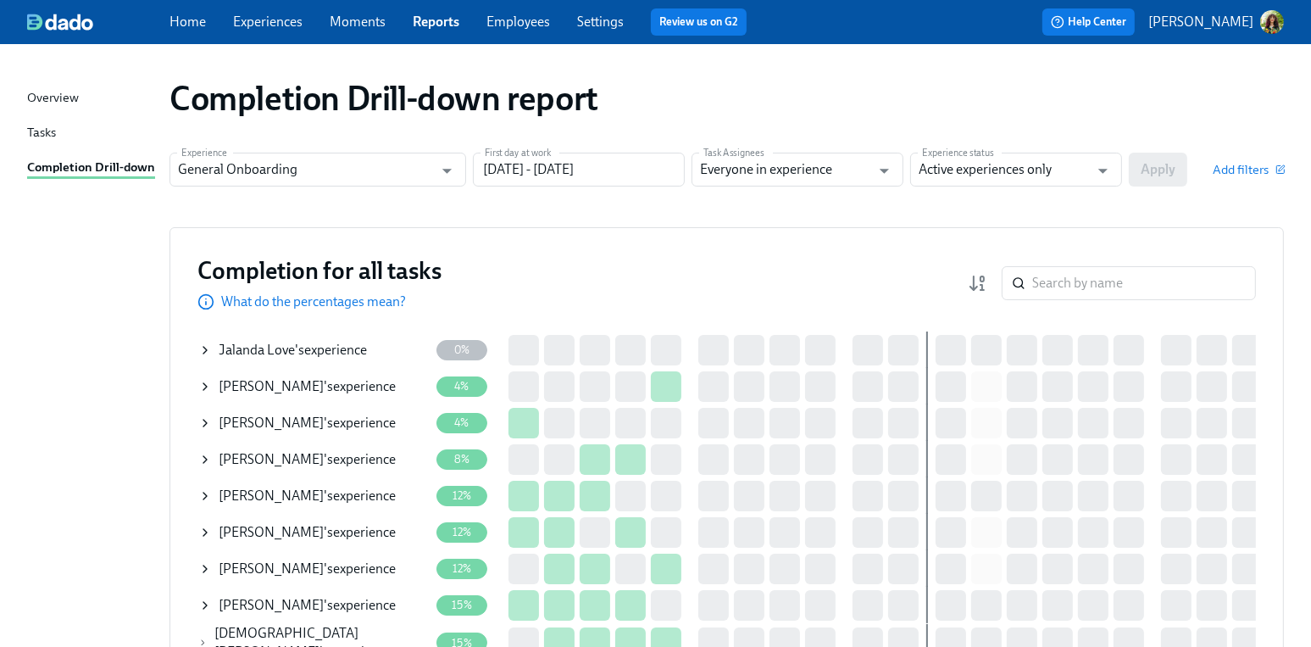
click at [364, 19] on link "Moments" at bounding box center [358, 22] width 56 height 16
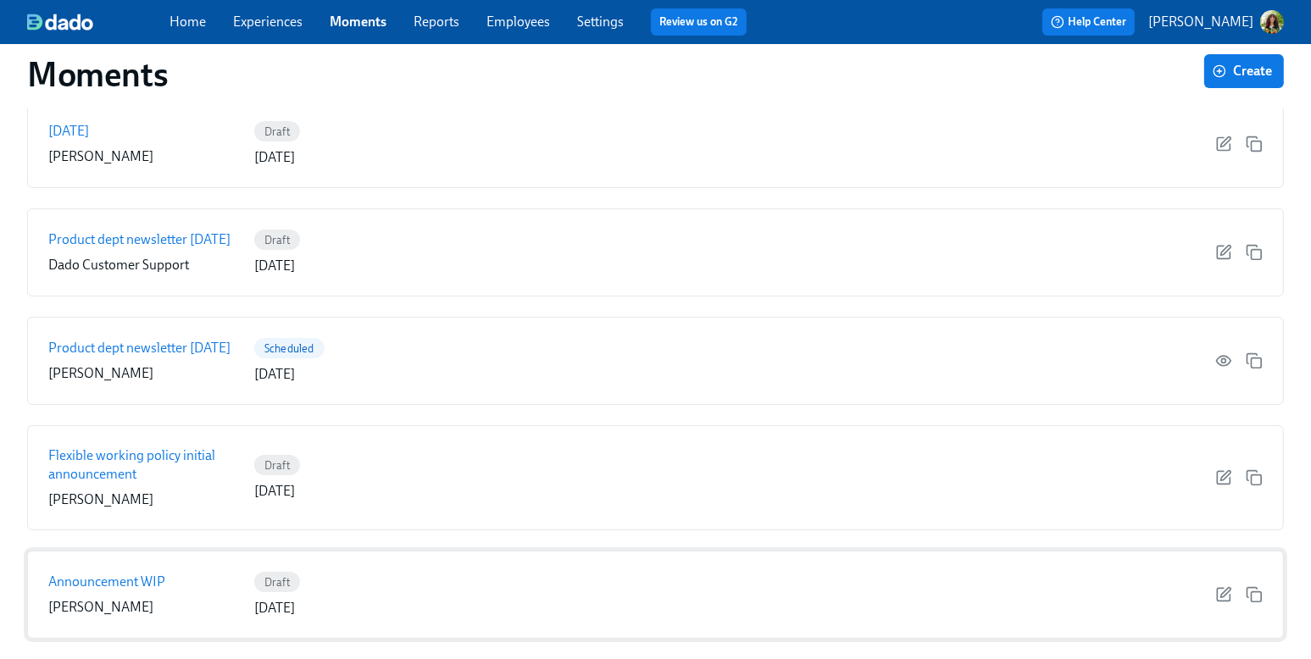
scroll to position [256, 0]
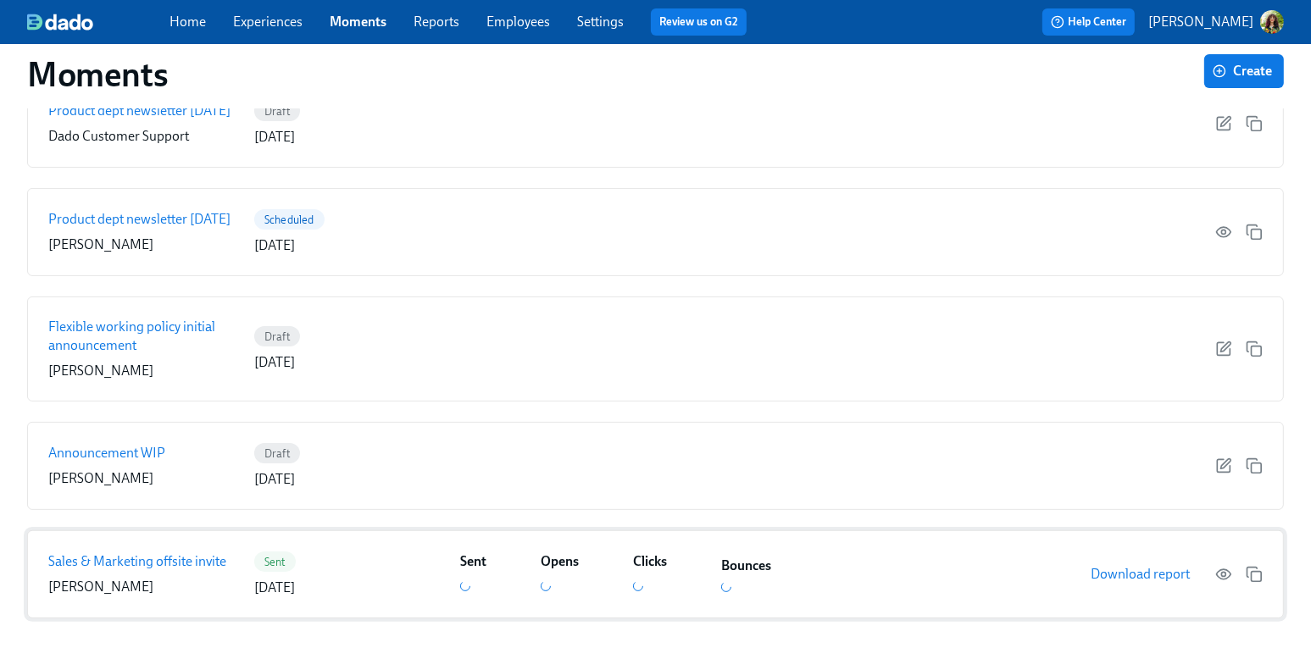
click at [131, 564] on p "Sales & Marketing offsite invite" at bounding box center [137, 561] width 178 height 19
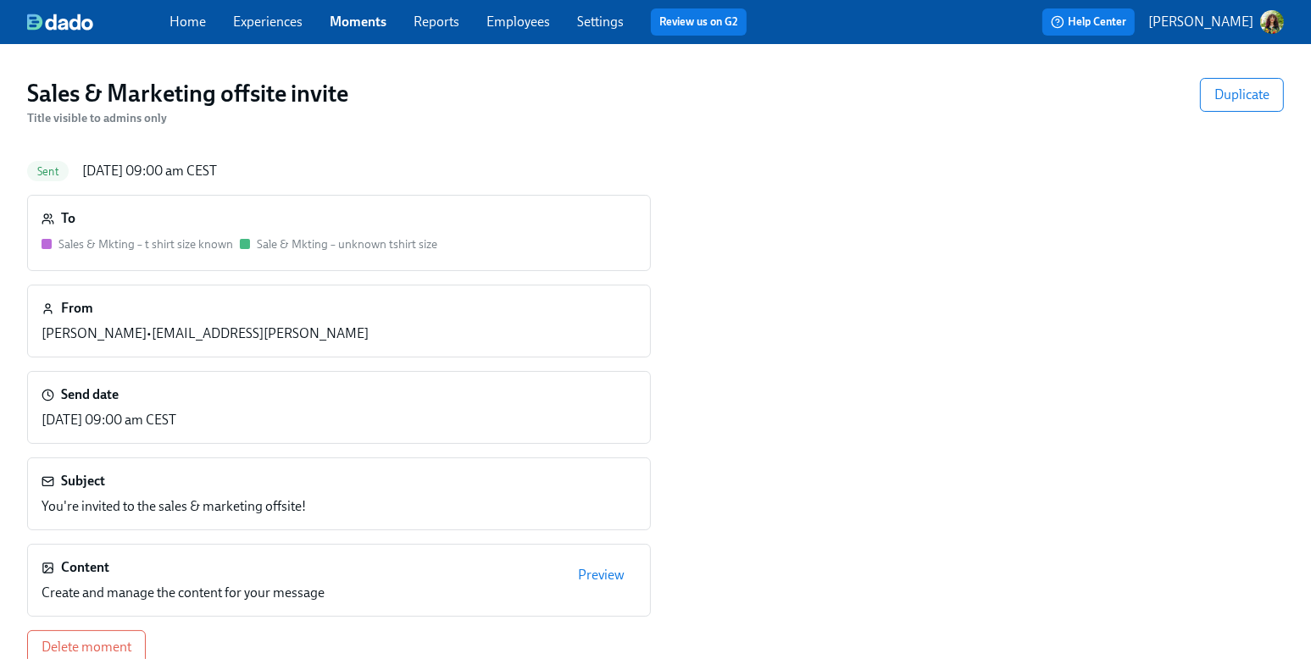
click at [608, 577] on span "Preview" at bounding box center [601, 575] width 47 height 17
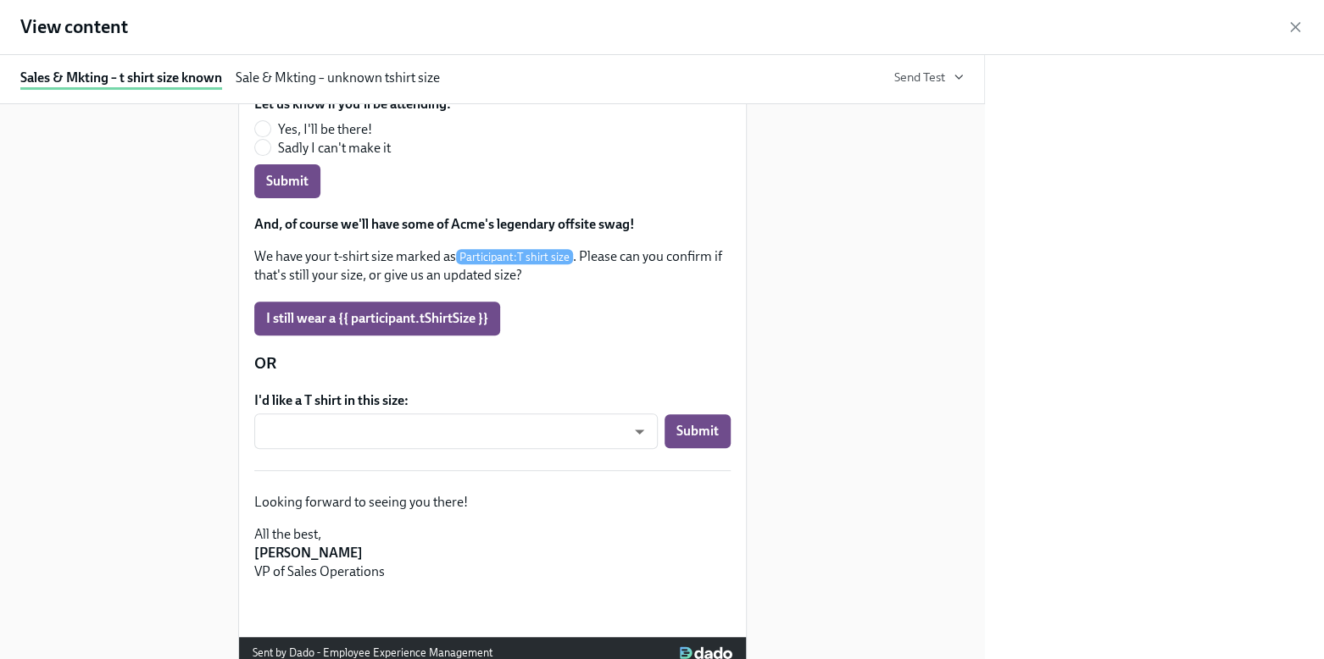
scroll to position [319, 0]
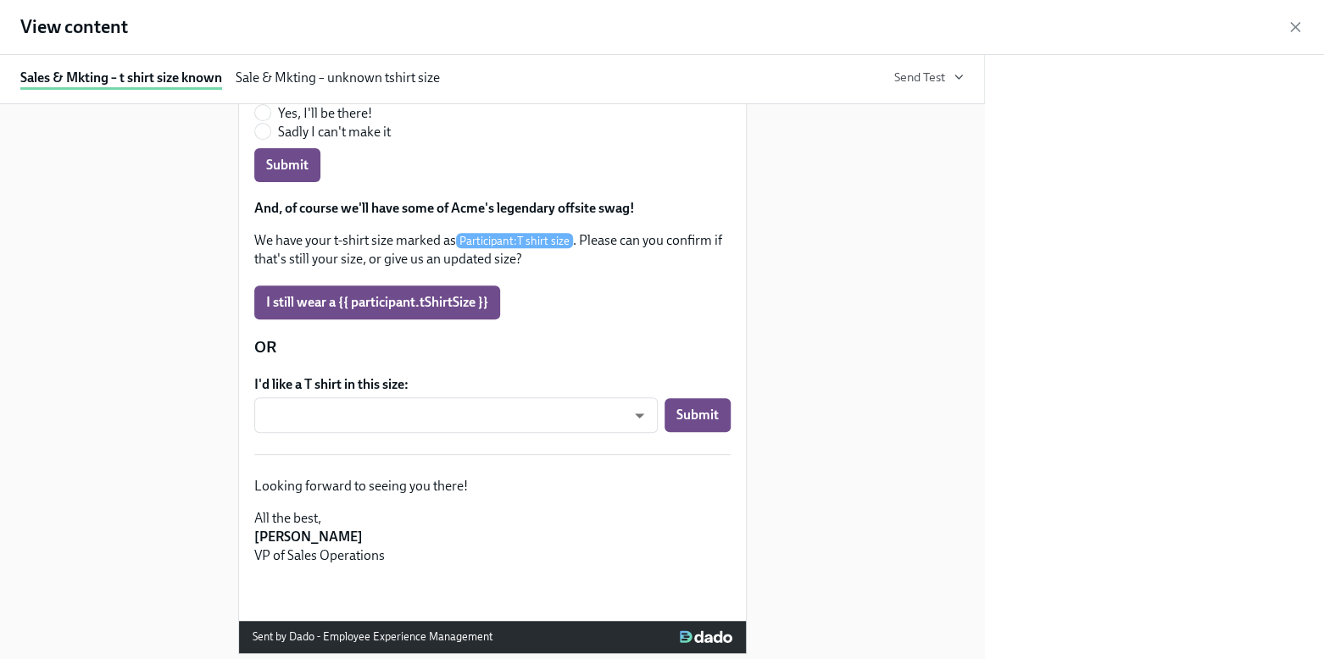
click at [334, 76] on div "Sale & Mkting – unknown tshirt size" at bounding box center [338, 79] width 204 height 21
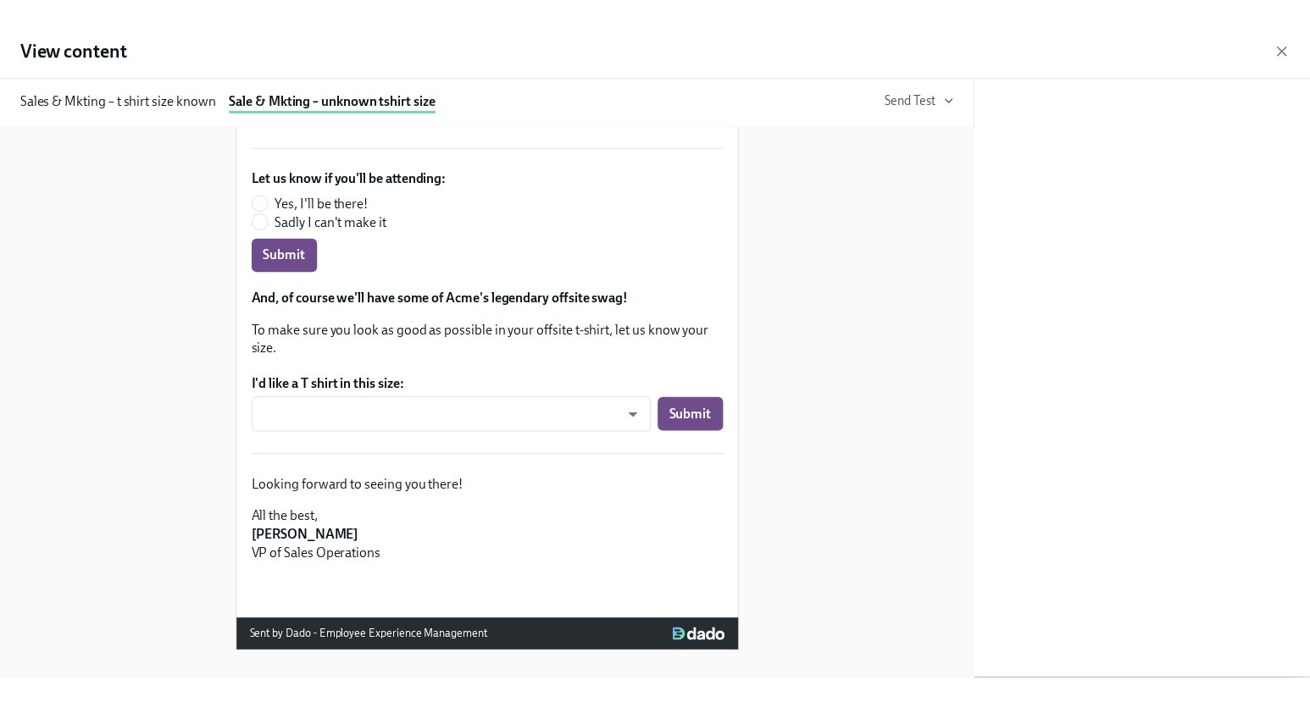
scroll to position [383, 0]
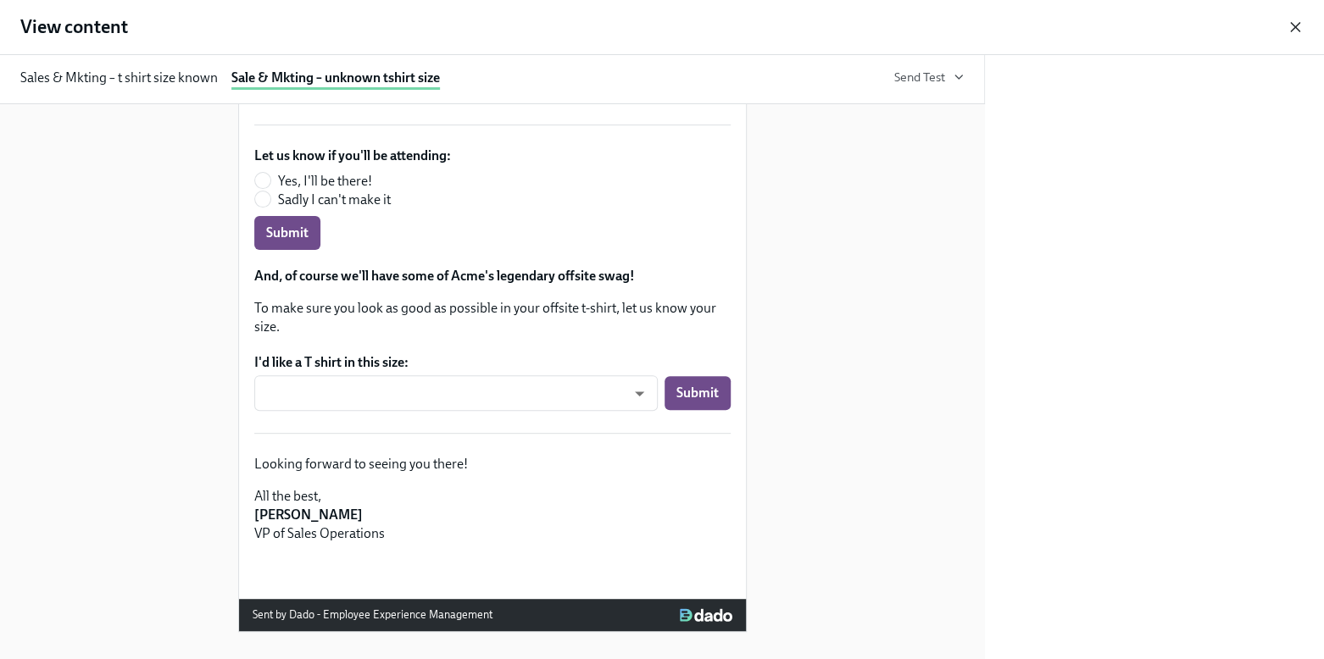
click at [1135, 26] on icon "button" at bounding box center [1295, 27] width 8 height 8
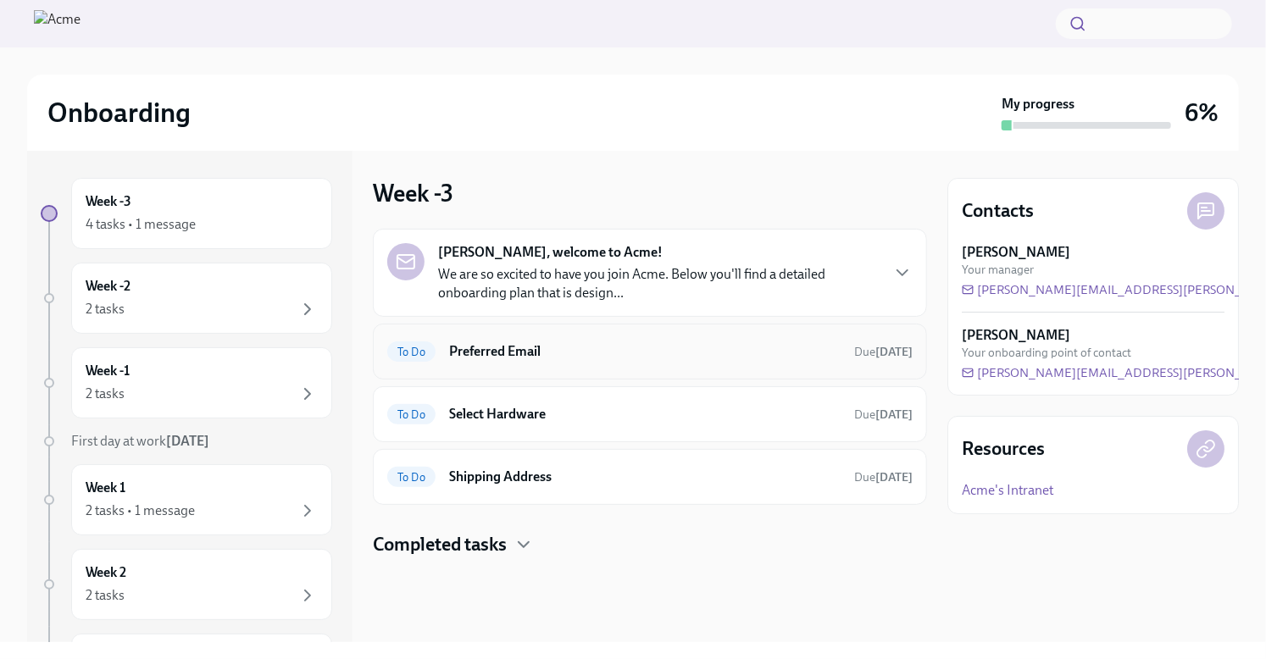
click at [558, 347] on h6 "Preferred Email" at bounding box center [644, 351] width 391 height 19
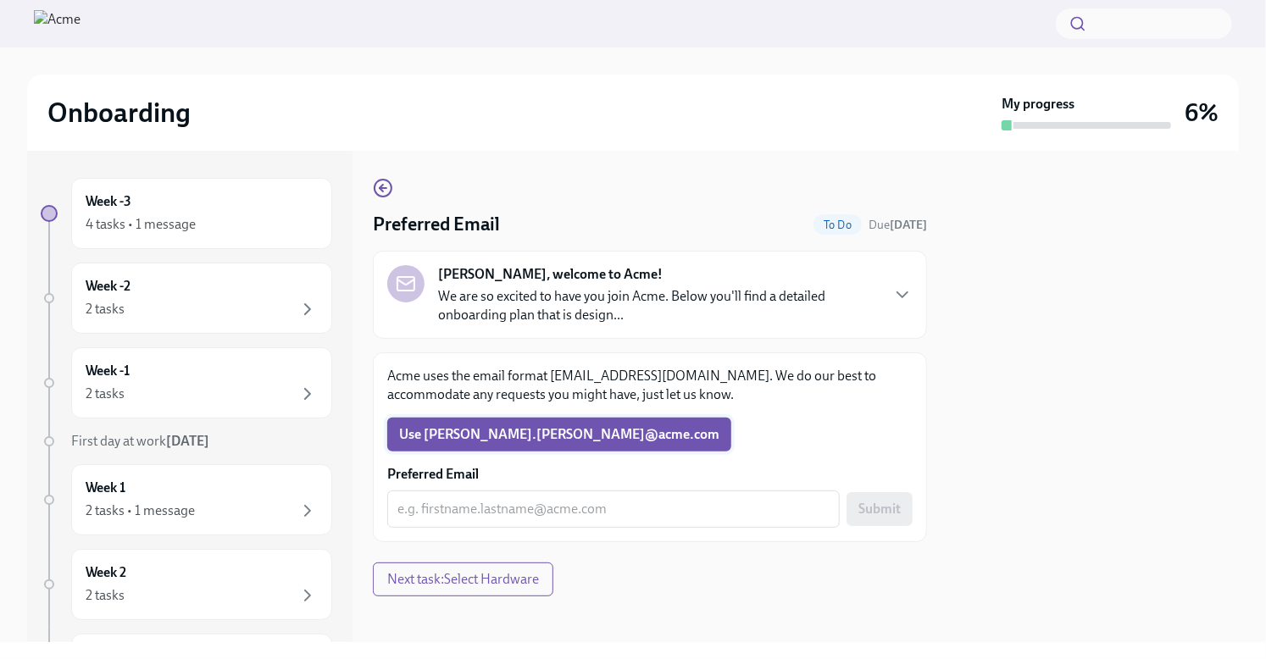
click at [479, 435] on span "Use [PERSON_NAME].[PERSON_NAME]​@​acme.​com" at bounding box center [559, 434] width 320 height 17
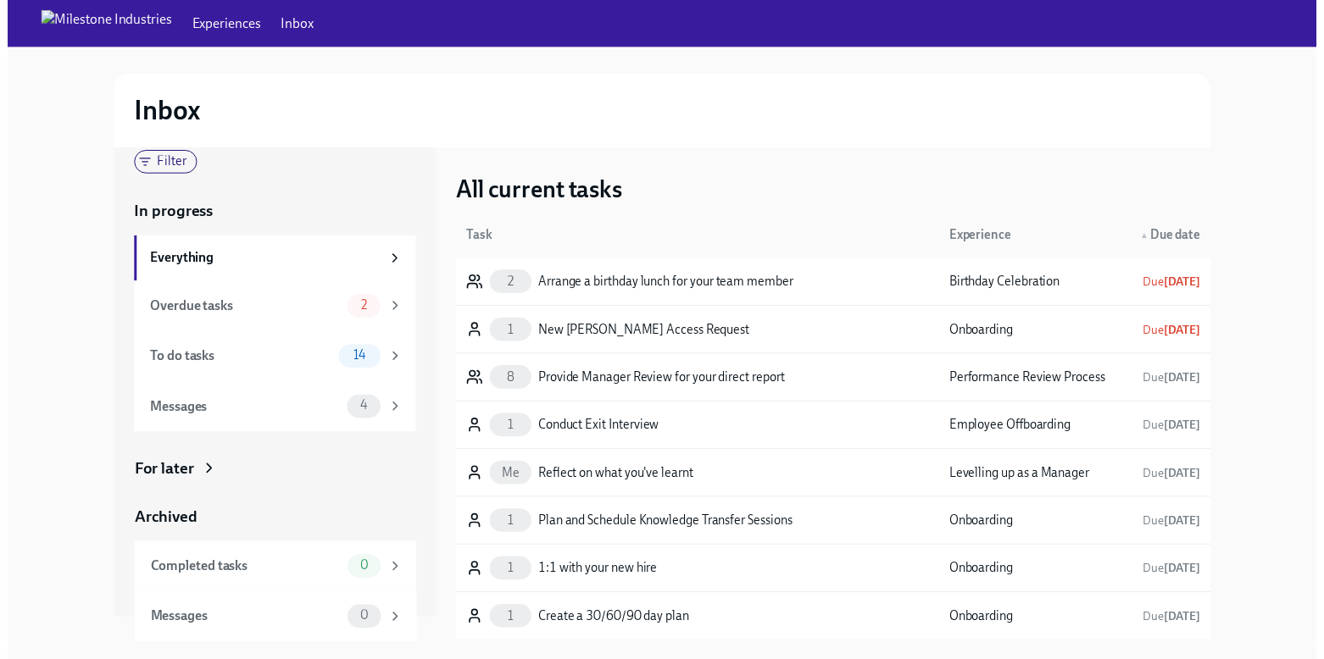
scroll to position [33, 0]
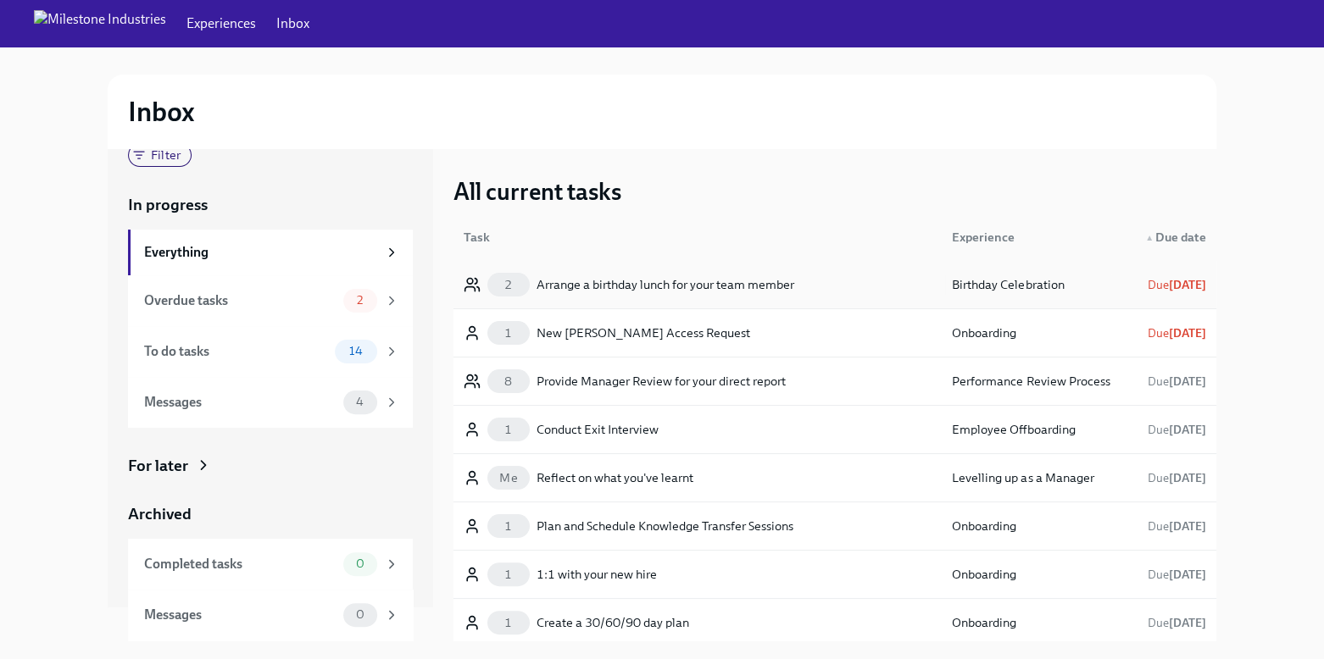
click at [714, 281] on div "Arrange a birthday lunch for your team member" at bounding box center [665, 285] width 258 height 20
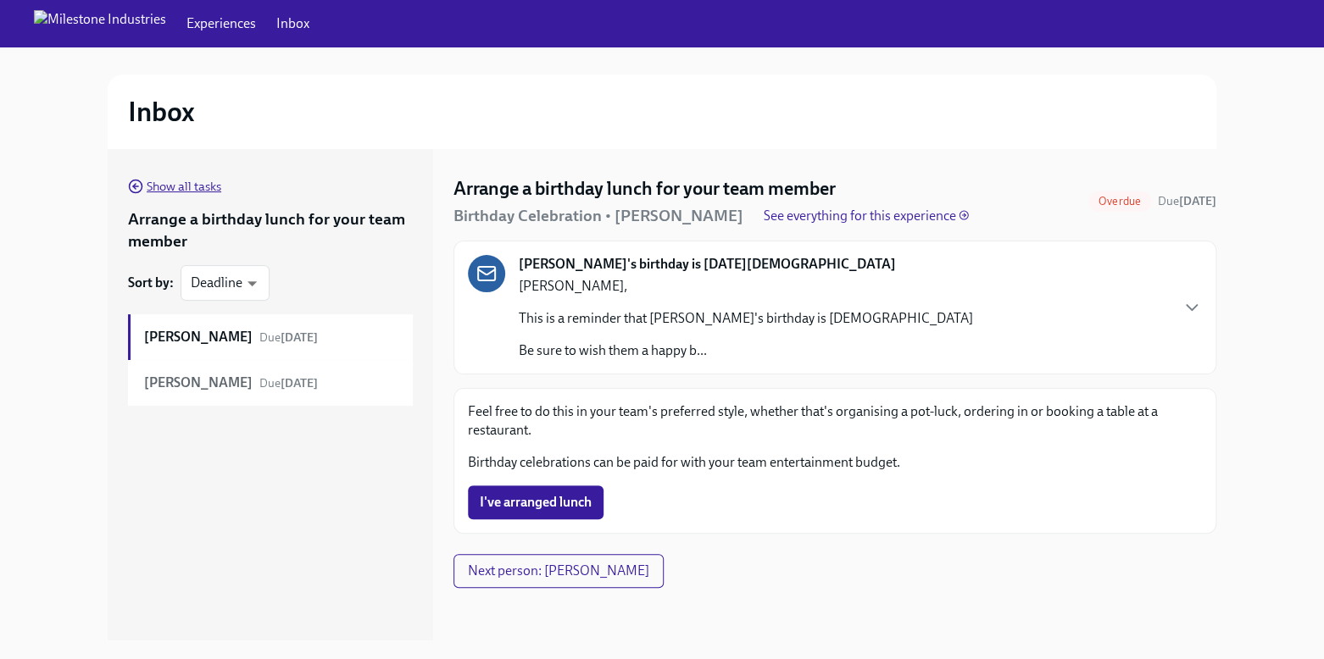
click at [147, 186] on span "Show all tasks" at bounding box center [174, 186] width 93 height 17
